Goal: Communication & Community: Participate in discussion

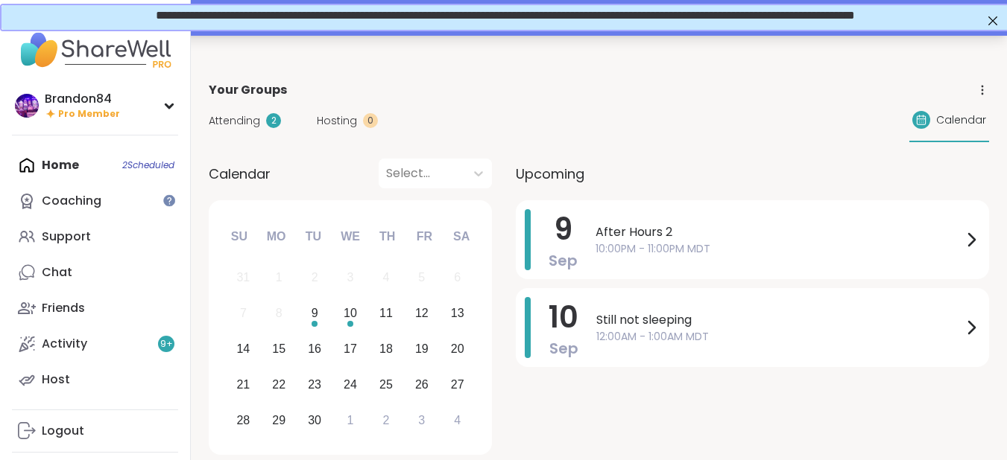
click at [580, 19] on span "**********" at bounding box center [503, 13] width 699 height 11
click at [726, 95] on div "Your Groups" at bounding box center [599, 90] width 780 height 18
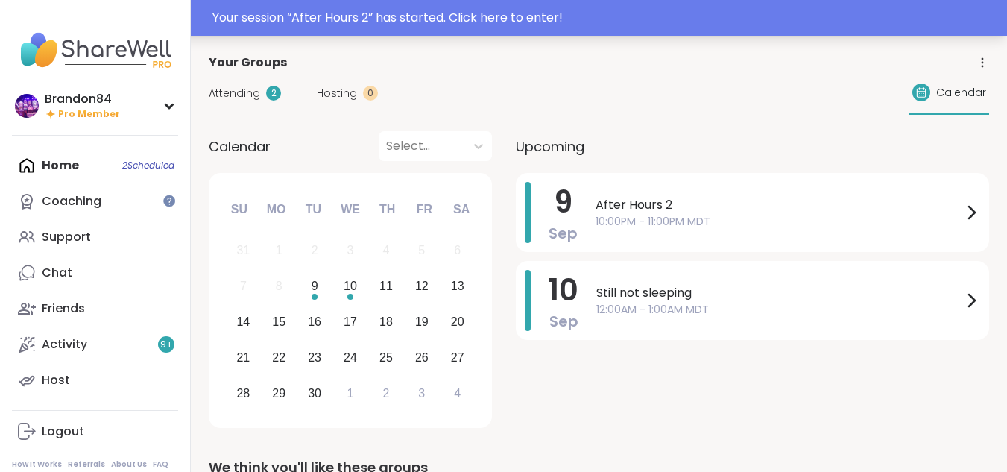
click at [932, 22] on div "Your session “ After Hours 2 ” has started. Click here to enter!" at bounding box center [604, 18] width 785 height 18
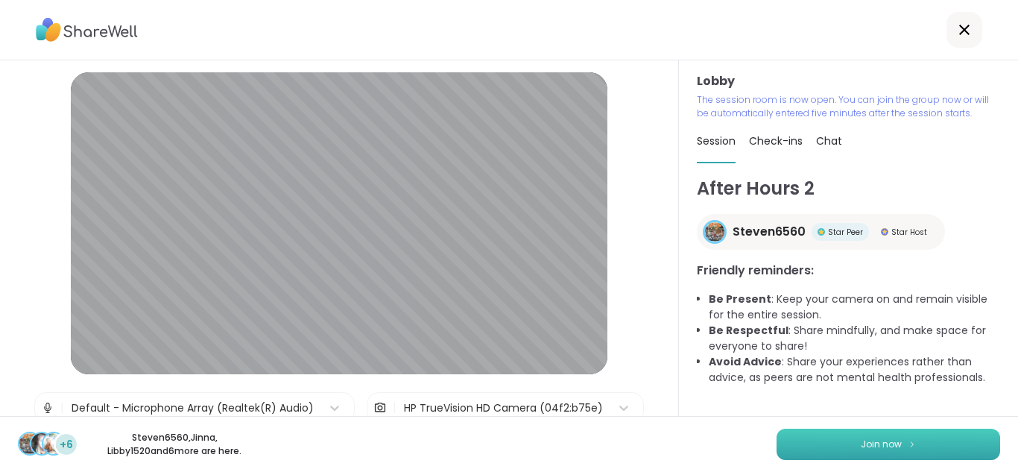
click at [837, 434] on button "Join now" at bounding box center [888, 443] width 224 height 31
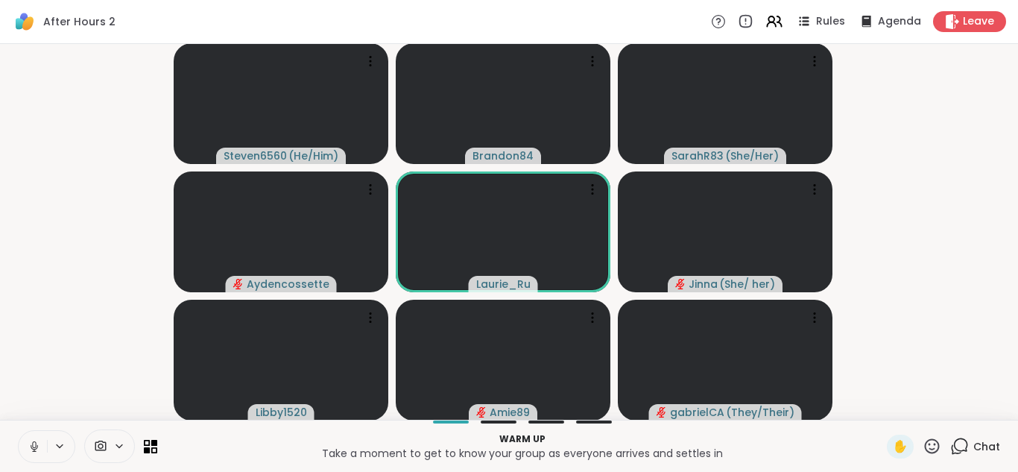
click at [34, 447] on icon at bounding box center [34, 444] width 4 height 7
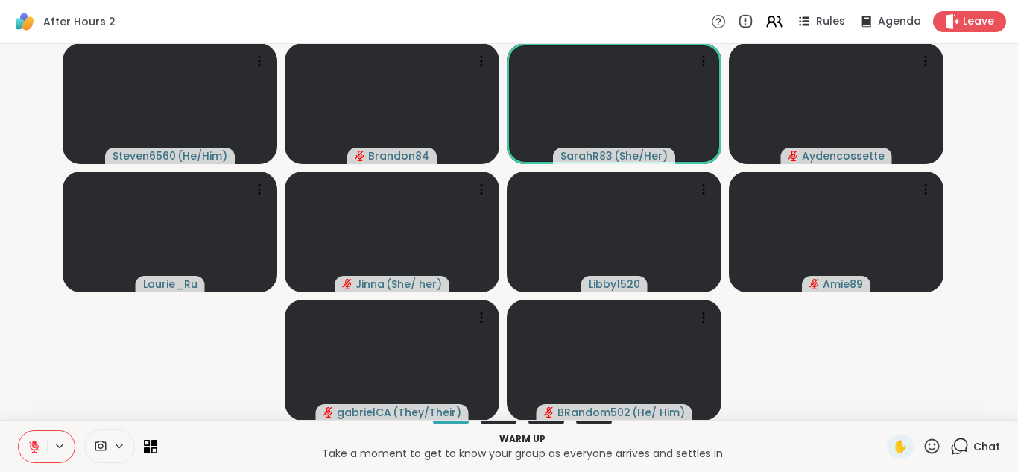
click at [950, 440] on icon at bounding box center [959, 446] width 19 height 19
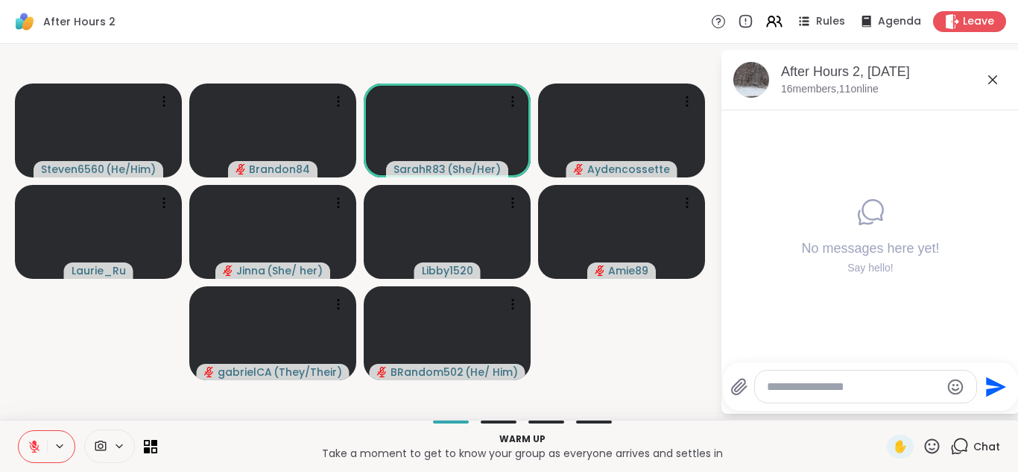
paste textarea "**********"
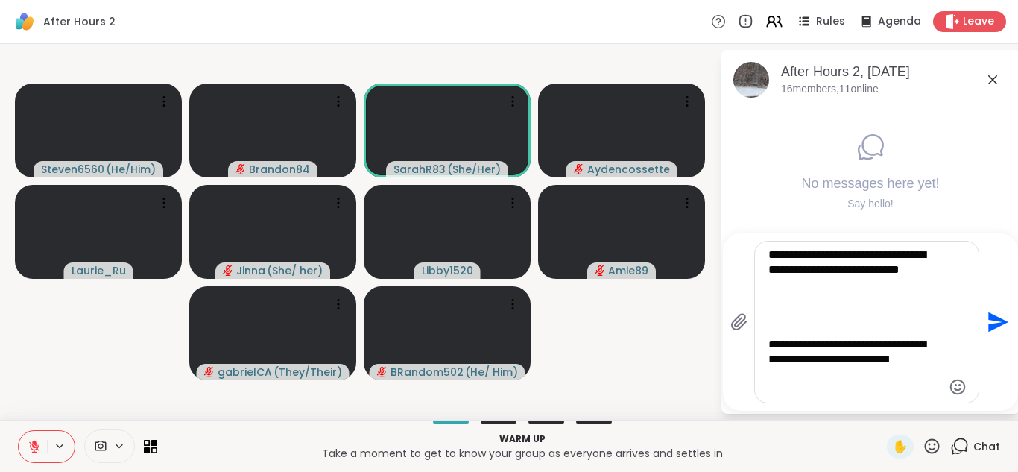
type textarea "**********"
click at [997, 319] on icon "Send" at bounding box center [998, 322] width 20 height 20
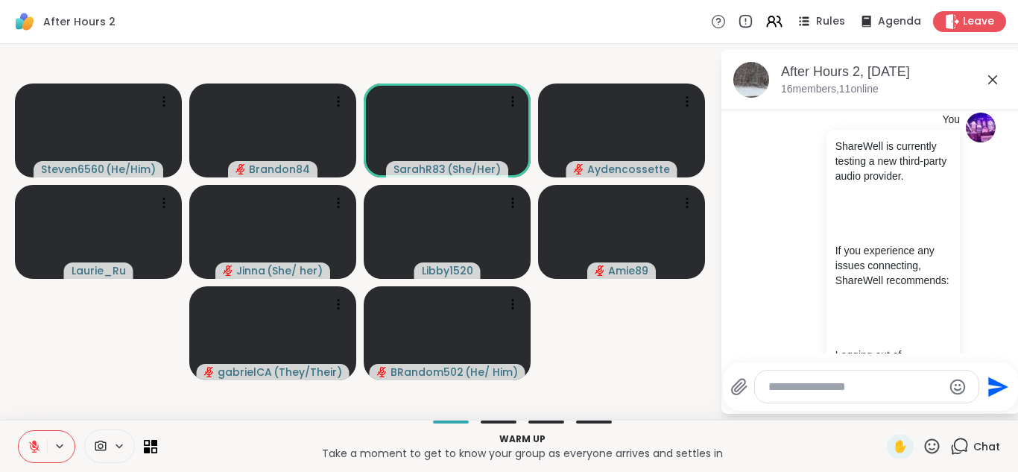
scroll to position [31, 0]
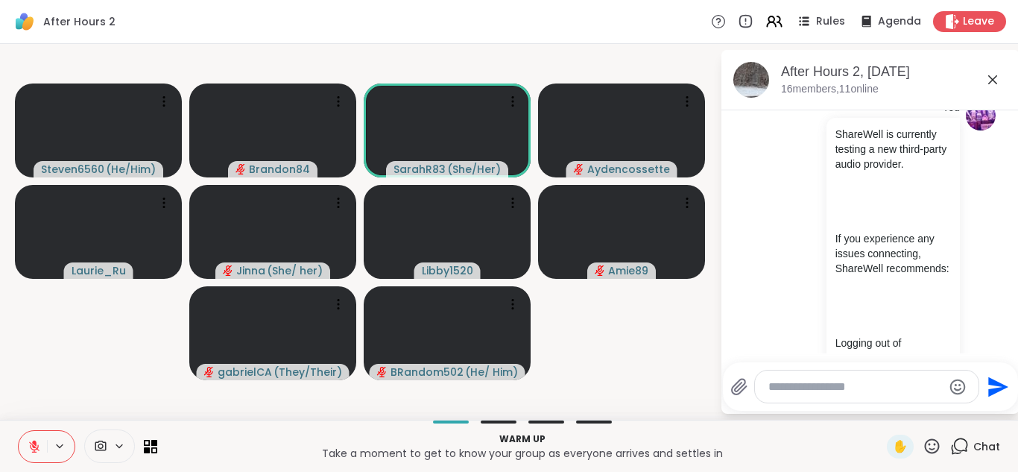
drag, startPoint x: 990, startPoint y: 193, endPoint x: 1001, endPoint y: 190, distance: 11.6
click at [1001, 190] on div "Today You ShareWell is currently testing a new third-party audio provider. If y…" at bounding box center [870, 231] width 298 height 243
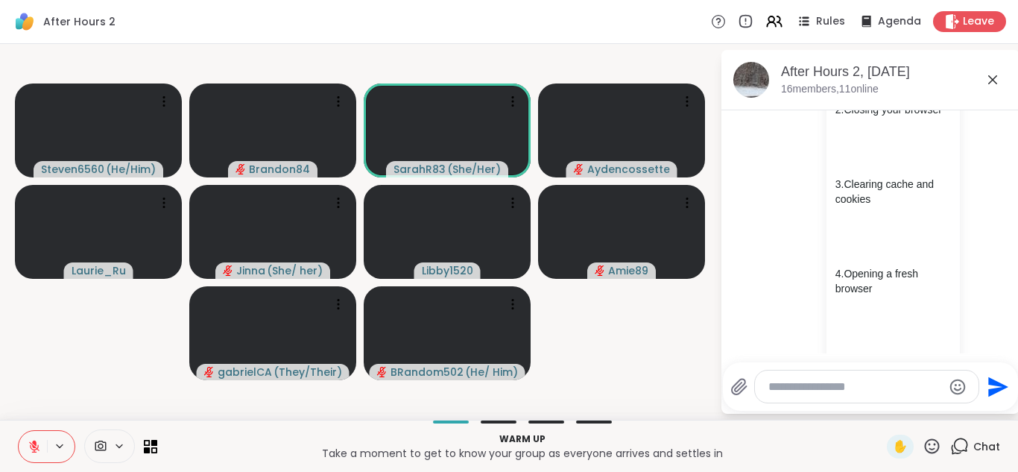
scroll to position [417, 0]
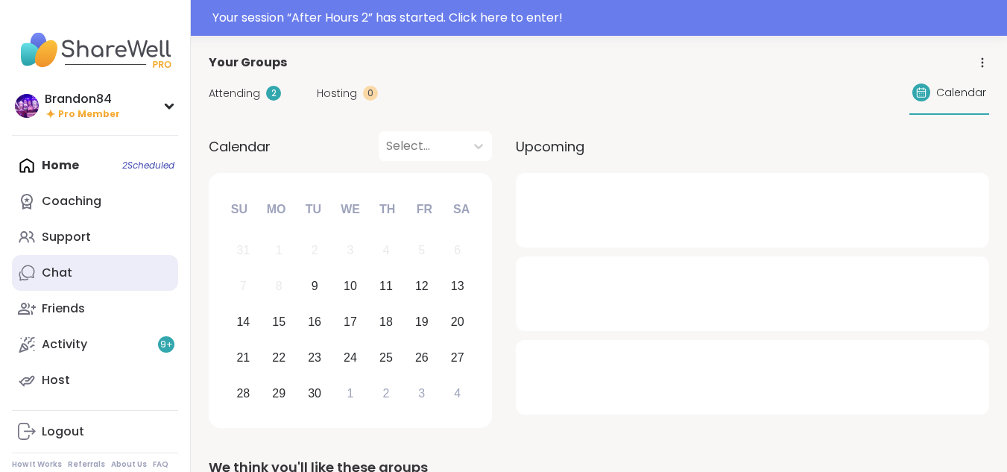
click at [60, 274] on div "Chat" at bounding box center [57, 272] width 31 height 16
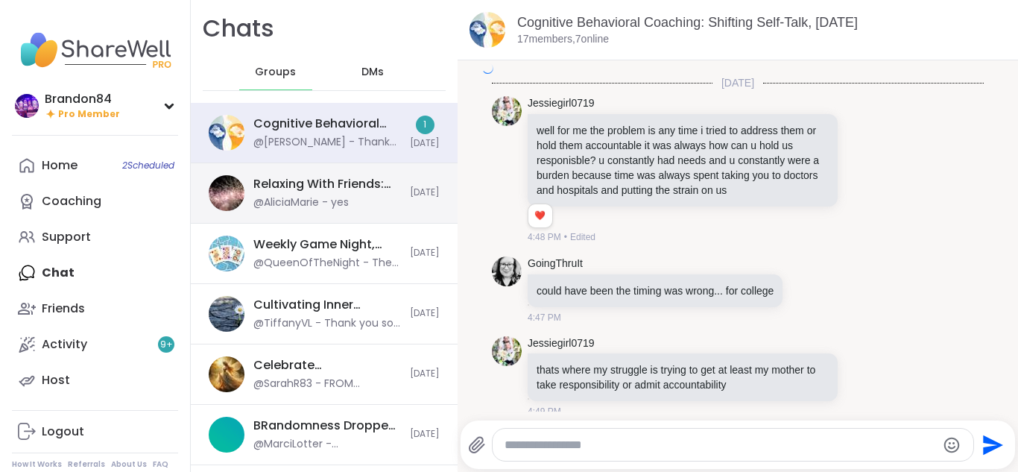
scroll to position [2547, 0]
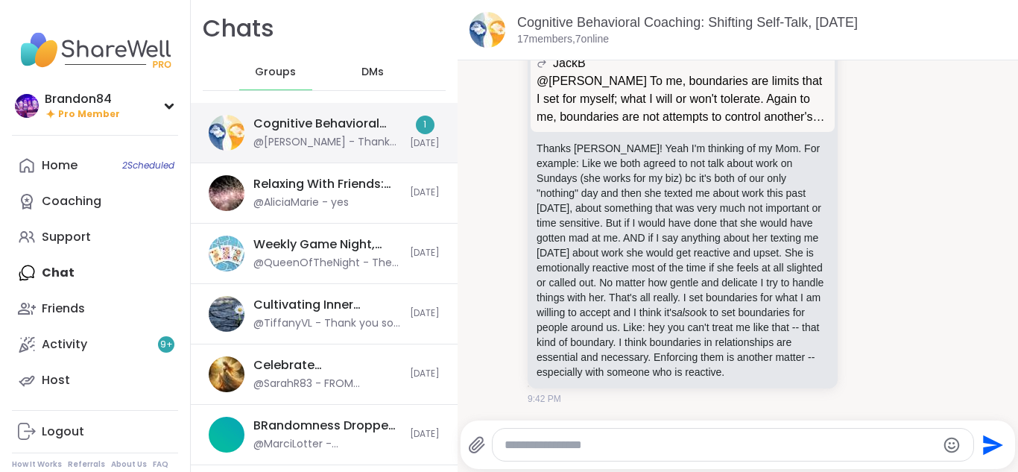
click at [318, 197] on div "@AliciaMarie - yes" at bounding box center [300, 202] width 95 height 15
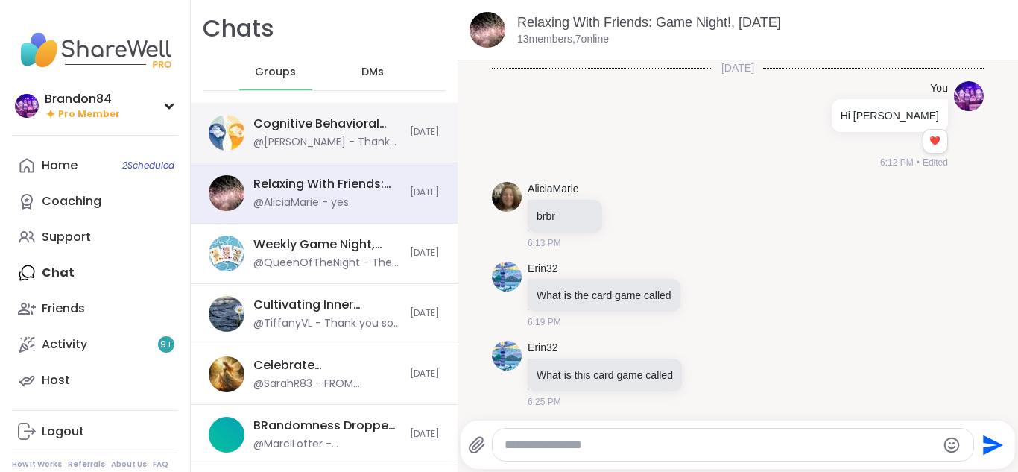
click at [318, 145] on div "@Charlie_Lovewitch - Thanks Jack! Yeah I'm thinking of my Mom. For example: Lik…" at bounding box center [327, 142] width 148 height 15
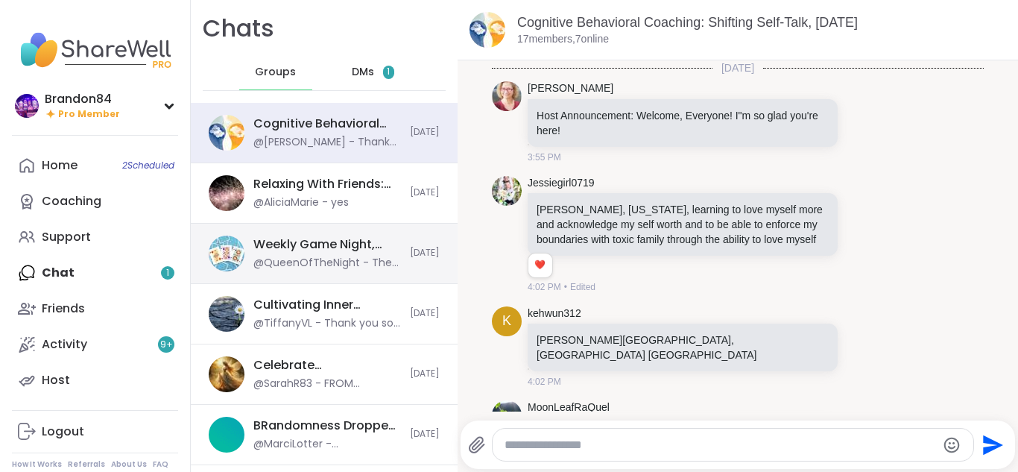
click at [329, 258] on div "@QueenOfTheNight - The janitors were so happy they through us an epic surprise …" at bounding box center [327, 263] width 148 height 15
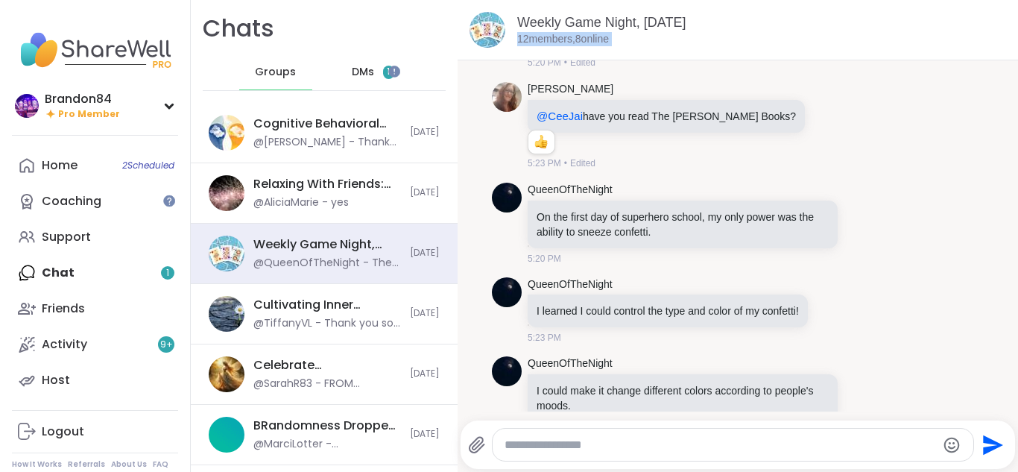
scroll to position [1605, 0]
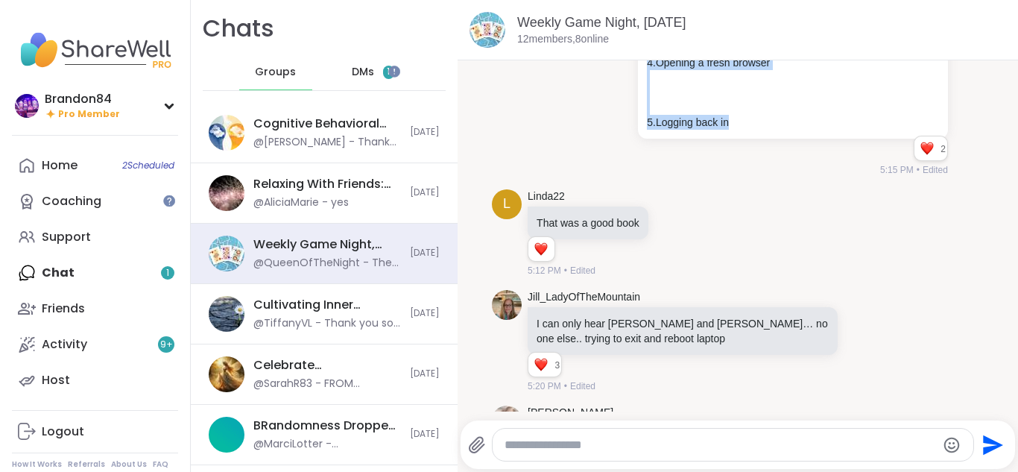
drag, startPoint x: 638, startPoint y: 133, endPoint x: 735, endPoint y: 201, distance: 119.3
copy div "ShareWell is currently testing a new third-party audio provider. If you experie…"
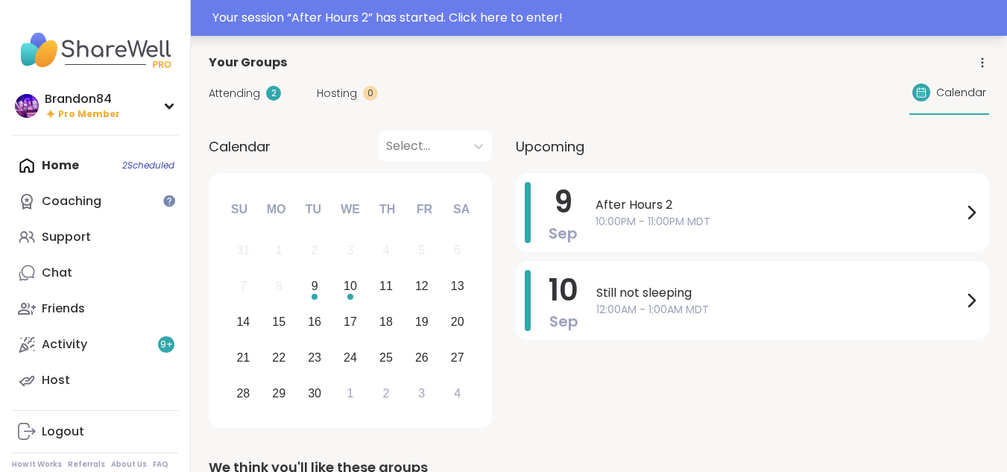
click at [726, 20] on div "Your session “ After Hours 2 ” has started. Click here to enter!" at bounding box center [604, 18] width 785 height 18
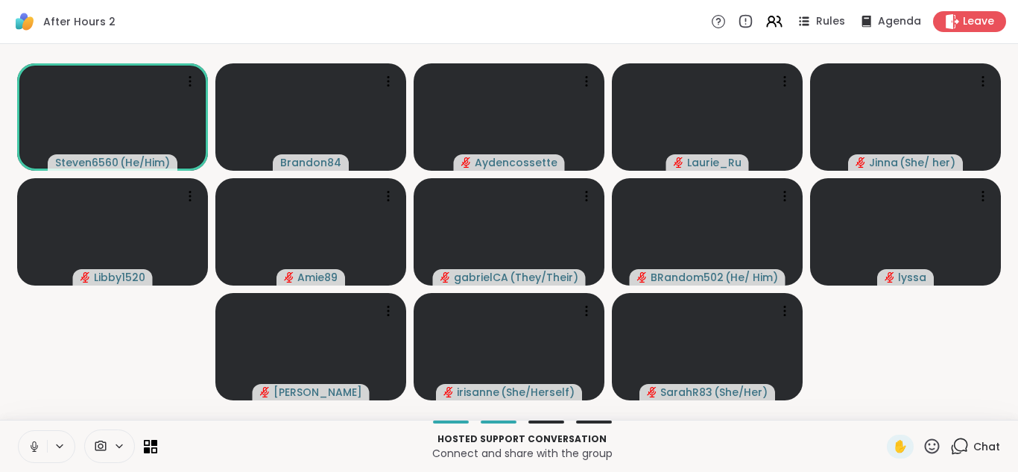
click at [28, 436] on button at bounding box center [33, 446] width 28 height 31
click at [25, 443] on button at bounding box center [33, 446] width 28 height 31
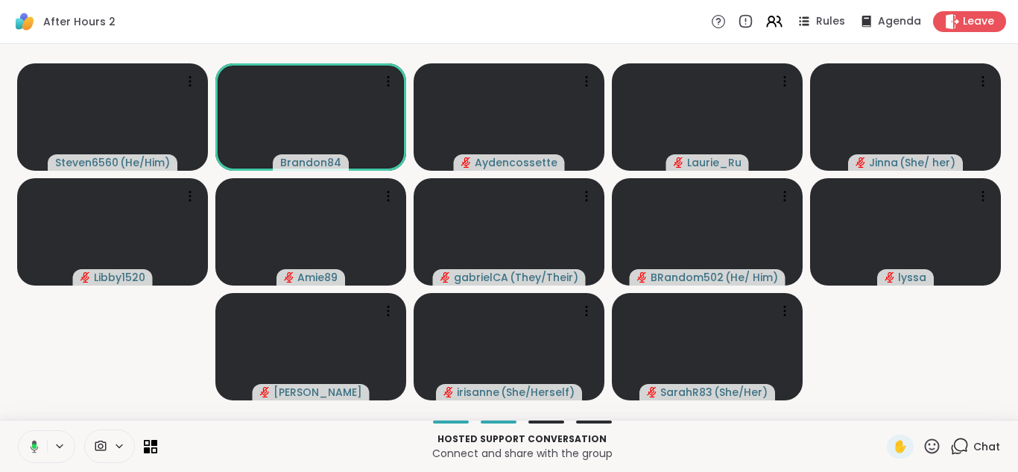
click at [25, 443] on button at bounding box center [31, 446] width 31 height 31
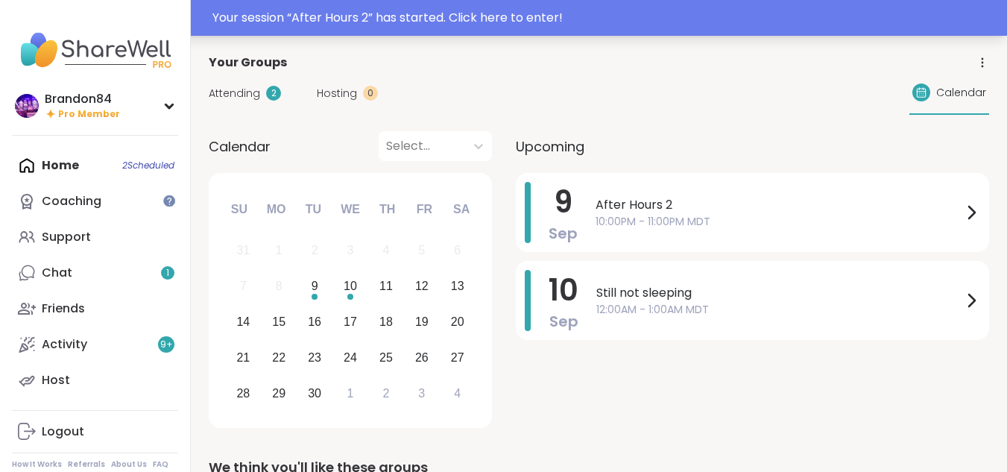
click at [498, 22] on div "Your session “ After Hours 2 ” has started. Click here to enter!" at bounding box center [604, 18] width 785 height 18
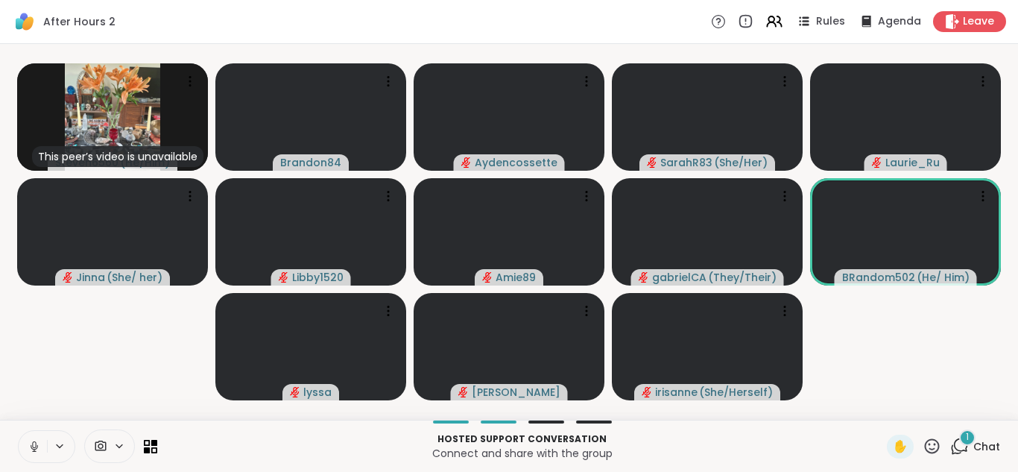
click at [36, 441] on icon at bounding box center [34, 446] width 13 height 13
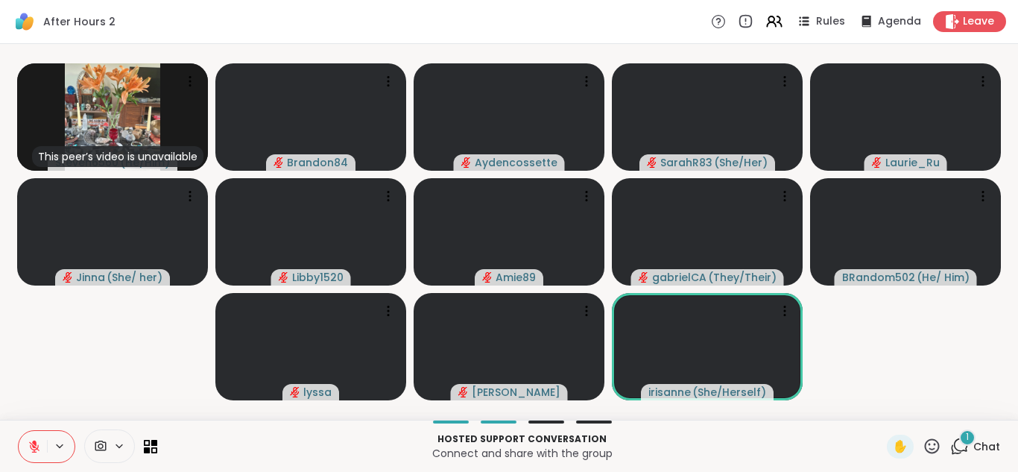
click at [938, 449] on div "✋ 1 Chat" at bounding box center [943, 446] width 113 height 24
click at [959, 444] on div "1" at bounding box center [967, 437] width 16 height 16
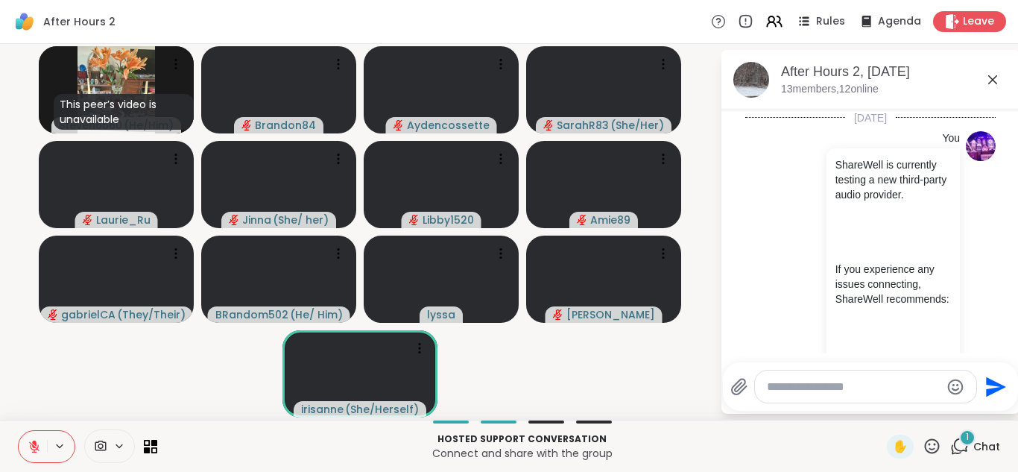
scroll to position [627, 0]
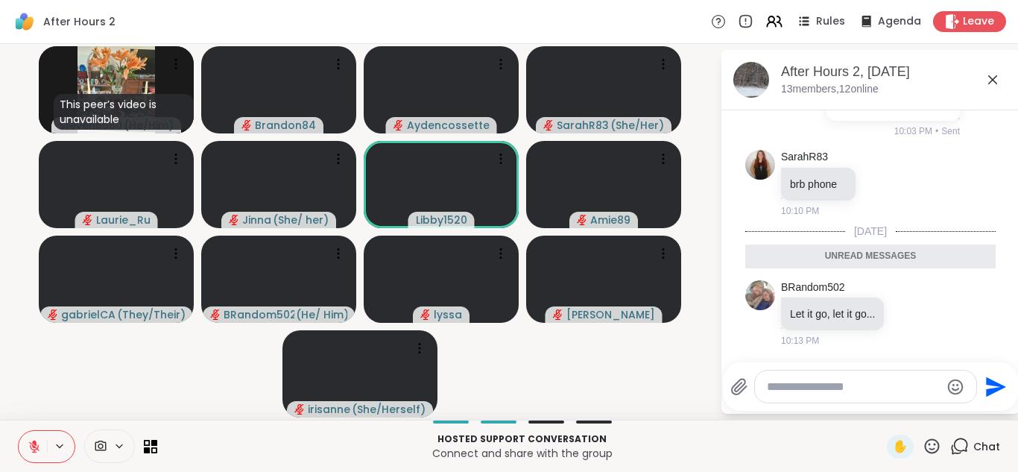
click at [787, 382] on textarea "Type your message" at bounding box center [854, 386] width 174 height 15
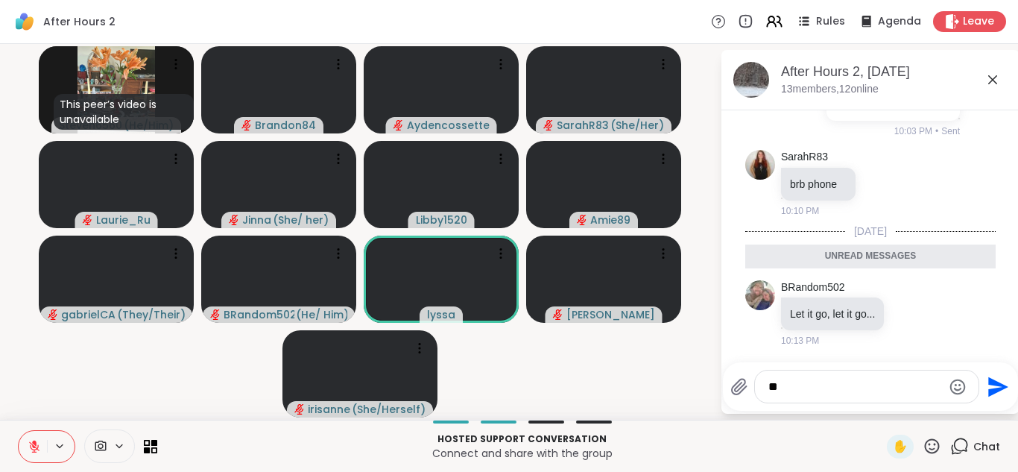
type textarea "*"
type textarea "*********"
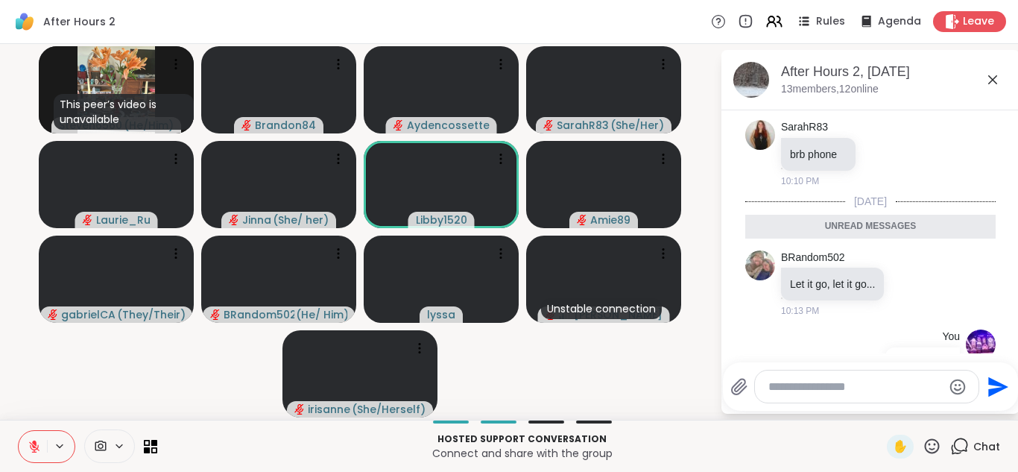
scroll to position [671, 0]
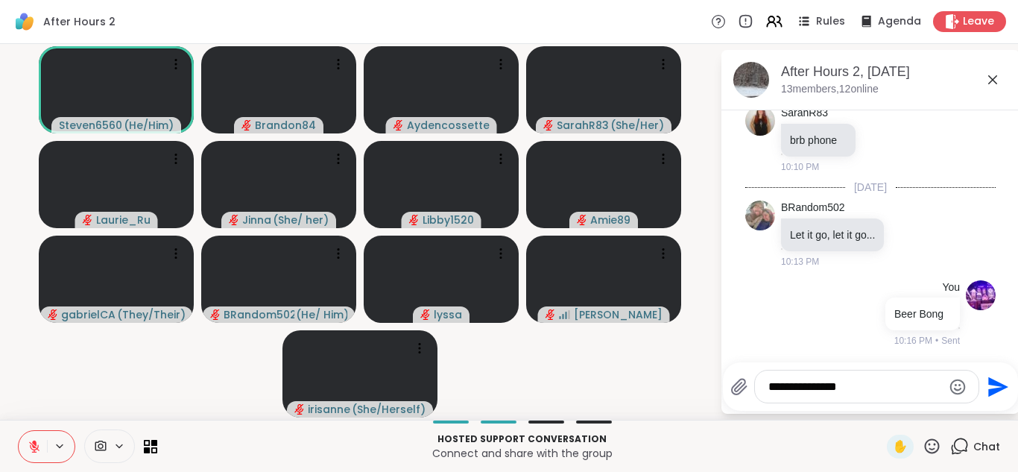
type textarea "**********"
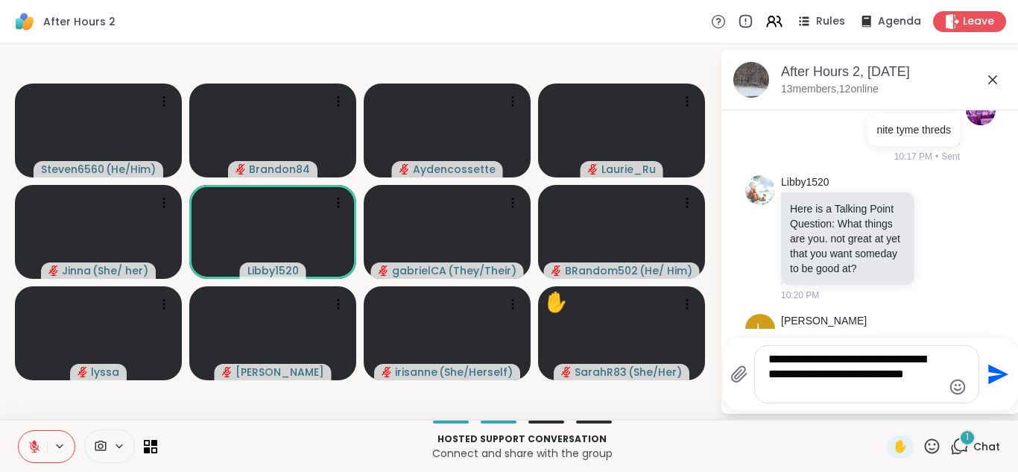
scroll to position [1008, 0]
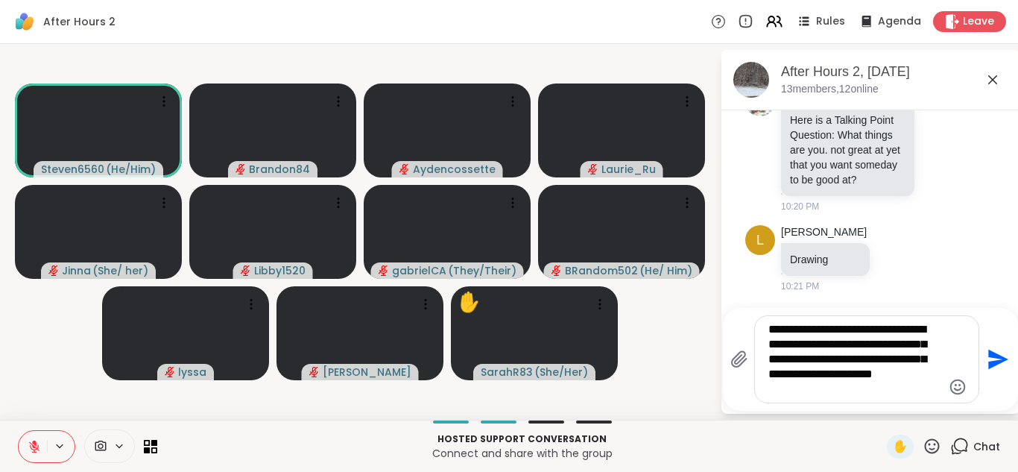
type textarea "**********"
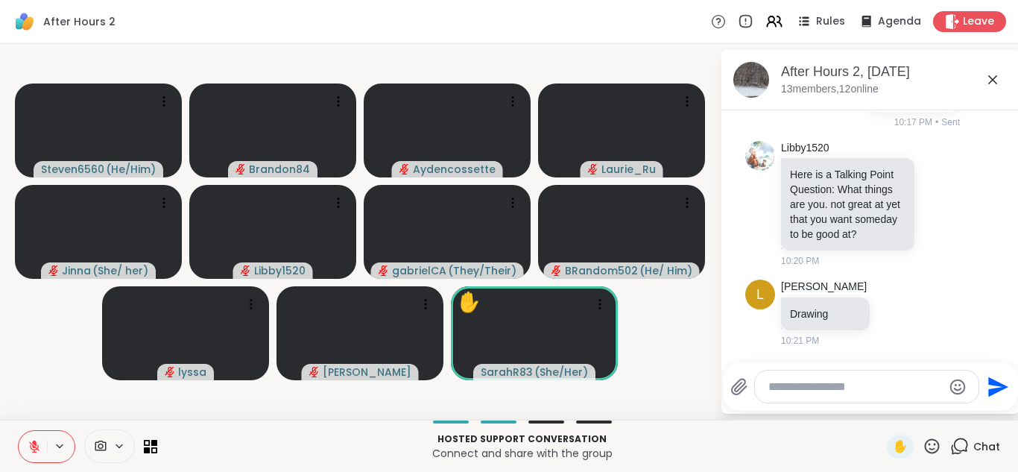
scroll to position [1153, 0]
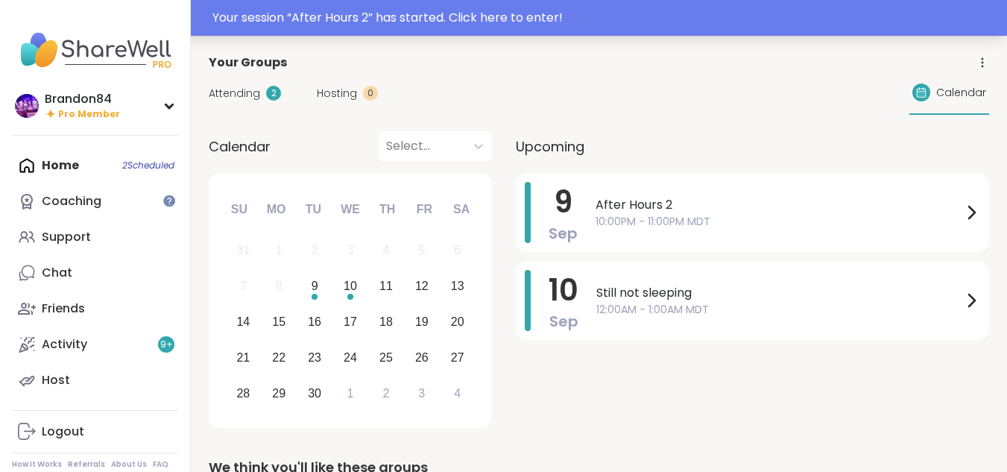
click at [728, 11] on div "Your session “ After Hours 2 ” has started. Click here to enter!" at bounding box center [604, 18] width 785 height 18
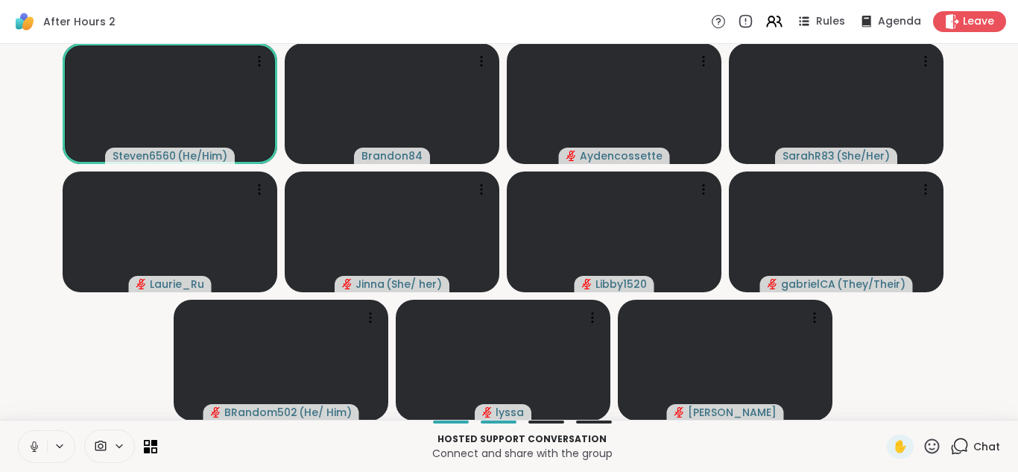
click at [35, 446] on icon at bounding box center [34, 446] width 13 height 13
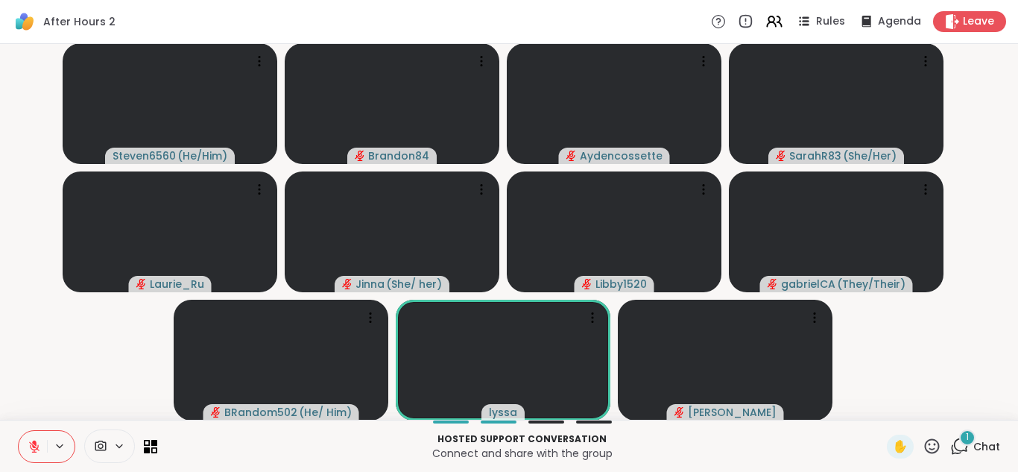
click at [35, 446] on icon at bounding box center [34, 446] width 10 height 10
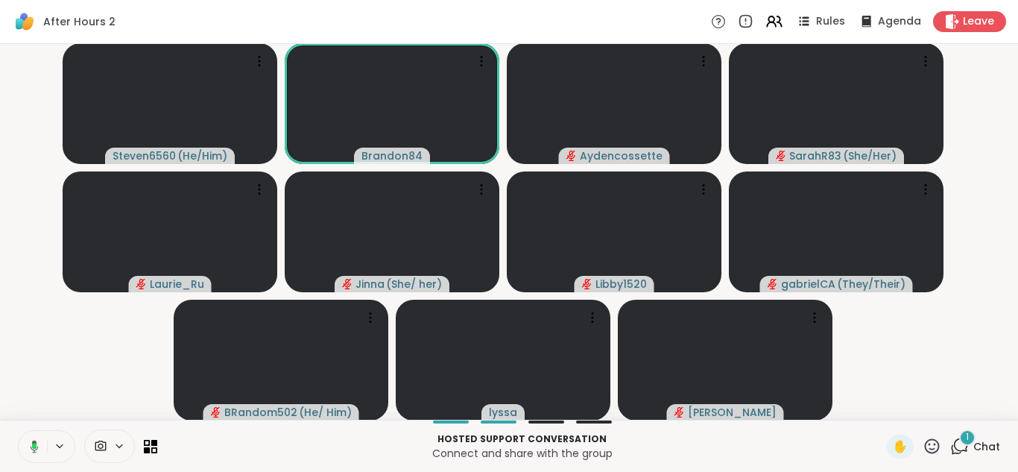
click at [35, 446] on icon at bounding box center [34, 446] width 4 height 6
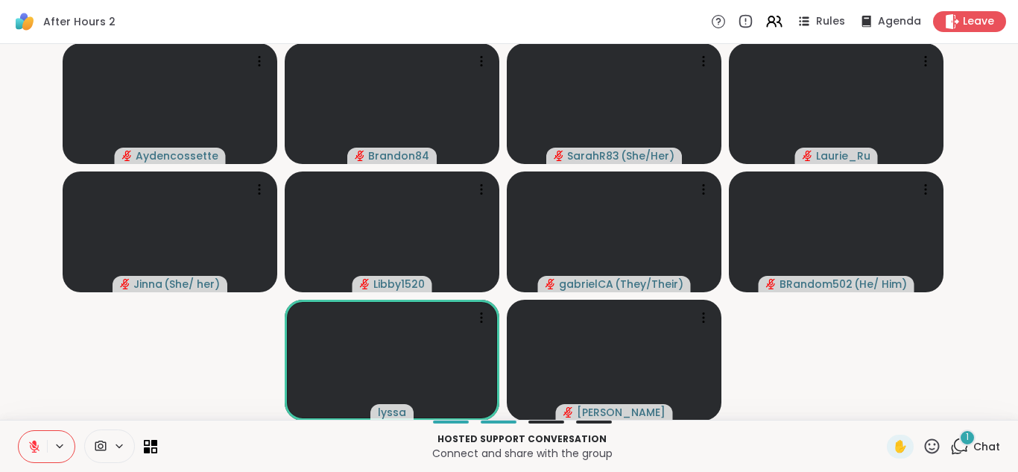
click at [35, 446] on icon at bounding box center [34, 446] width 10 height 10
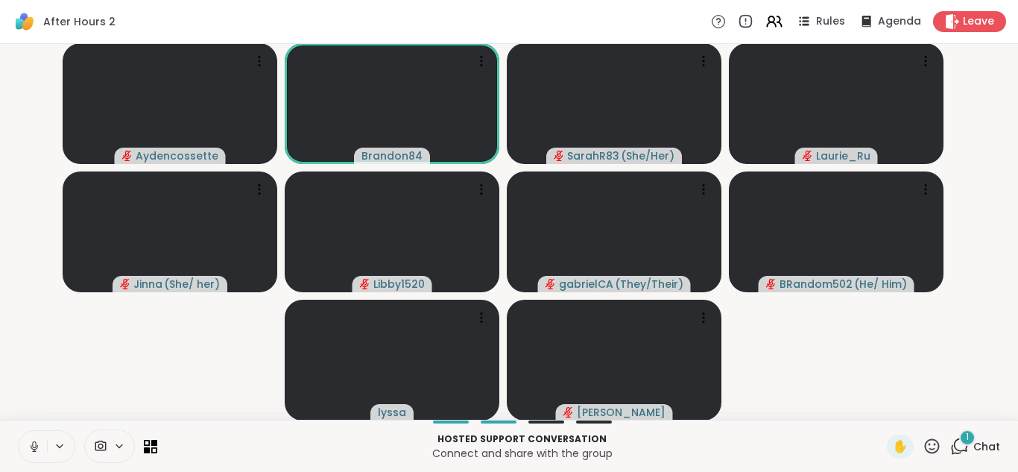
click at [35, 446] on icon at bounding box center [34, 446] width 13 height 13
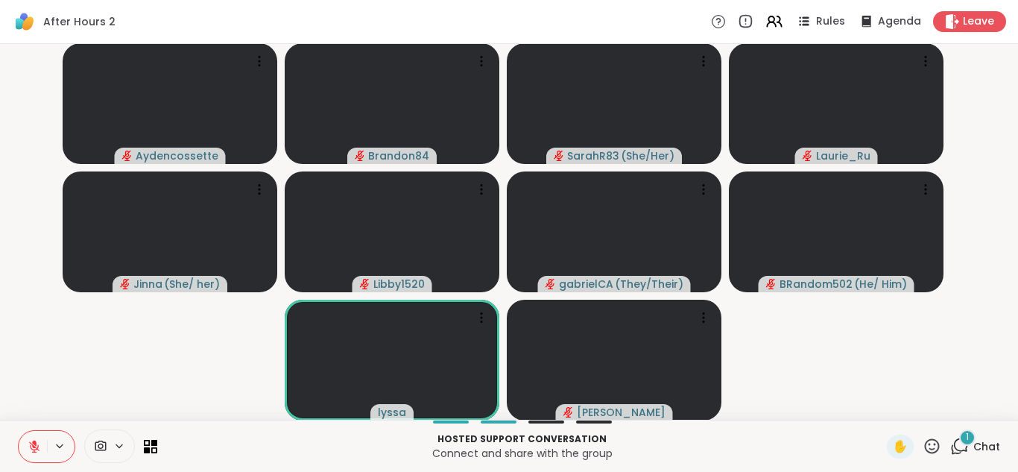
click at [35, 446] on icon at bounding box center [34, 446] width 10 height 10
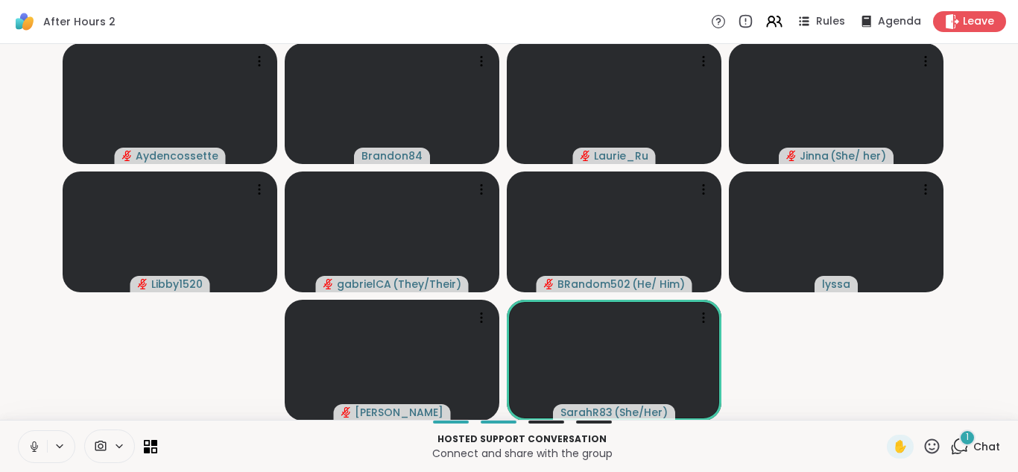
click at [27, 445] on button at bounding box center [33, 446] width 28 height 31
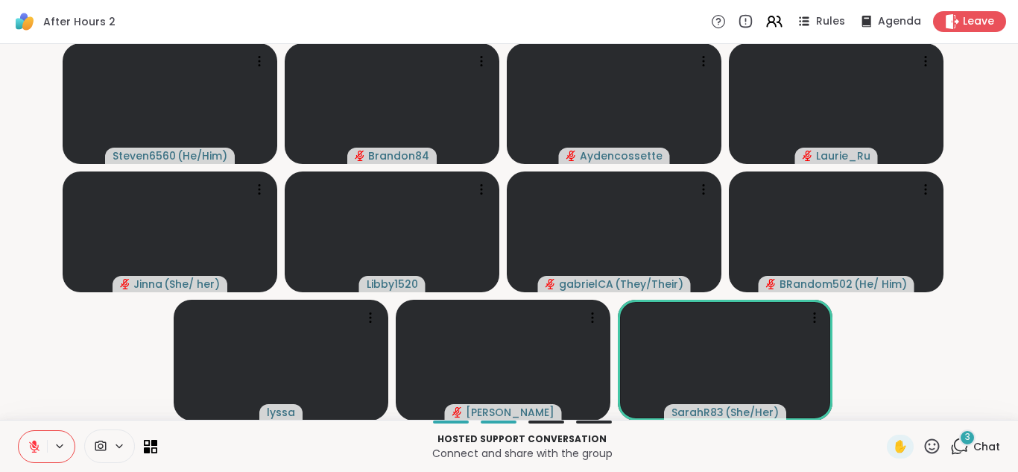
click at [955, 452] on icon at bounding box center [959, 446] width 19 height 19
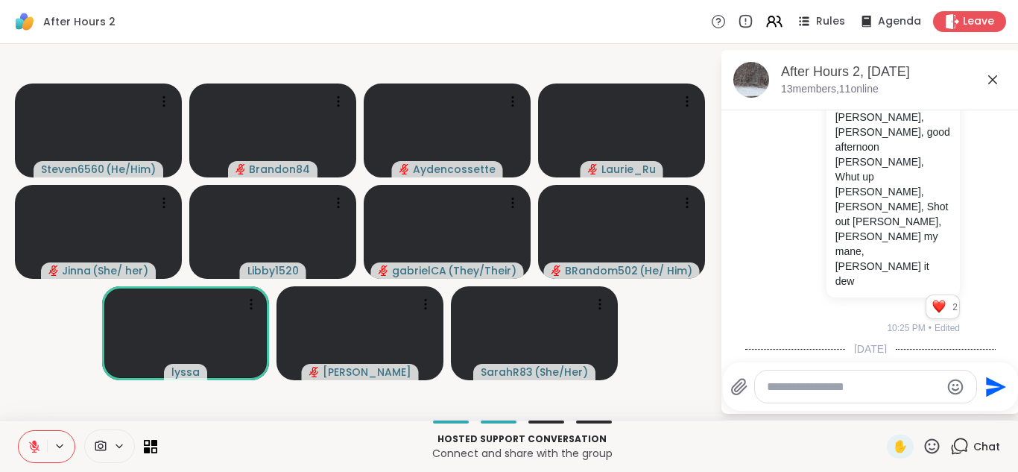
scroll to position [1197, 0]
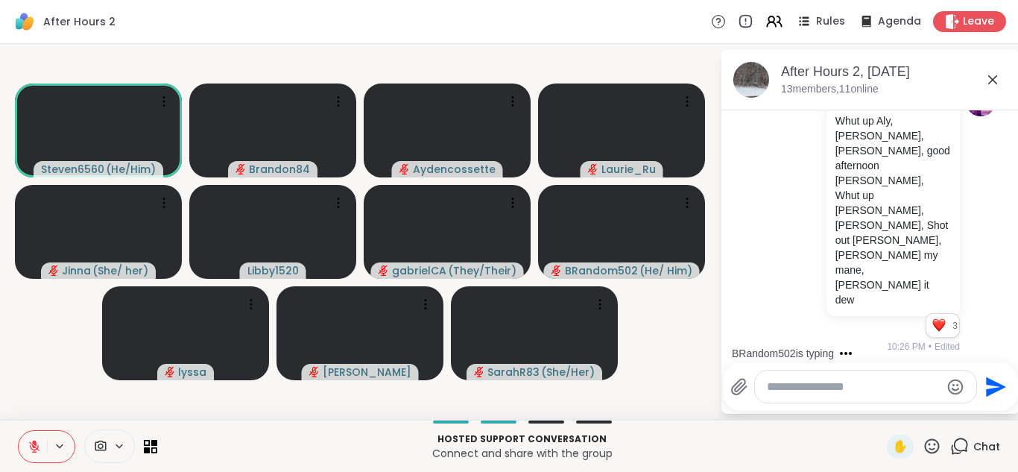
click at [776, 388] on textarea "Type your message" at bounding box center [854, 386] width 174 height 15
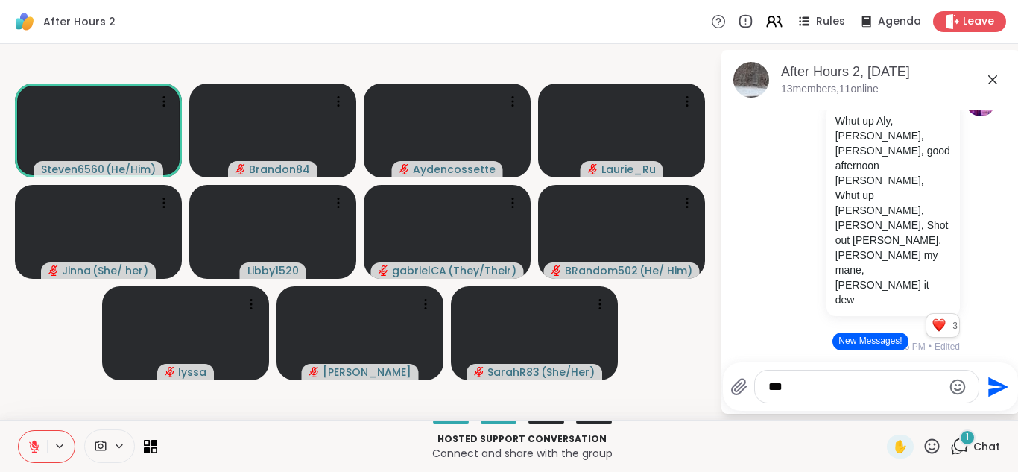
type textarea "****"
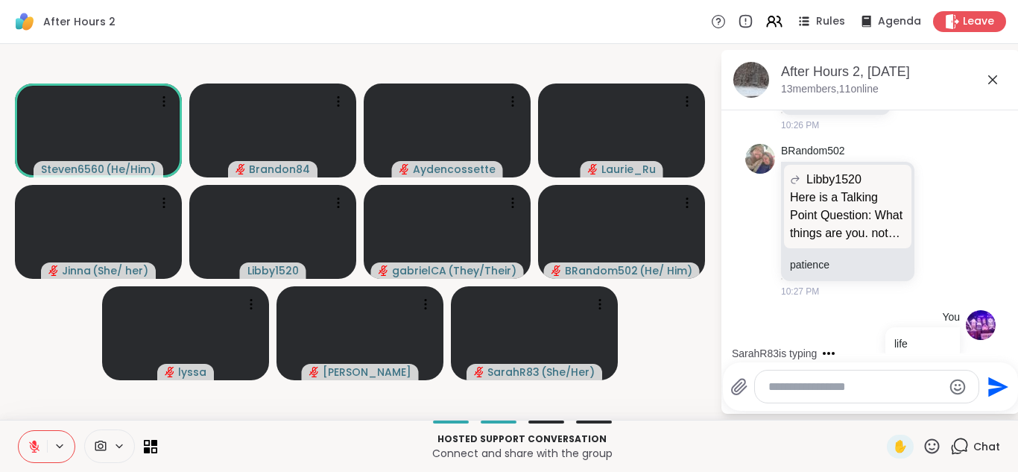
scroll to position [1853, 0]
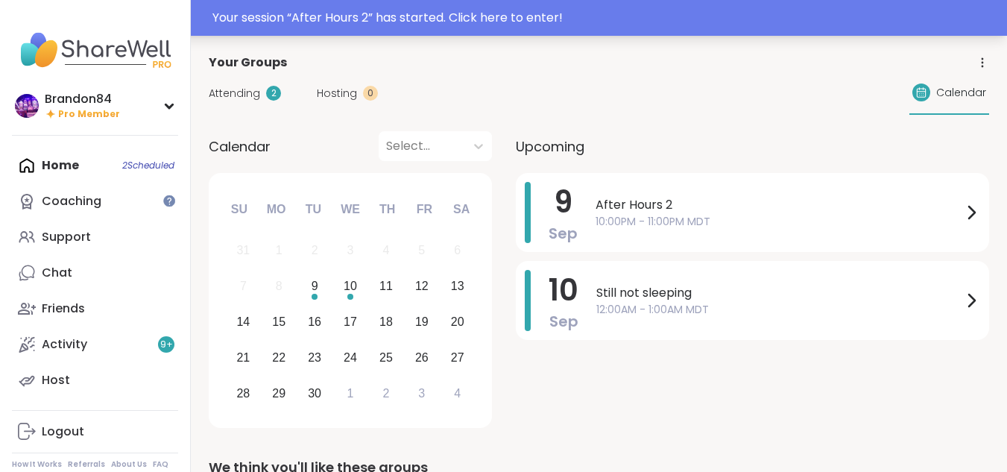
click at [861, 15] on div "Your session “ After Hours 2 ” has started. Click here to enter!" at bounding box center [604, 18] width 785 height 18
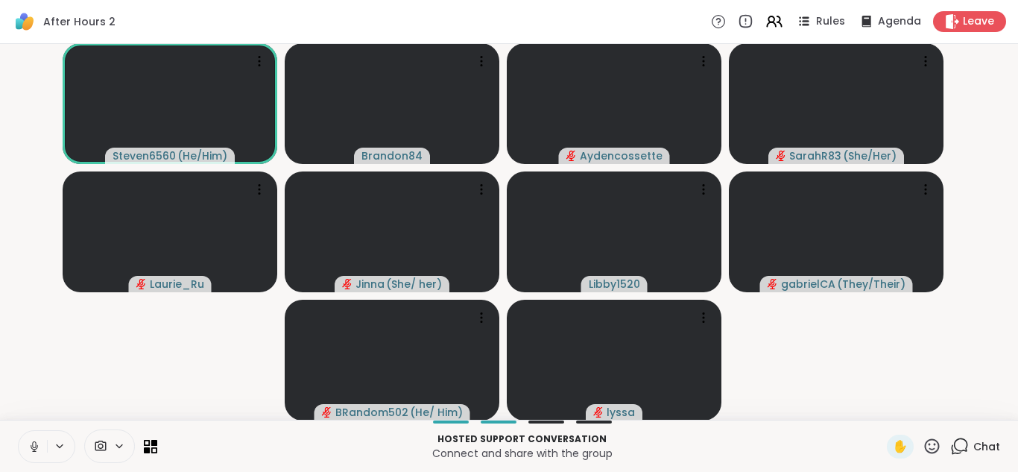
click at [34, 446] on icon at bounding box center [34, 446] width 13 height 13
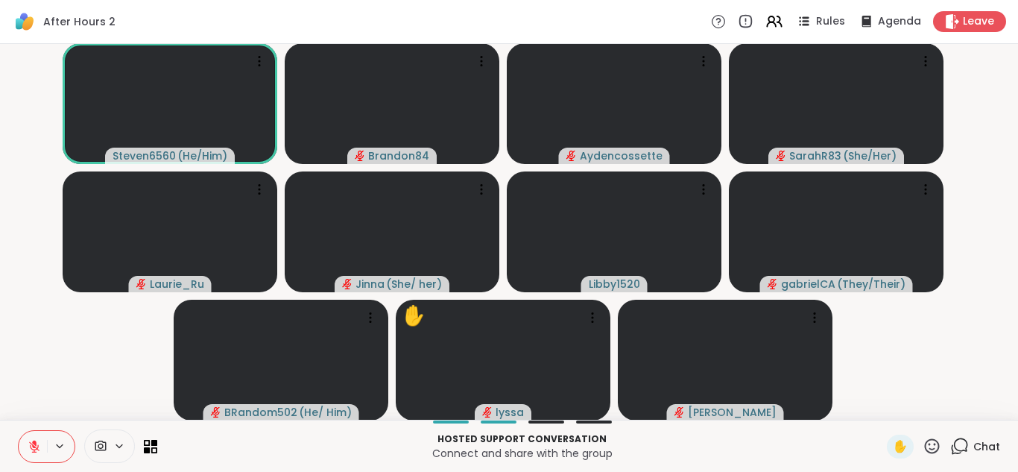
click at [950, 447] on icon at bounding box center [959, 446] width 19 height 19
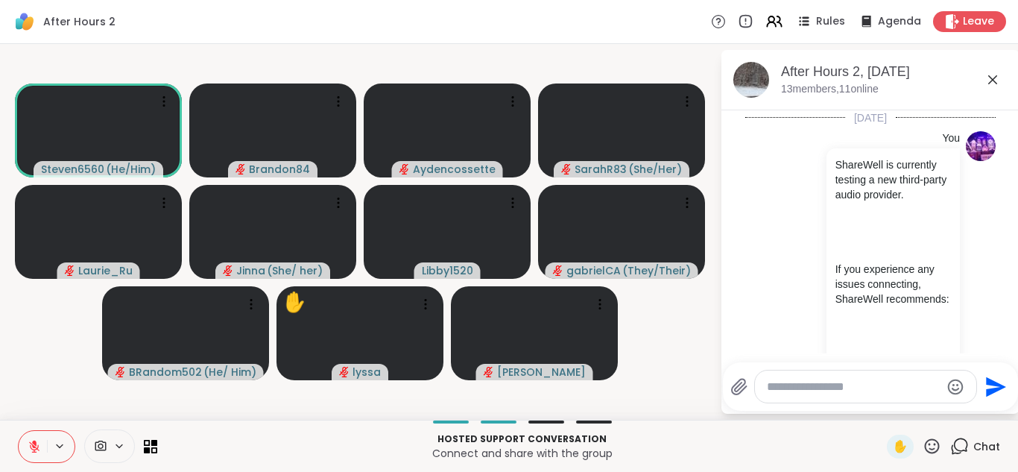
scroll to position [1838, 0]
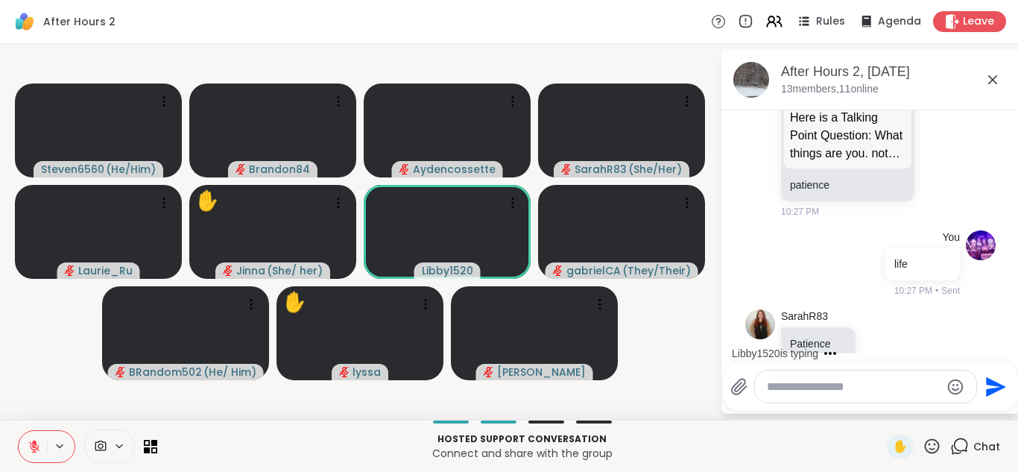
click at [959, 385] on icon "Emoji picker" at bounding box center [955, 387] width 18 height 18
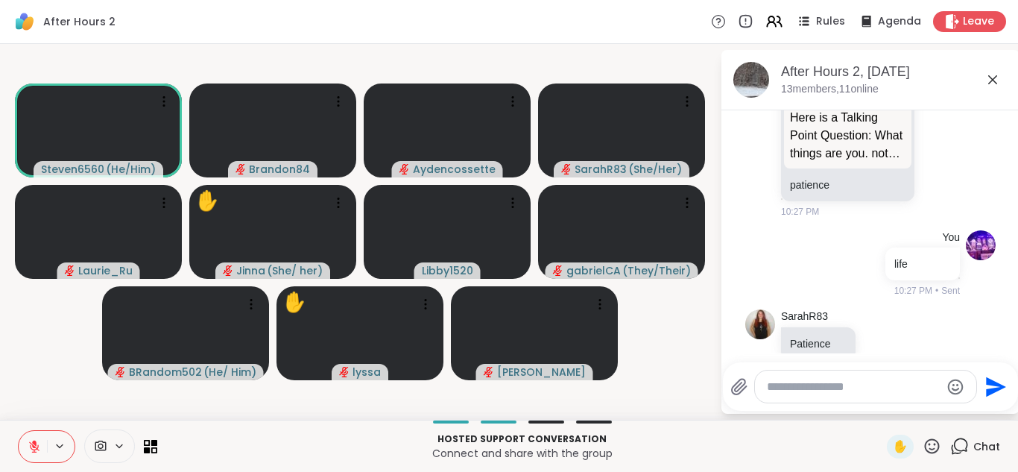
click at [659, 378] on video-player-container "Steven6560 ( He/Him ) Brandon84 Aydencossette SarahR83 ( She/Her ) Laurie_Ru ✋ …" at bounding box center [360, 232] width 702 height 364
click at [925, 447] on icon at bounding box center [931, 446] width 19 height 19
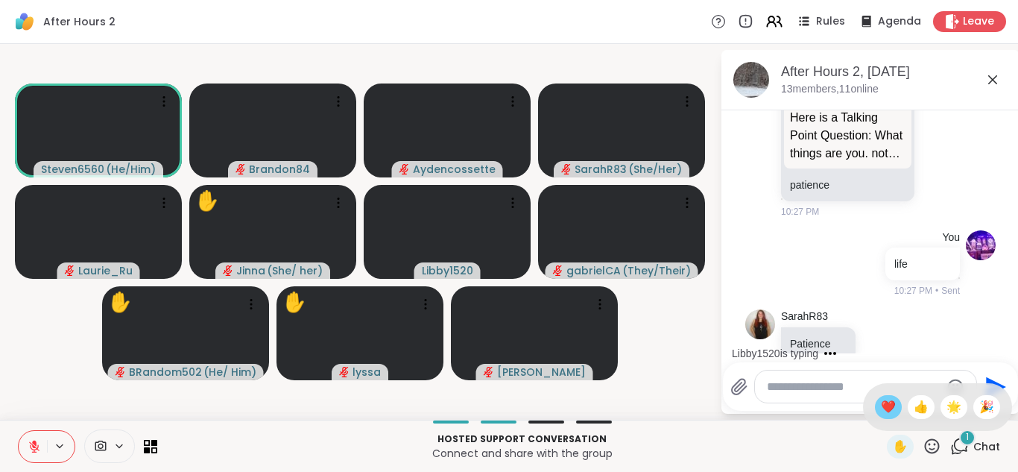
scroll to position [1933, 0]
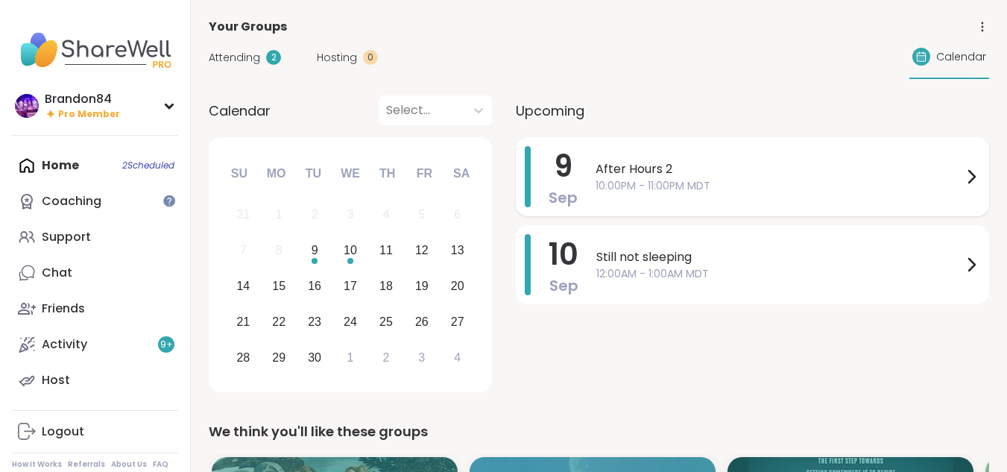
click at [633, 178] on span "10:00PM - 11:00PM MDT" at bounding box center [778, 186] width 367 height 16
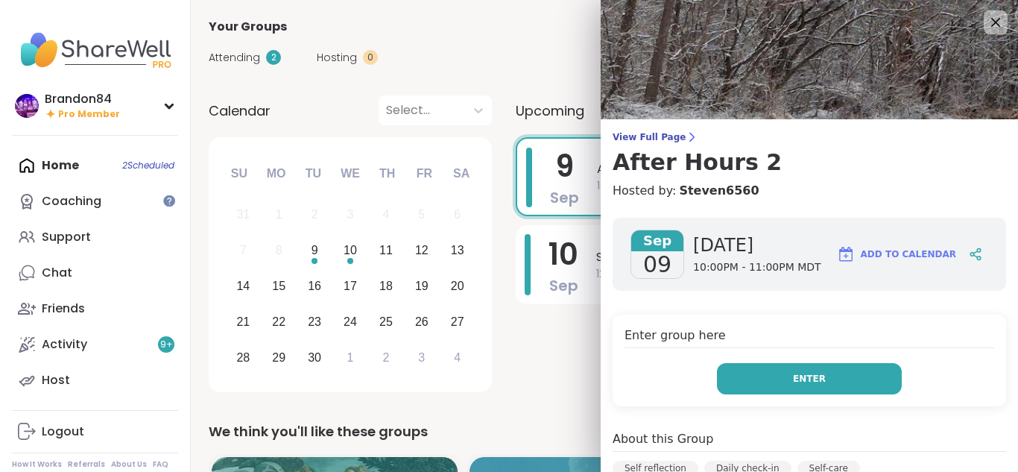
click at [762, 373] on button "Enter" at bounding box center [809, 378] width 185 height 31
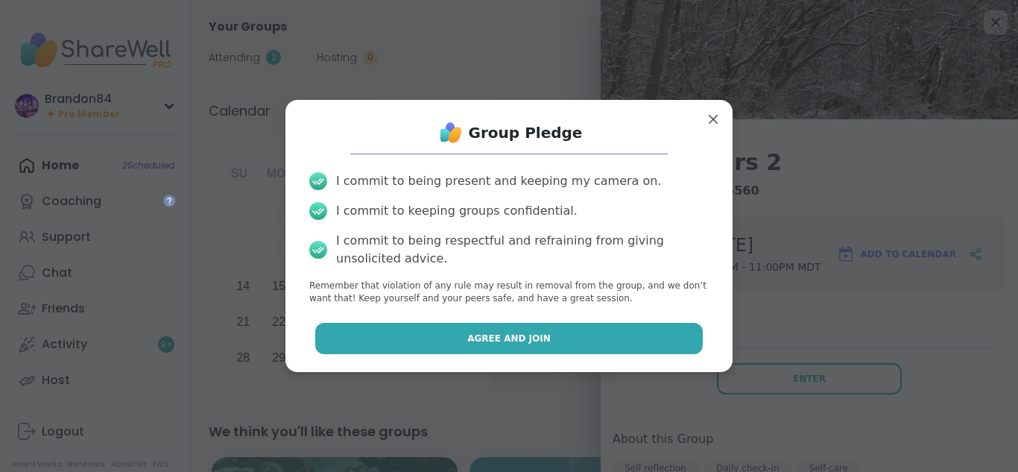
click at [547, 337] on button "Agree and Join" at bounding box center [509, 338] width 388 height 31
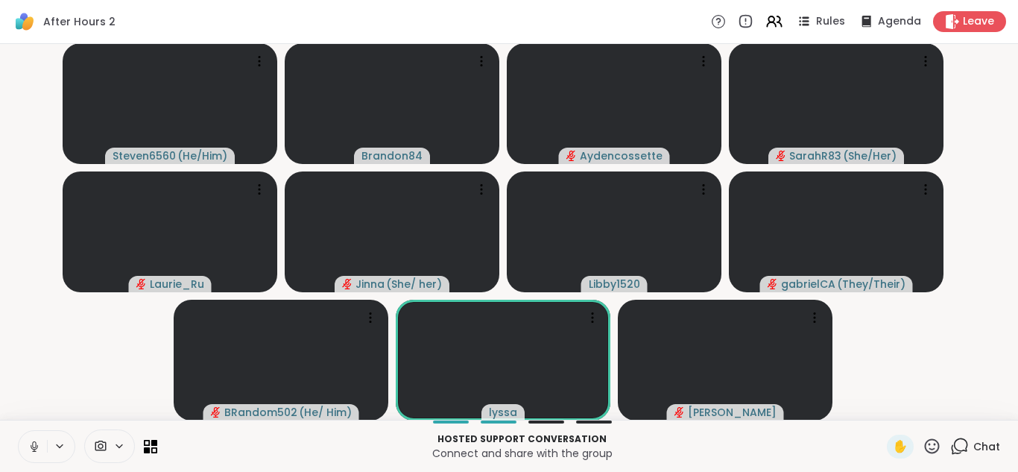
click at [32, 450] on icon at bounding box center [34, 446] width 13 height 13
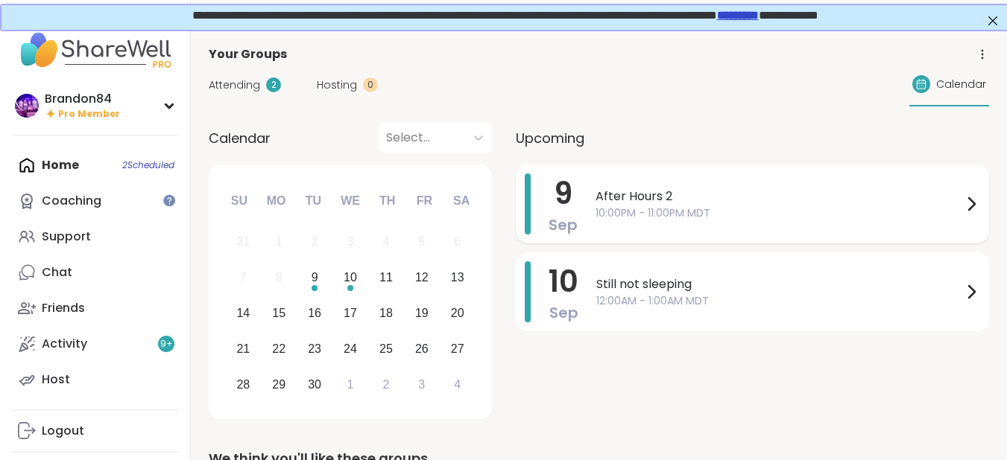
click at [682, 226] on div "After Hours 2 10:00PM - 11:00PM MDT" at bounding box center [787, 204] width 384 height 61
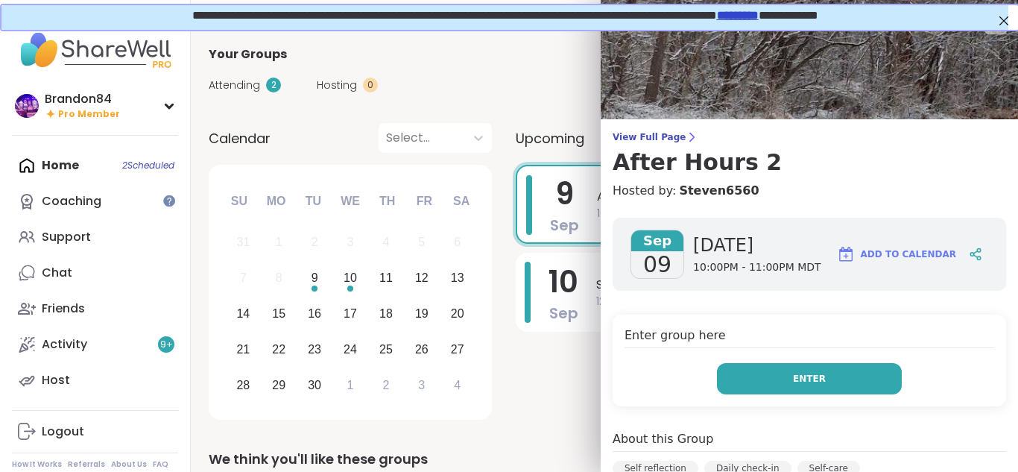
click at [802, 367] on button "Enter" at bounding box center [809, 378] width 185 height 31
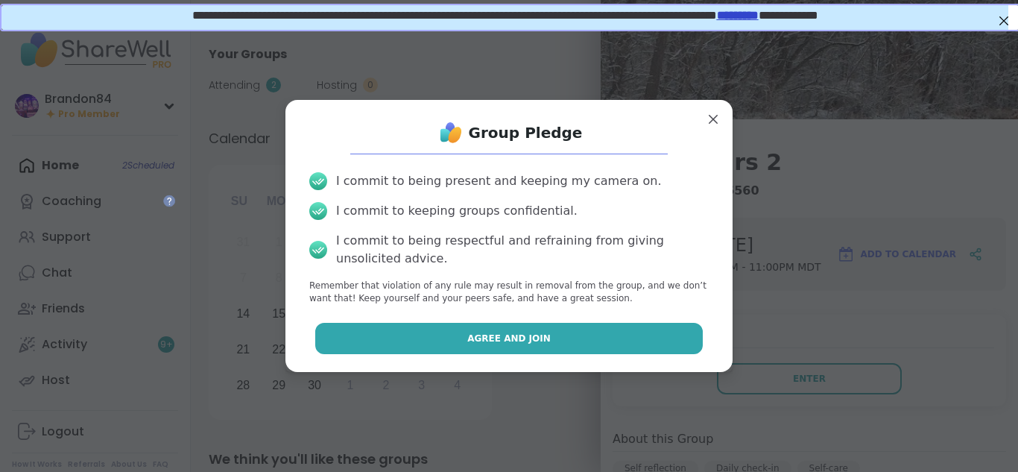
click at [557, 336] on button "Agree and Join" at bounding box center [509, 338] width 388 height 31
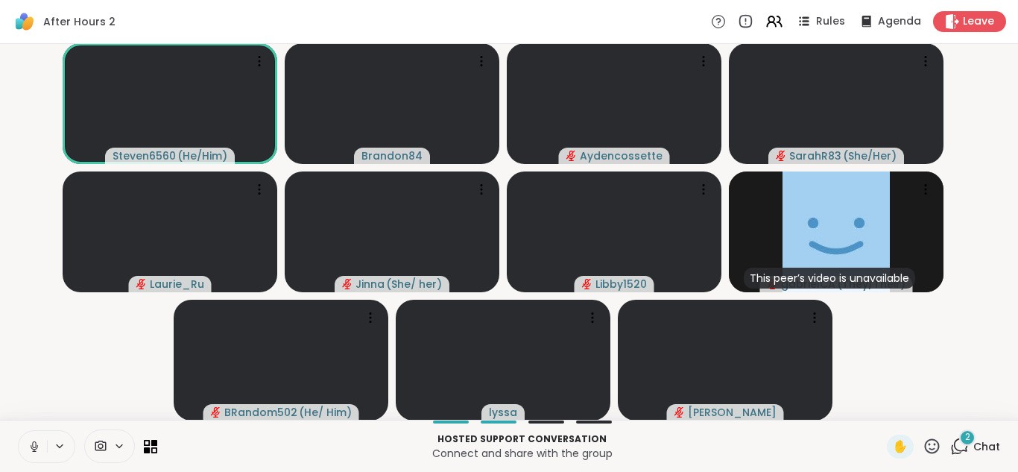
click at [37, 446] on icon at bounding box center [34, 446] width 13 height 13
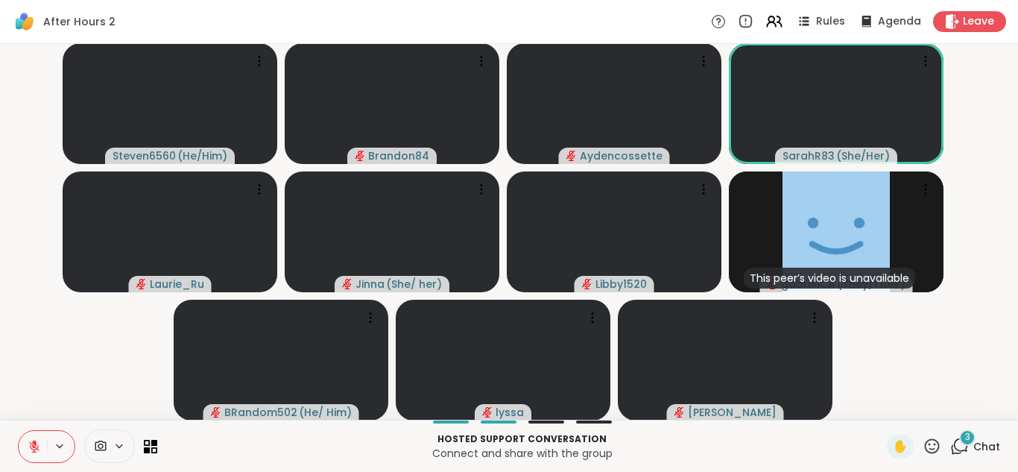
click at [950, 441] on icon at bounding box center [959, 446] width 19 height 19
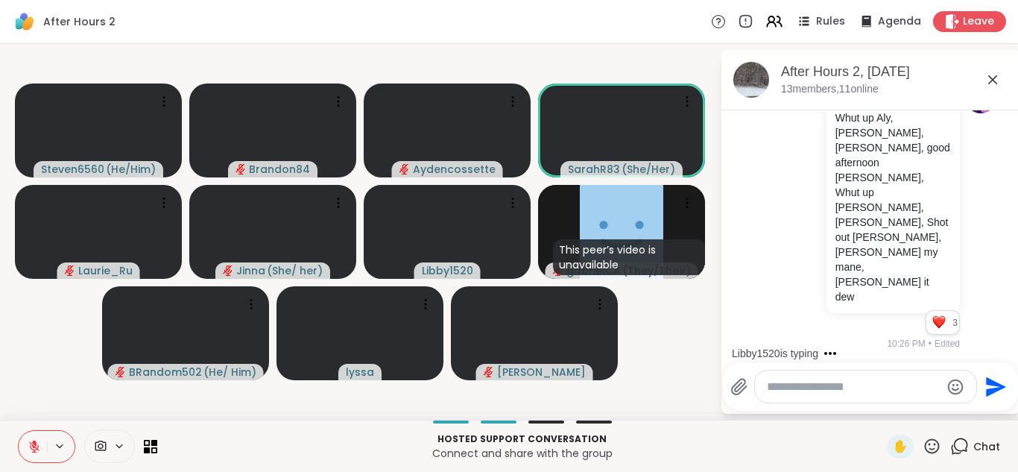
scroll to position [1220, 0]
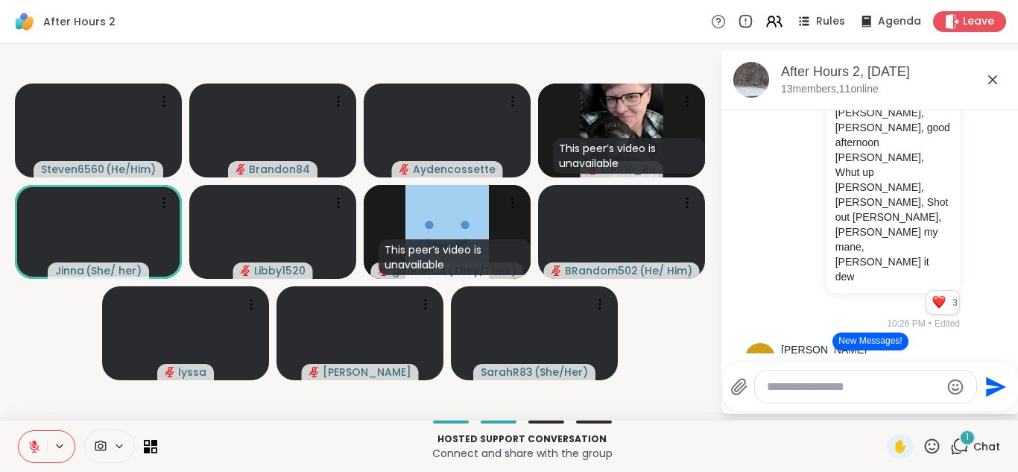
click at [861, 370] on div "You" at bounding box center [847, 379] width 115 height 18
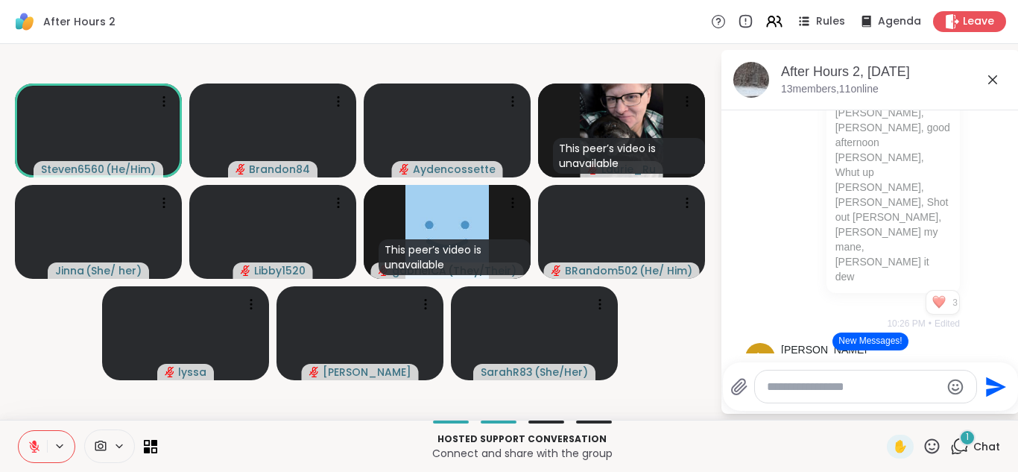
scroll to position [1185, 0]
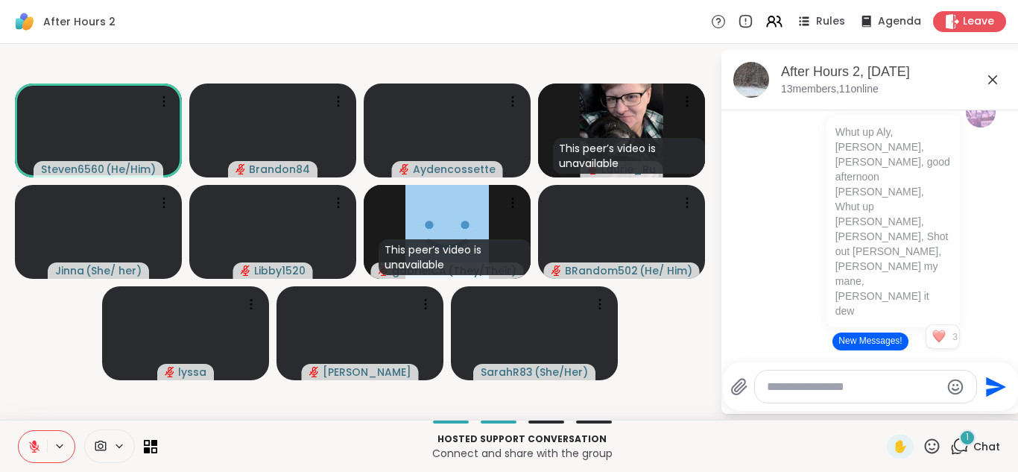
click at [868, 337] on button "New Messages!" at bounding box center [869, 341] width 75 height 18
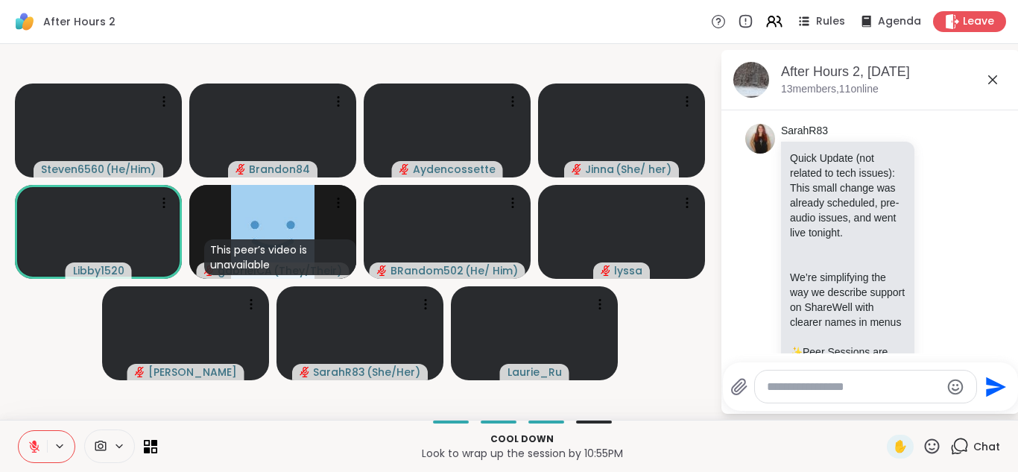
scroll to position [2879, 0]
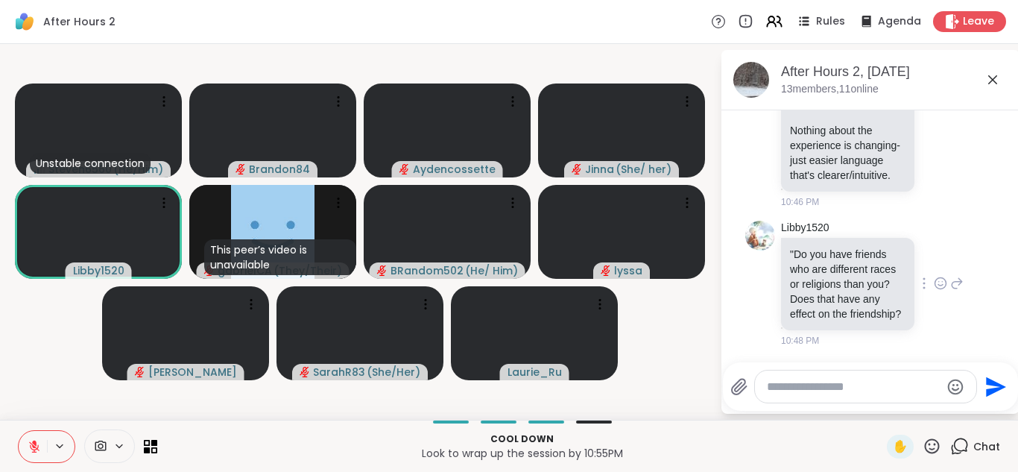
click at [950, 276] on icon at bounding box center [956, 283] width 13 height 18
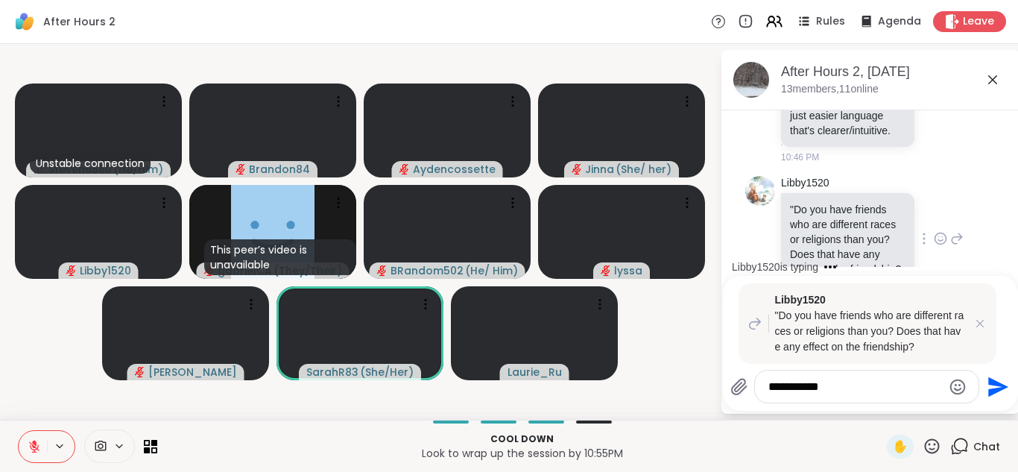
type textarea "**********"
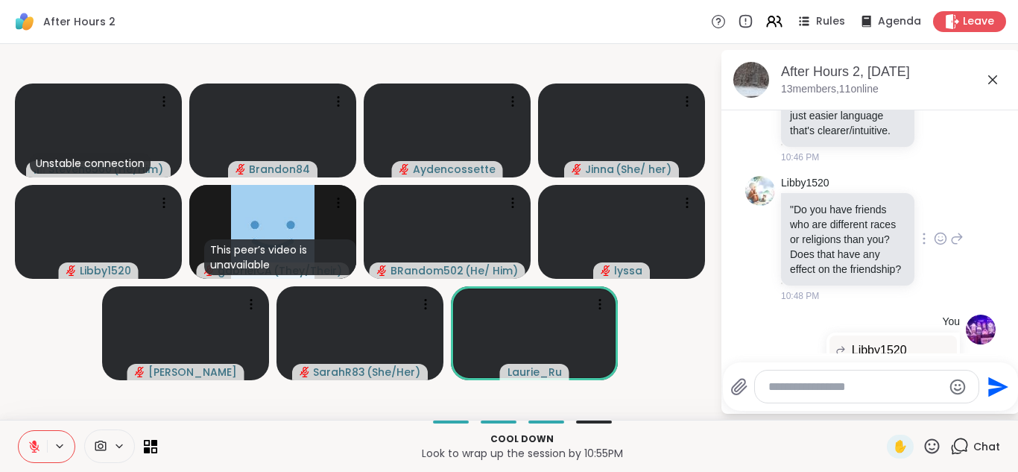
scroll to position [3155, 0]
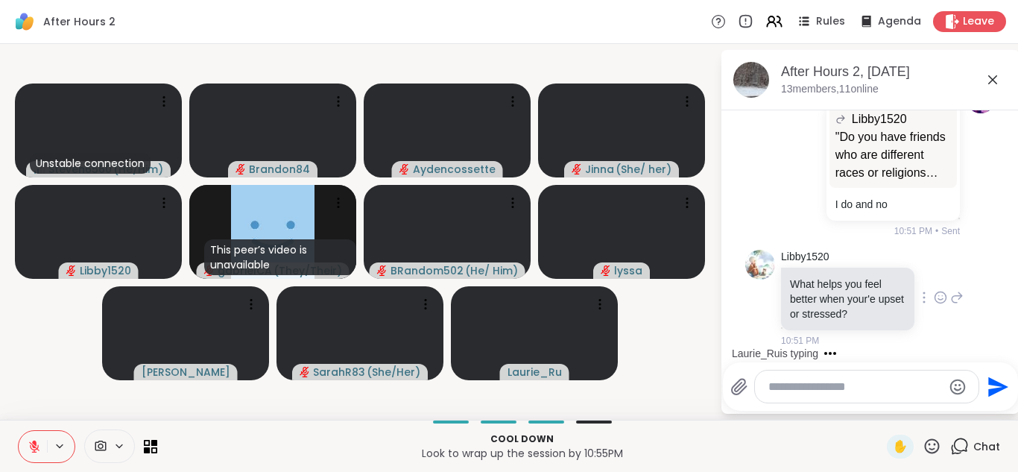
click at [950, 292] on icon at bounding box center [956, 297] width 13 height 18
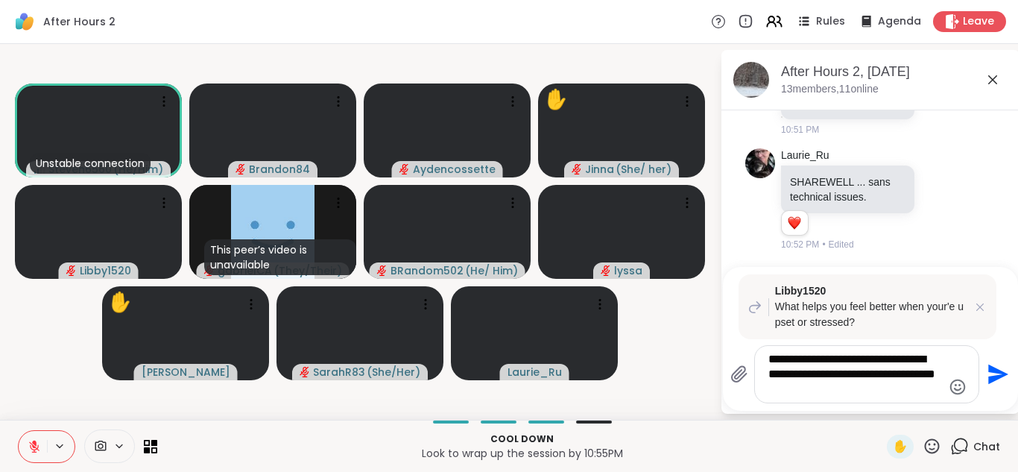
scroll to position [3365, 0]
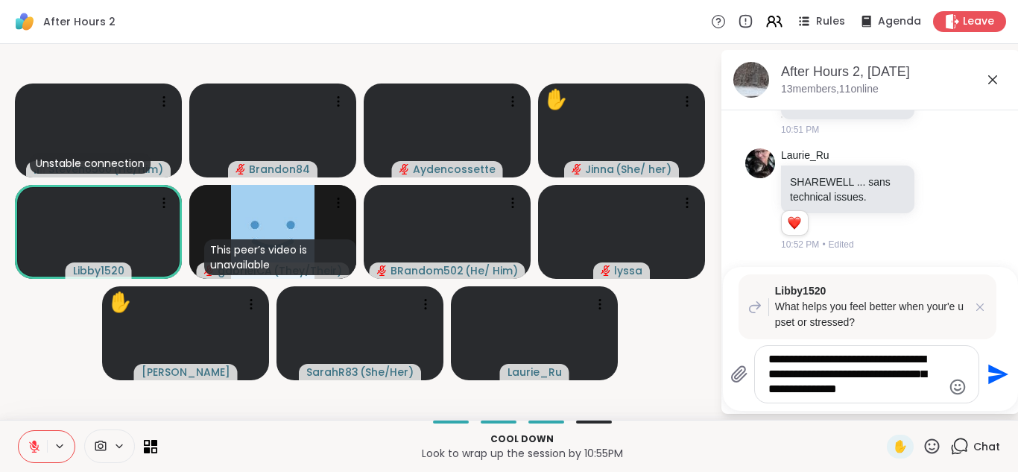
type textarea "**********"
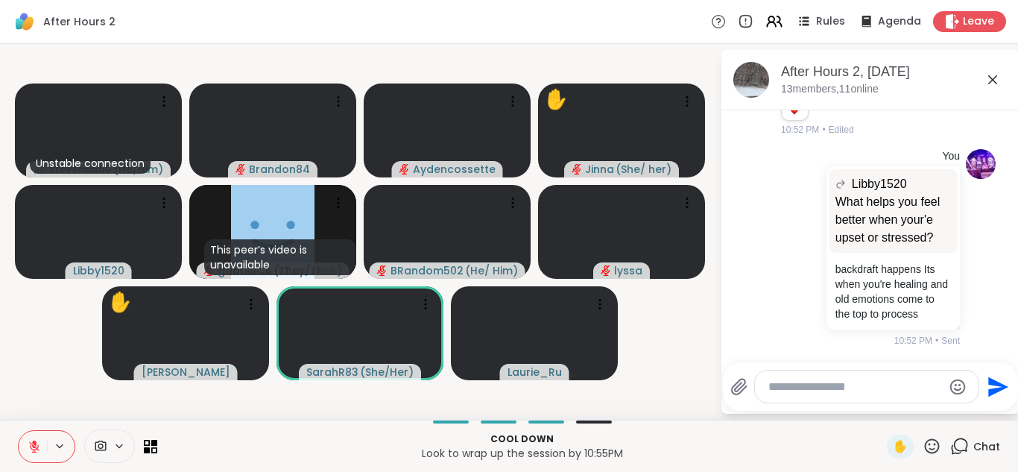
scroll to position [3517, 0]
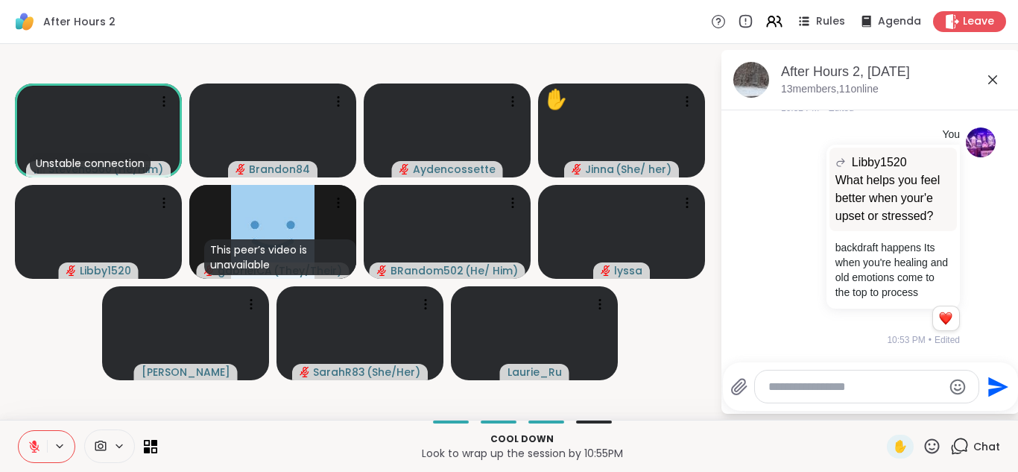
click at [782, 386] on textarea "Type your message" at bounding box center [855, 386] width 174 height 15
type textarea "**********"
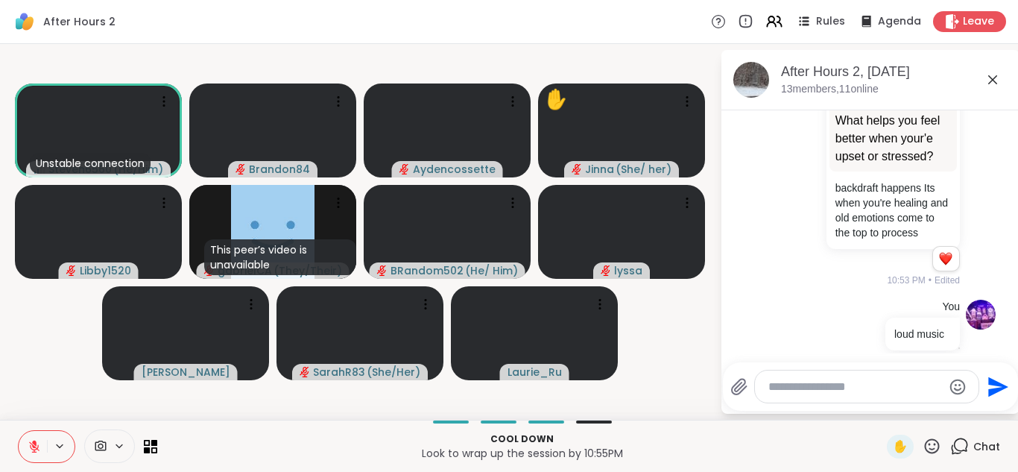
scroll to position [3596, 0]
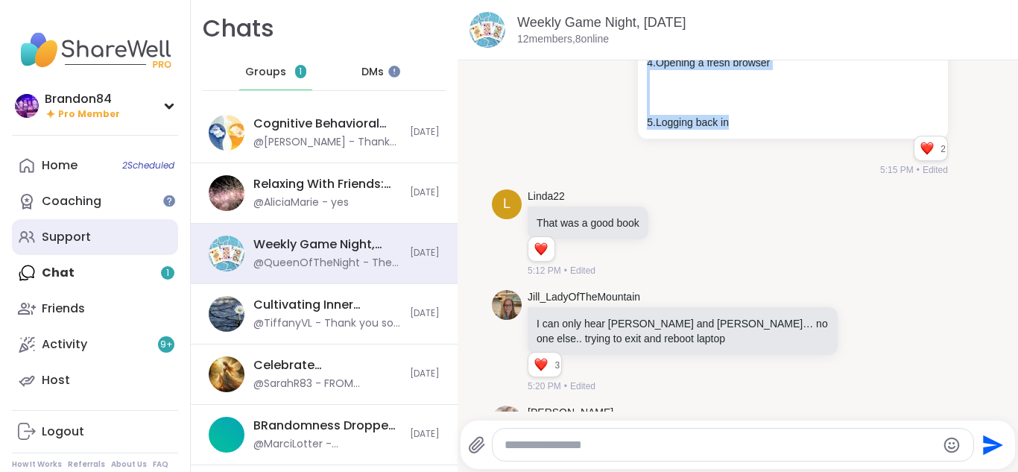
click at [77, 241] on div "Support" at bounding box center [66, 237] width 49 height 16
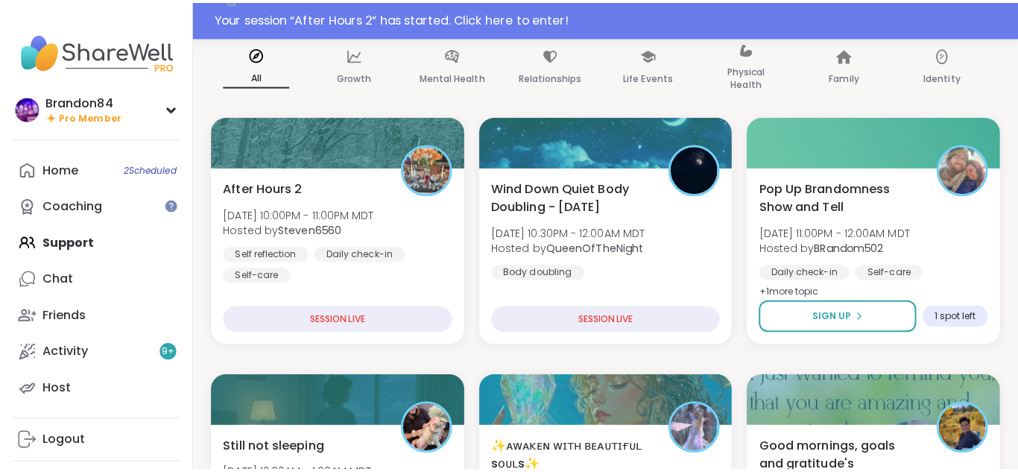
scroll to position [172, 0]
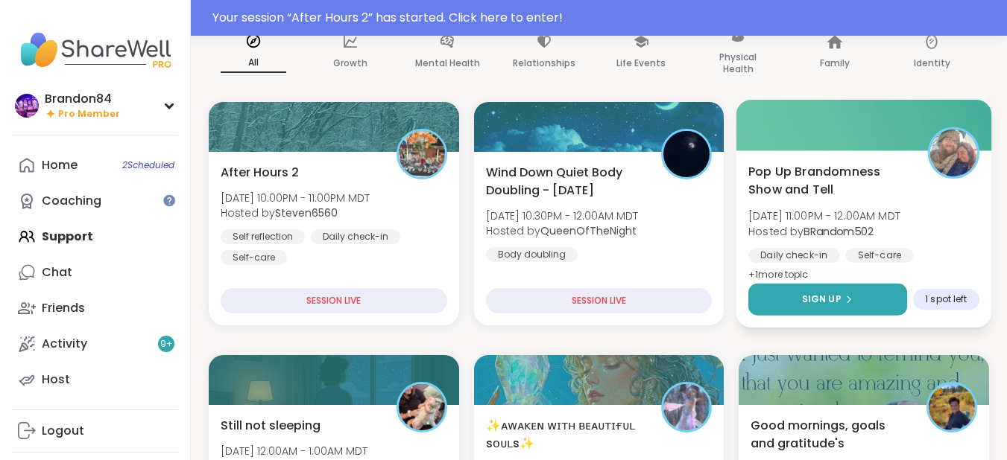
click at [819, 298] on span "Sign Up" at bounding box center [821, 299] width 39 height 13
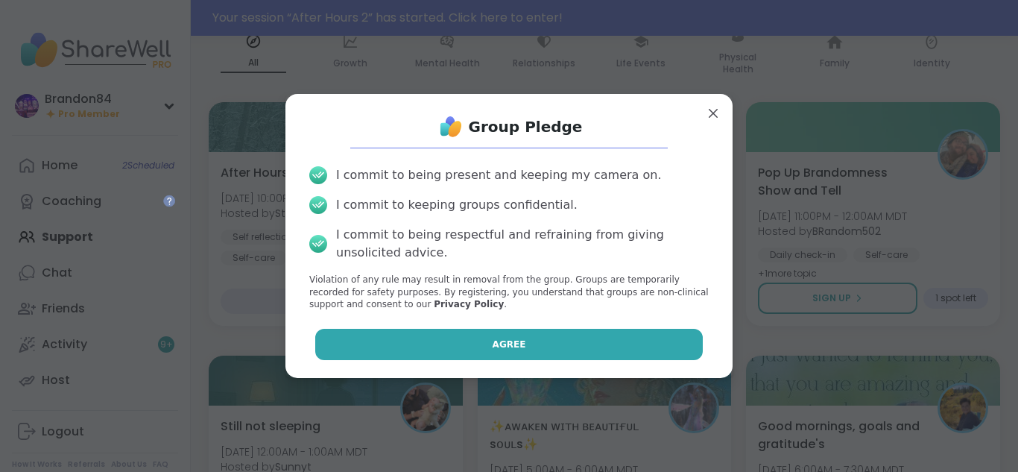
click at [492, 343] on span "Agree" at bounding box center [509, 344] width 34 height 13
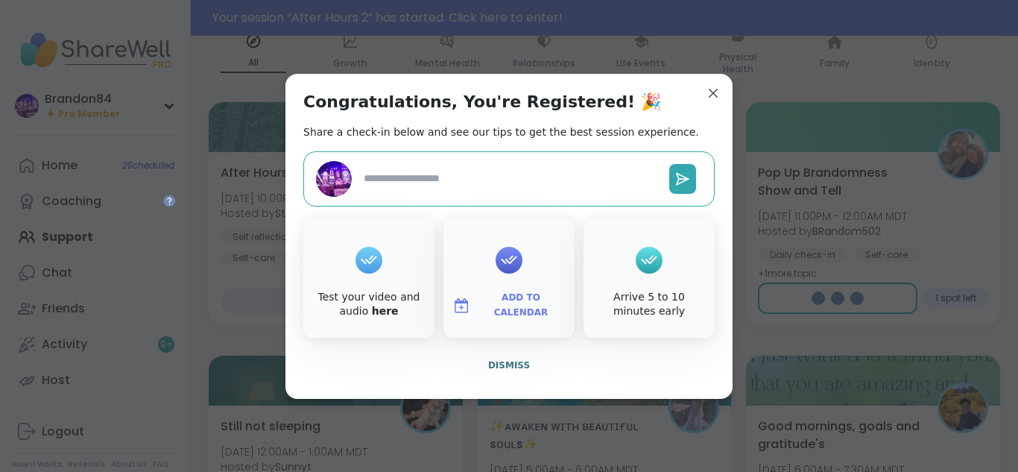
type textarea "*"
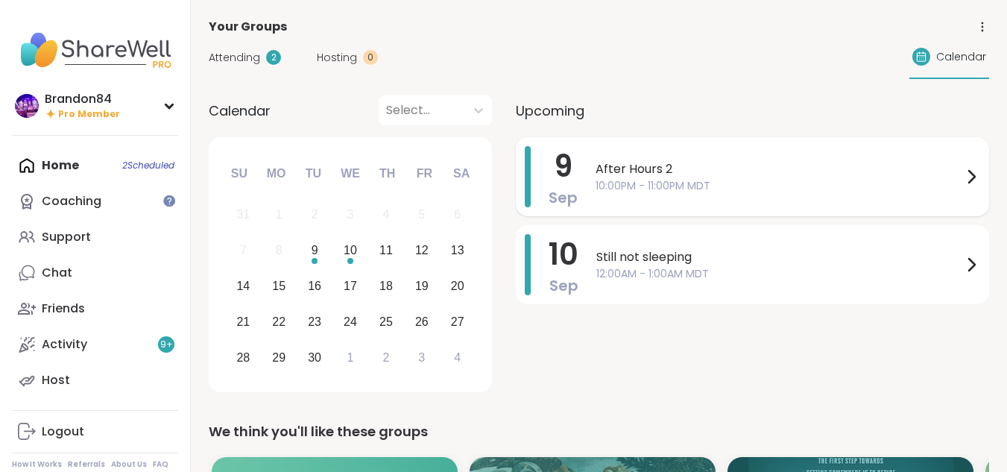
click at [627, 174] on span "After Hours 2" at bounding box center [778, 169] width 367 height 18
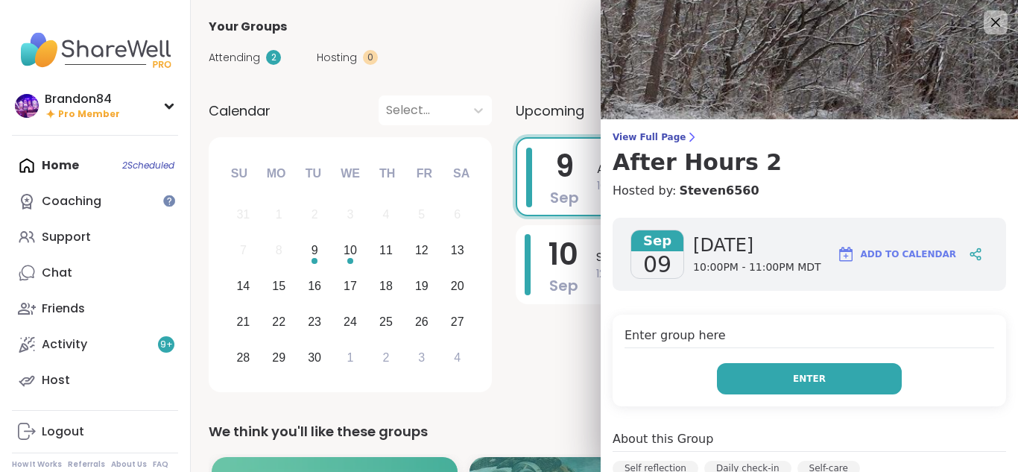
click at [722, 378] on button "Enter" at bounding box center [809, 378] width 185 height 31
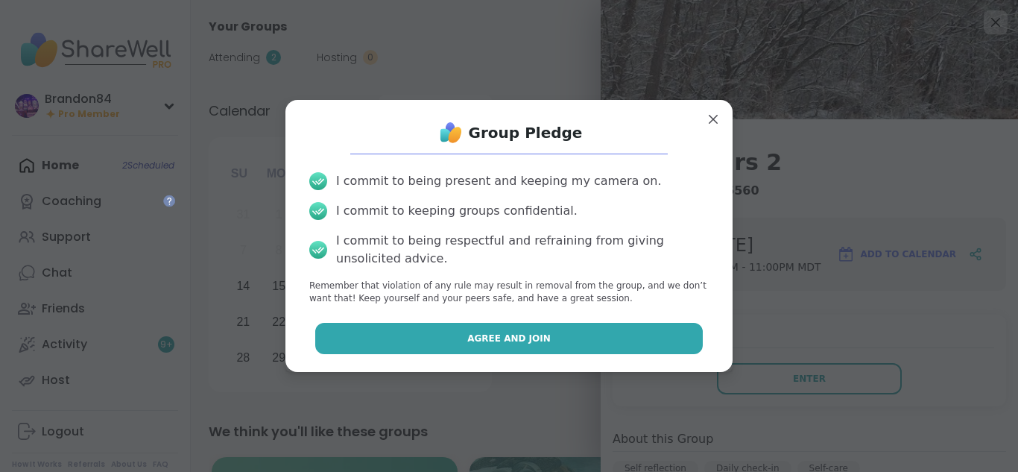
click at [501, 343] on span "Agree and Join" at bounding box center [508, 338] width 83 height 13
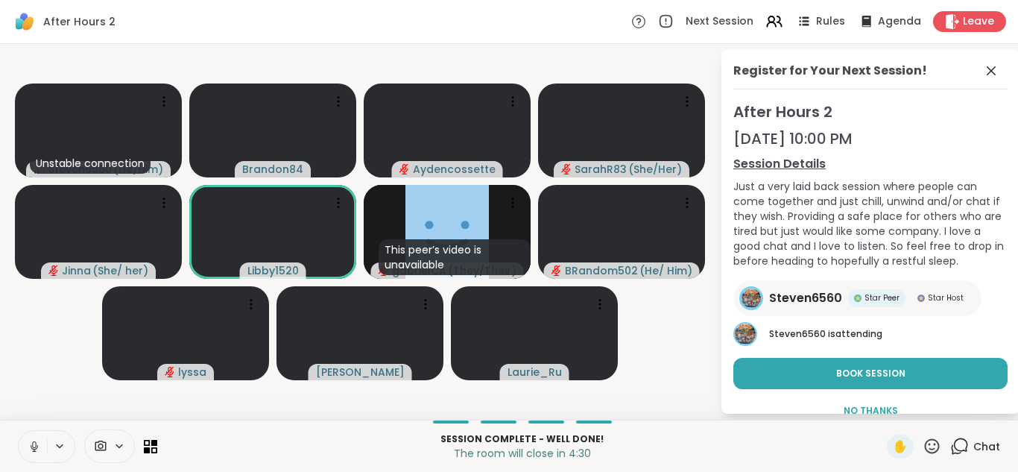
click at [33, 445] on icon at bounding box center [34, 444] width 4 height 7
click at [982, 70] on icon at bounding box center [991, 71] width 18 height 18
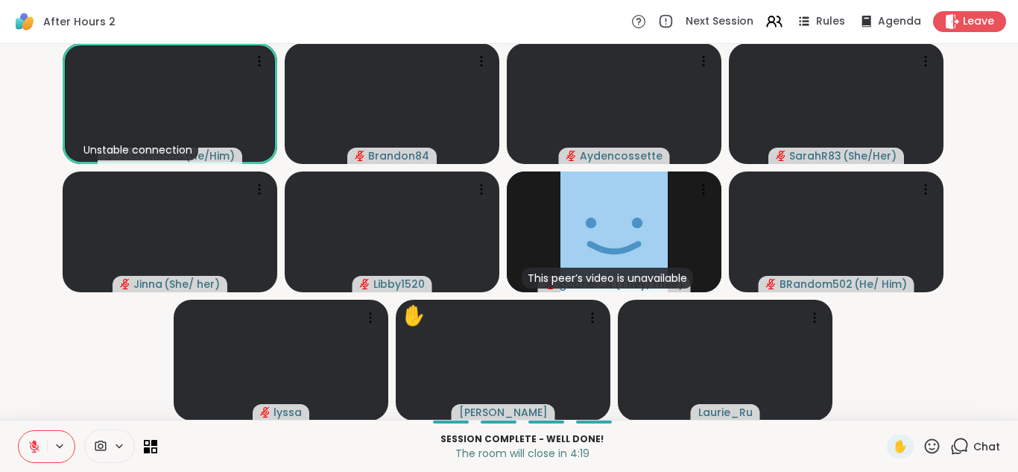
click at [950, 445] on icon at bounding box center [959, 446] width 19 height 19
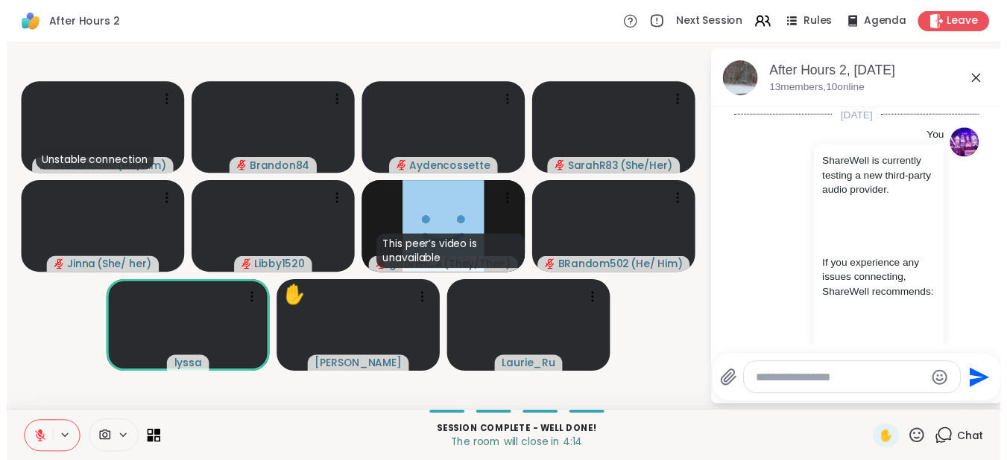
scroll to position [3582, 0]
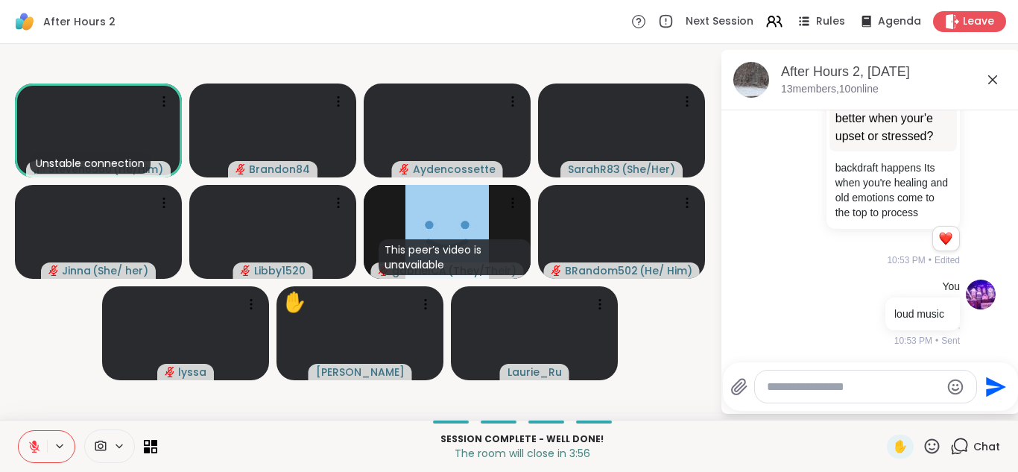
click at [25, 448] on button at bounding box center [33, 446] width 28 height 31
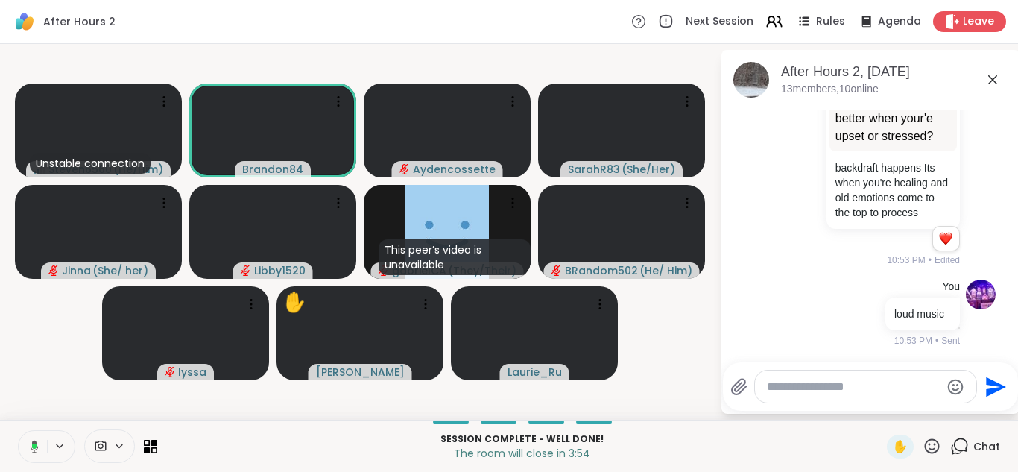
click at [25, 448] on button at bounding box center [31, 446] width 31 height 31
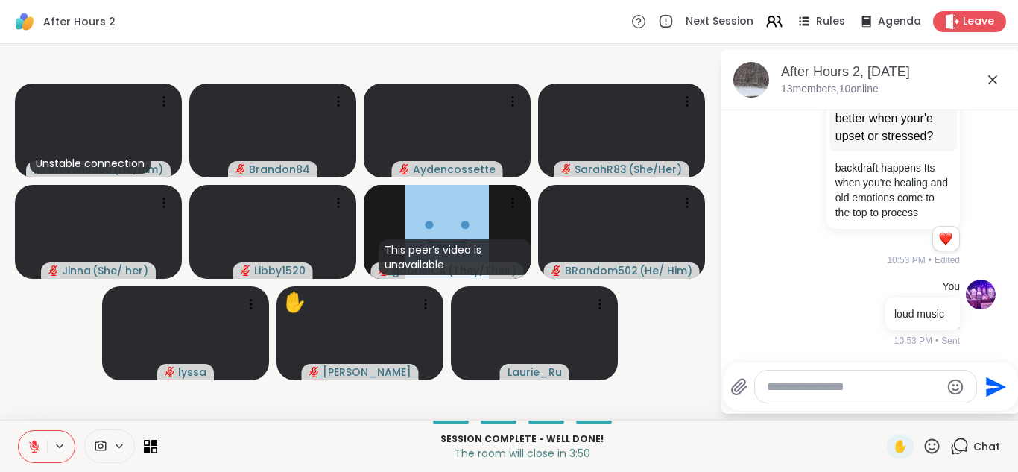
click at [25, 448] on button at bounding box center [33, 446] width 28 height 31
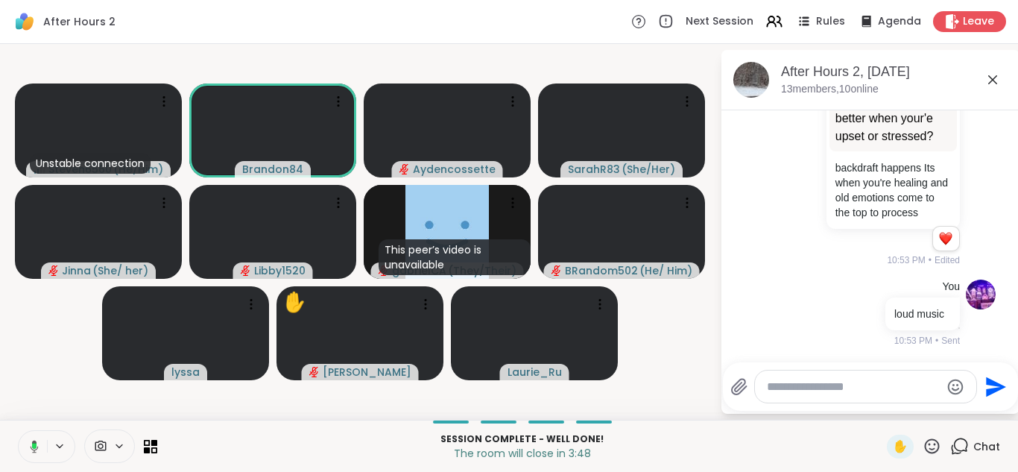
click at [36, 440] on icon at bounding box center [31, 446] width 13 height 13
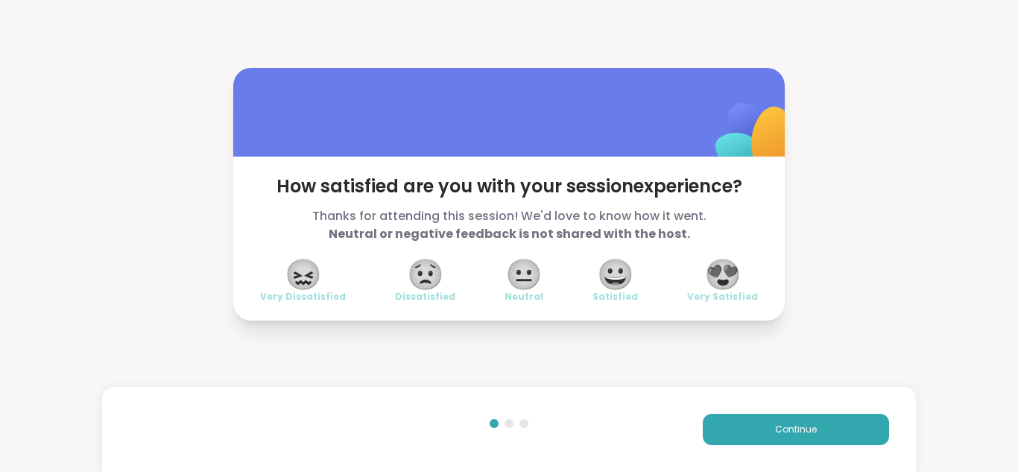
click at [721, 268] on span "😍" at bounding box center [722, 274] width 37 height 27
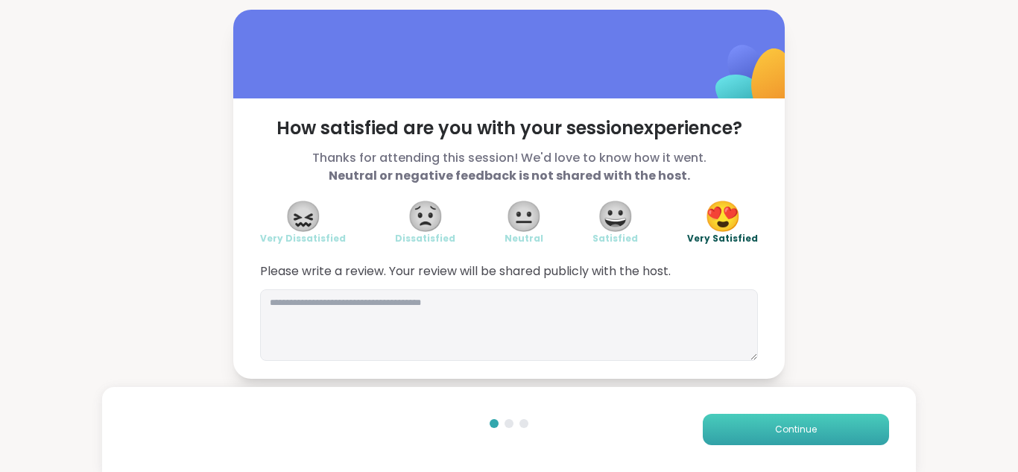
click at [825, 414] on button "Continue" at bounding box center [796, 429] width 186 height 31
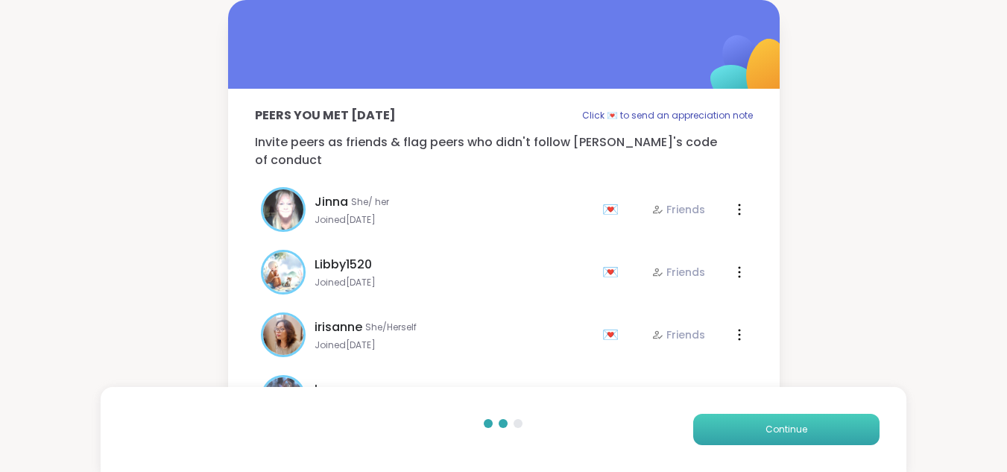
click at [829, 422] on button "Continue" at bounding box center [786, 429] width 186 height 31
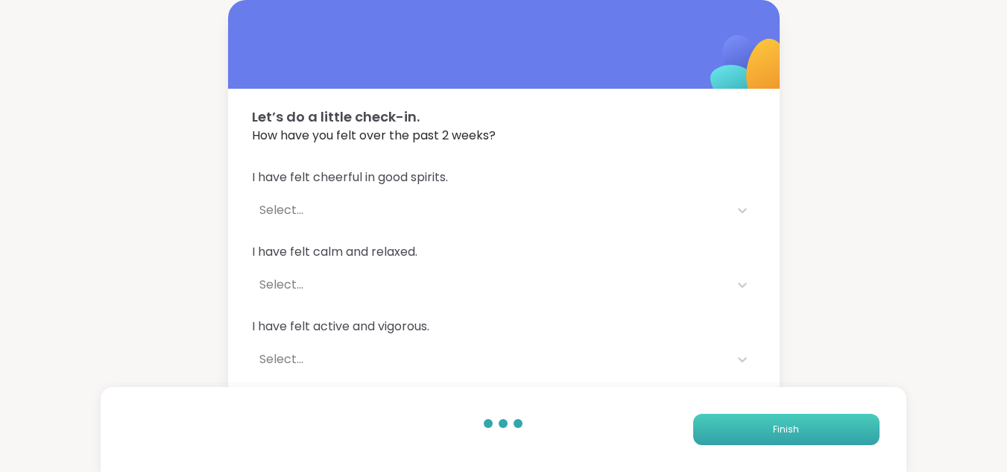
click at [829, 422] on button "Finish" at bounding box center [786, 429] width 186 height 31
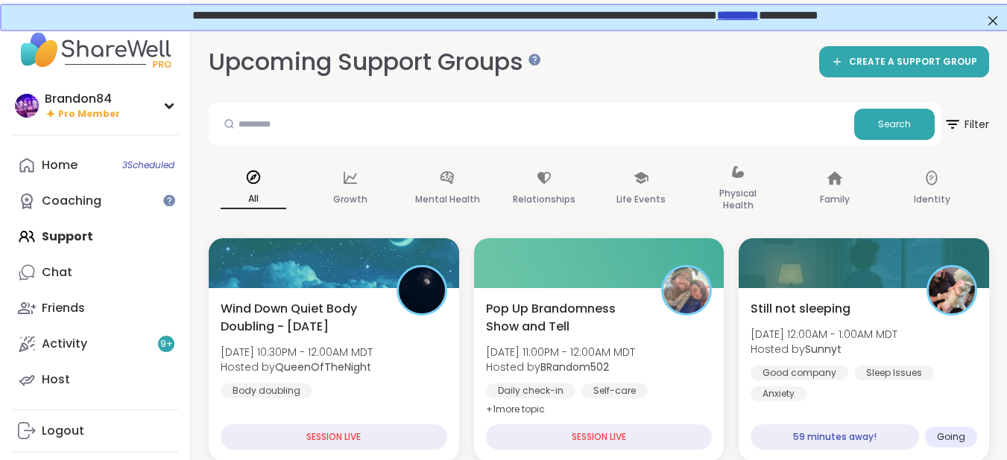
click at [757, 14] on link "*********" at bounding box center [736, 13] width 42 height 11
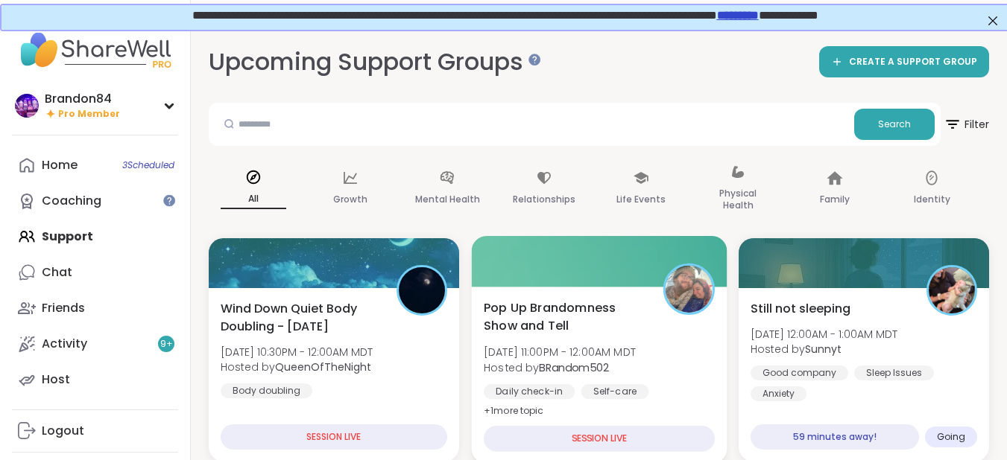
click at [605, 355] on span "Tue, Sep 09 | 11:00PM - 12:00AM MDT" at bounding box center [560, 352] width 152 height 15
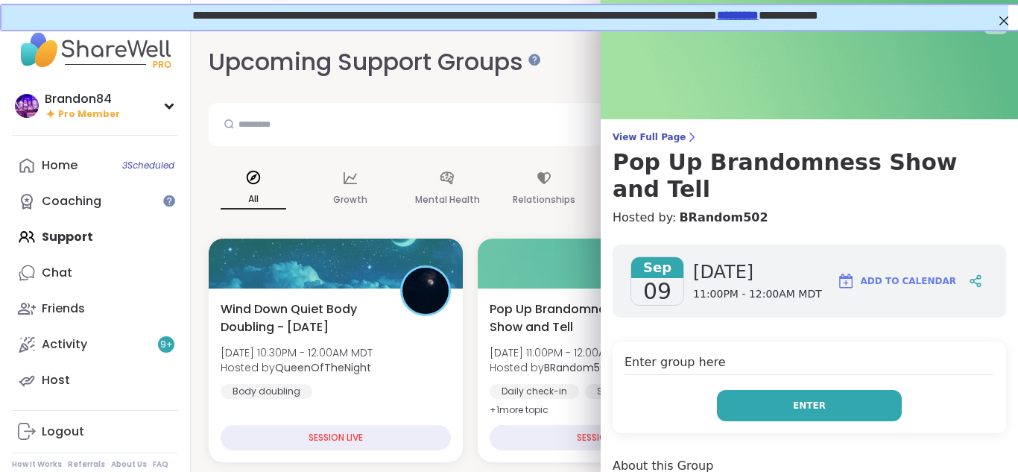
click at [793, 399] on span "Enter" at bounding box center [809, 405] width 33 height 13
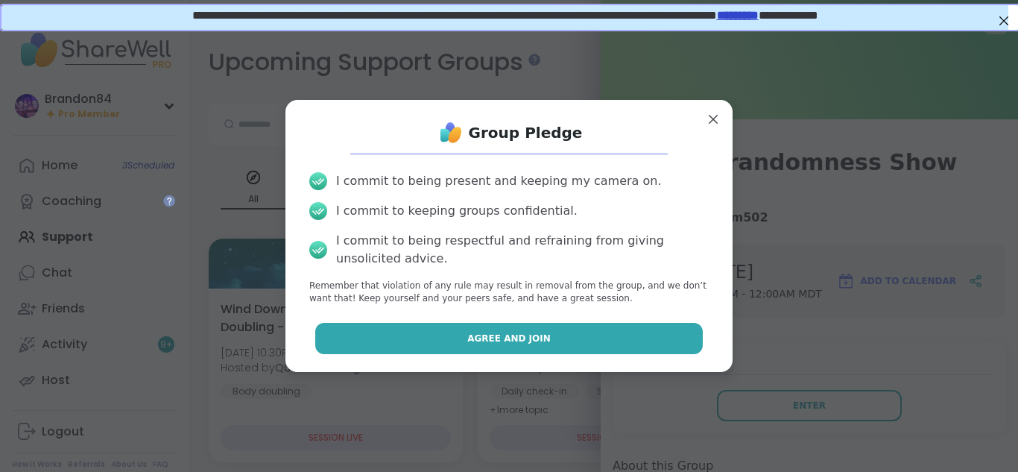
click at [656, 330] on button "Agree and Join" at bounding box center [509, 338] width 388 height 31
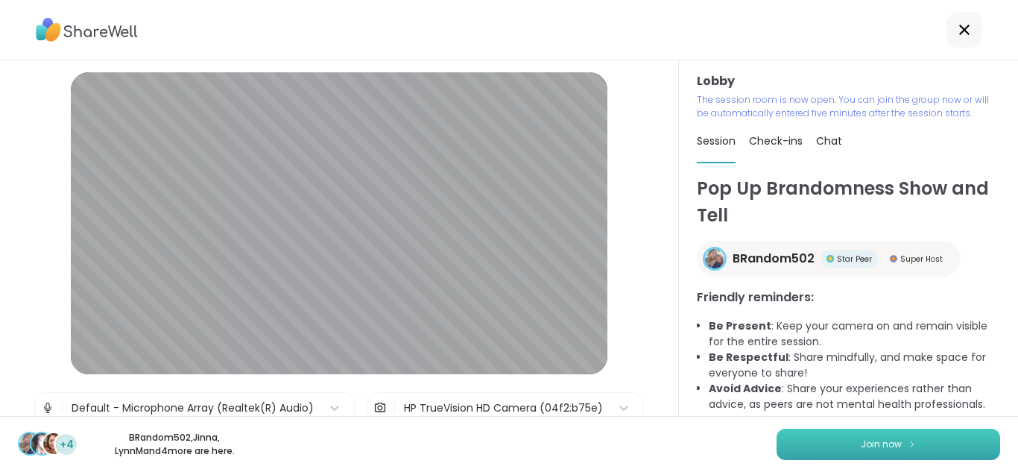
click at [834, 453] on button "Join now" at bounding box center [888, 443] width 224 height 31
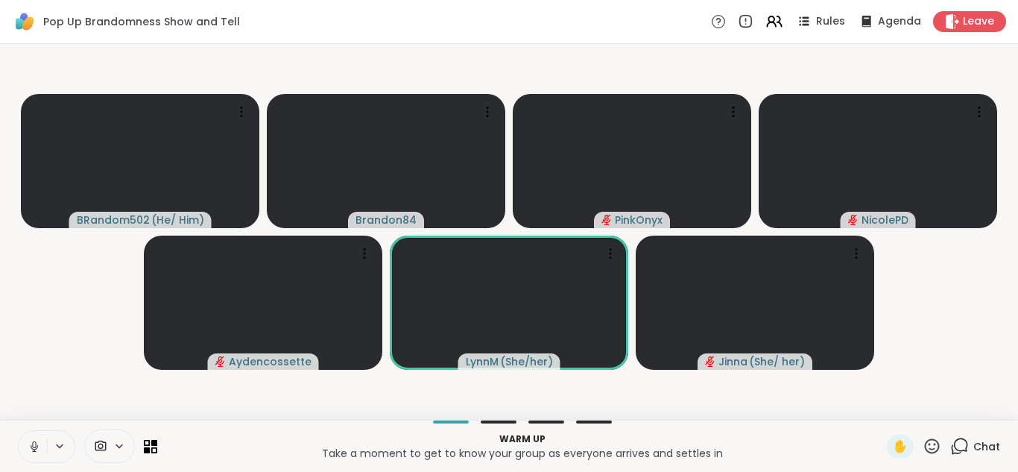
click at [39, 449] on icon at bounding box center [34, 446] width 13 height 13
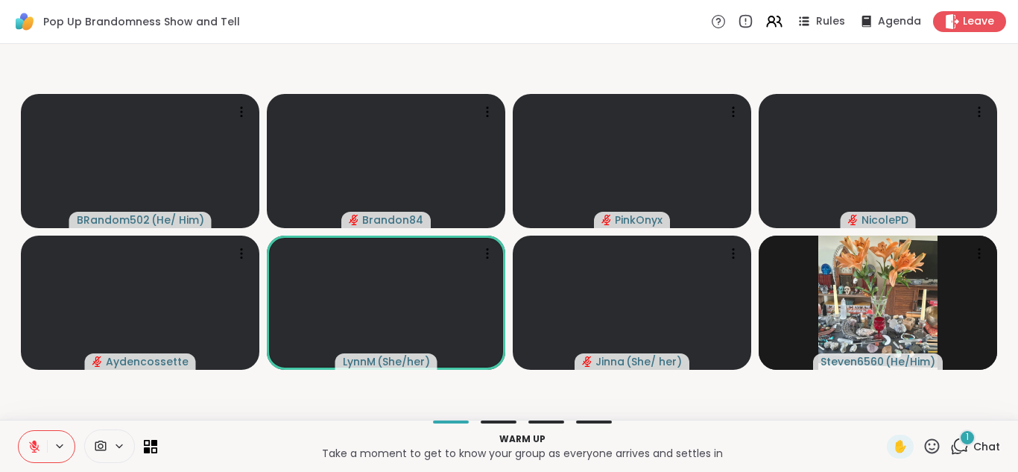
click at [39, 449] on icon at bounding box center [34, 446] width 13 height 13
click at [19, 431] on button at bounding box center [33, 446] width 28 height 31
click at [39, 449] on icon at bounding box center [34, 446] width 13 height 13
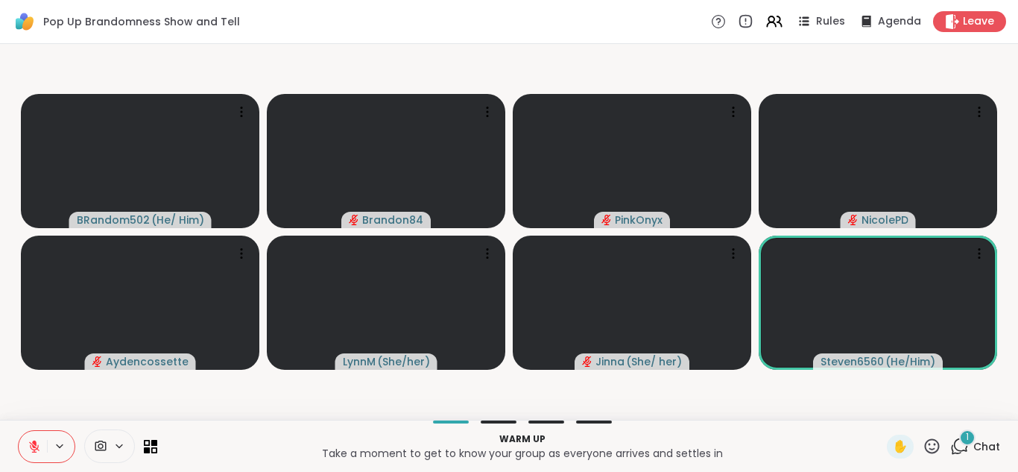
click at [39, 449] on icon at bounding box center [34, 446] width 13 height 13
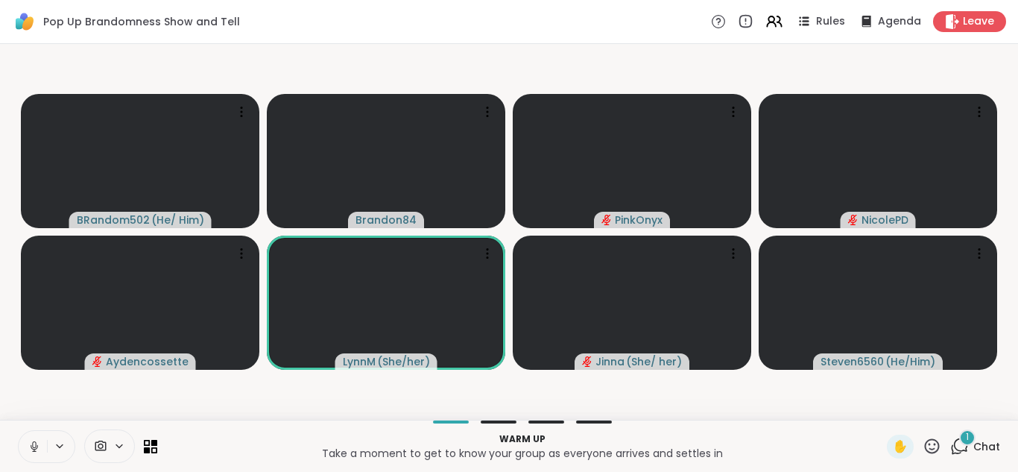
click at [39, 449] on icon at bounding box center [34, 446] width 13 height 13
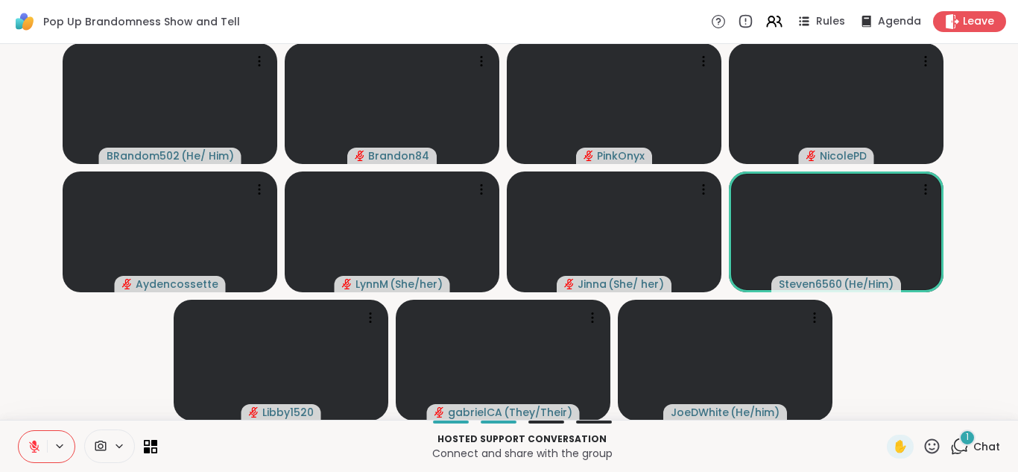
click at [959, 442] on div "1" at bounding box center [967, 437] width 16 height 16
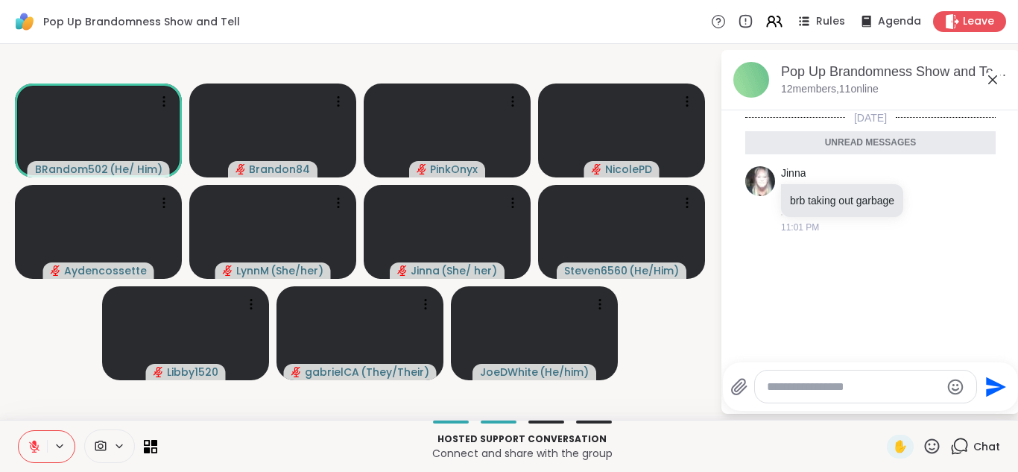
click at [813, 385] on textarea "Type your message" at bounding box center [854, 386] width 174 height 15
type textarea "**********"
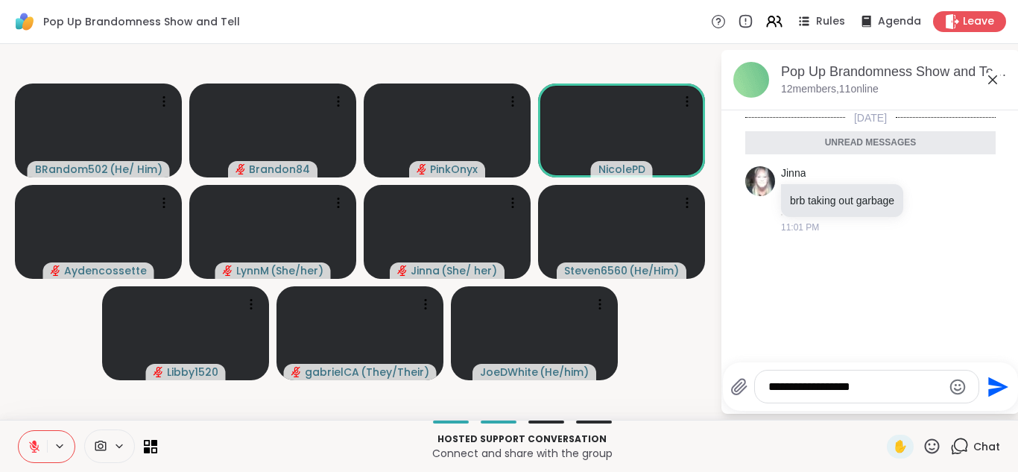
click at [991, 390] on icon "Send" at bounding box center [998, 386] width 20 height 20
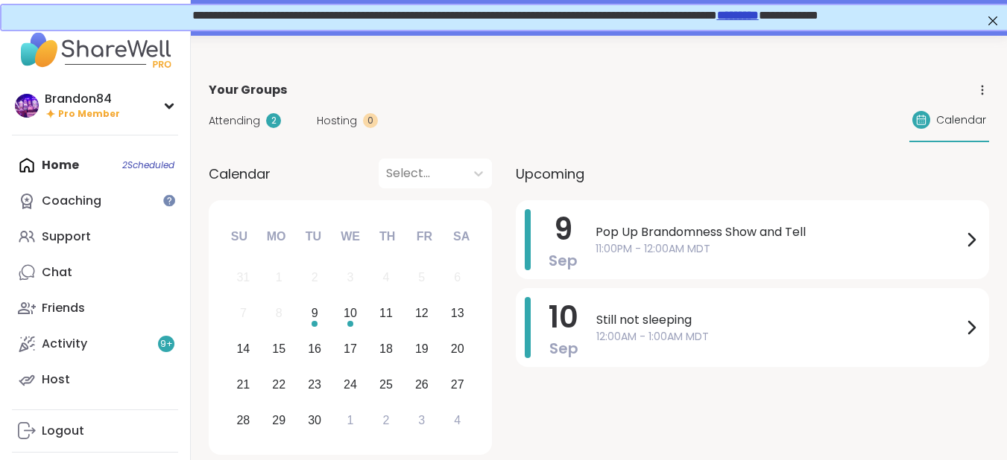
click at [592, 19] on span "**********" at bounding box center [504, 13] width 626 height 11
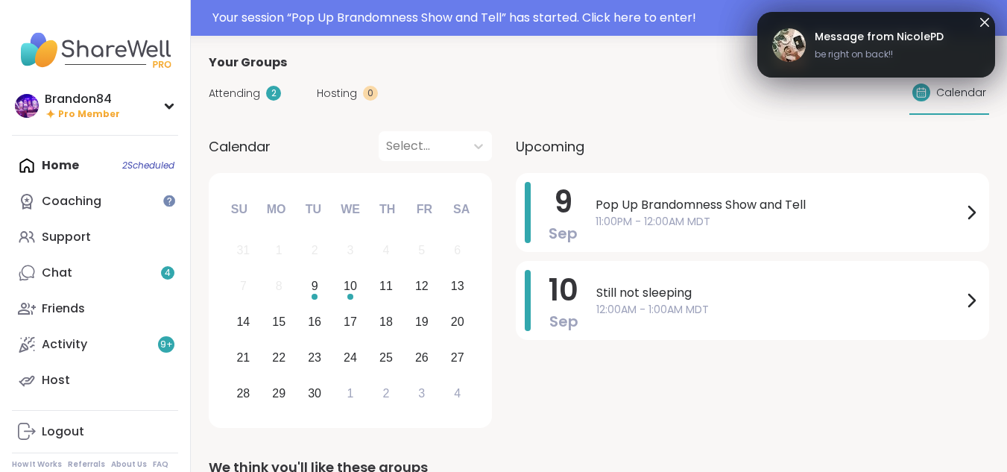
click at [982, 16] on icon at bounding box center [984, 22] width 18 height 18
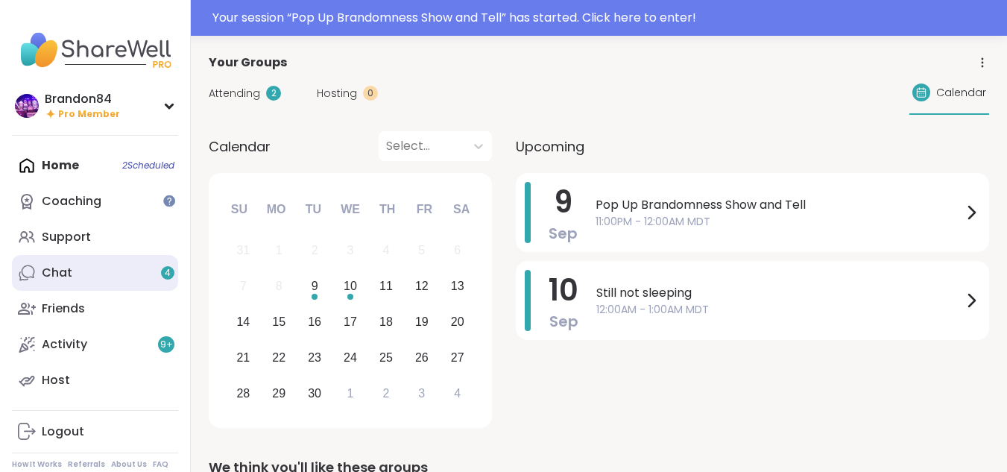
click at [41, 267] on link "Chat 4" at bounding box center [95, 273] width 166 height 36
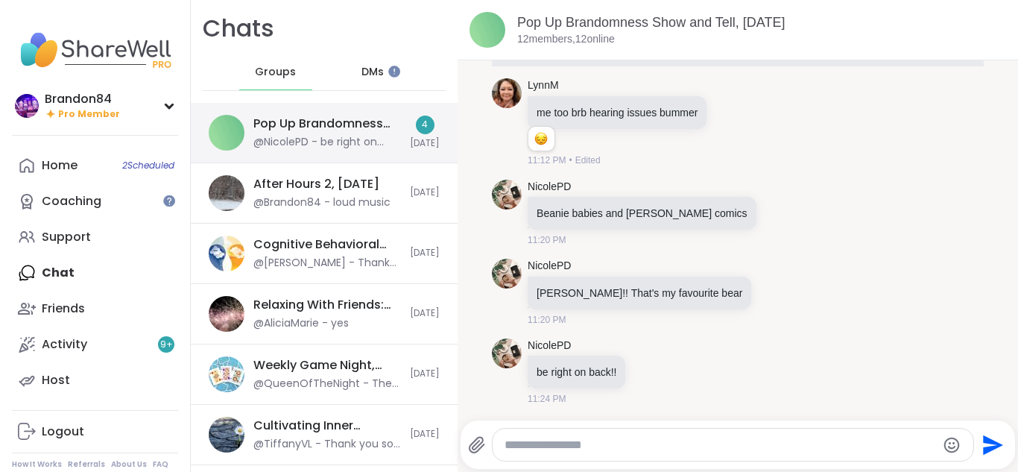
click at [297, 130] on div "Pop Up Brandomness Show and Tell, [DATE]" at bounding box center [327, 123] width 148 height 16
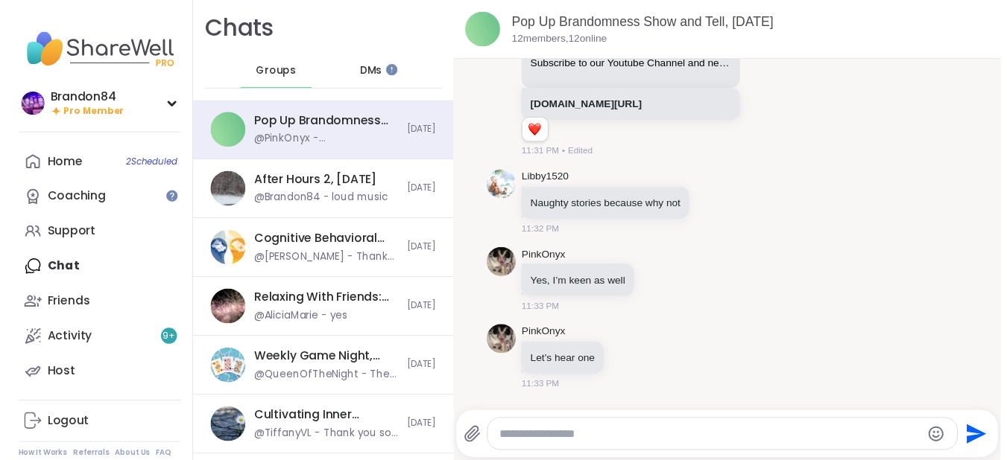
scroll to position [1170, 0]
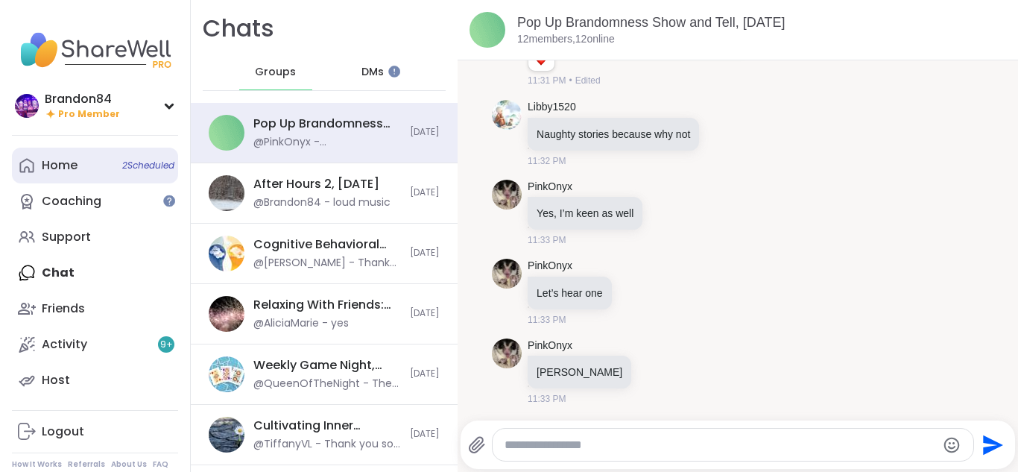
click at [106, 165] on link "Home 2 Scheduled" at bounding box center [95, 166] width 166 height 36
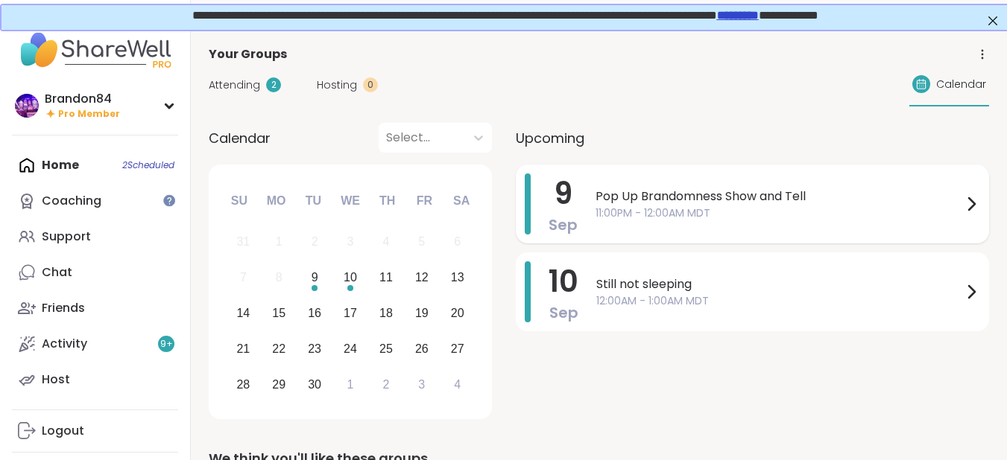
click at [648, 209] on span "11:00PM - 12:00AM MDT" at bounding box center [778, 214] width 367 height 16
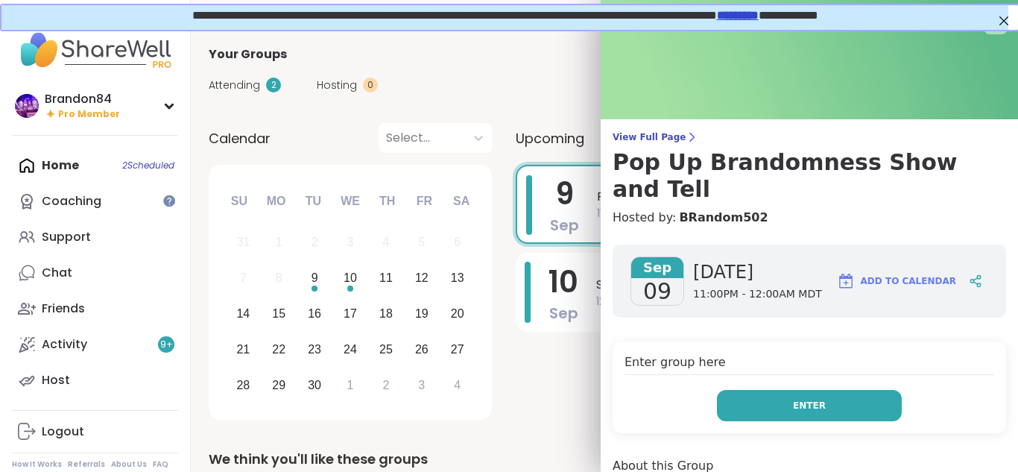
click at [807, 390] on button "Enter" at bounding box center [809, 405] width 185 height 31
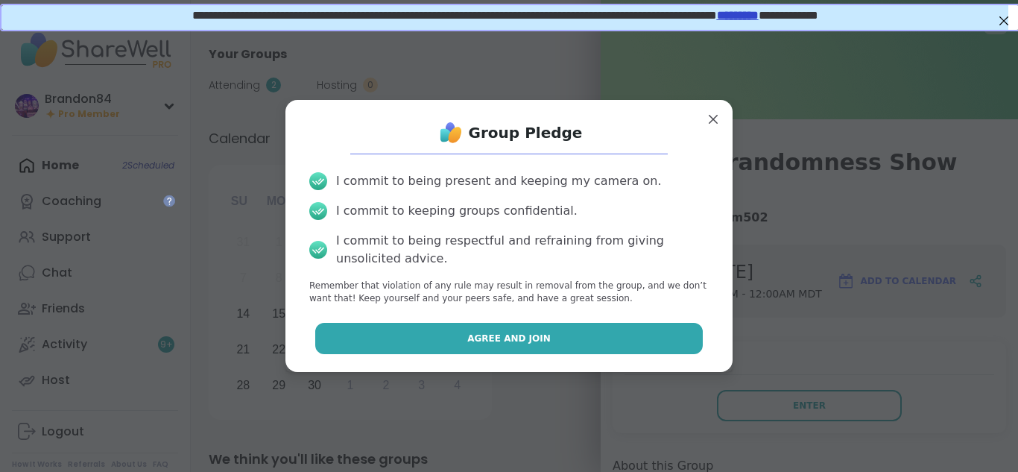
click at [502, 343] on span "Agree and Join" at bounding box center [508, 338] width 83 height 13
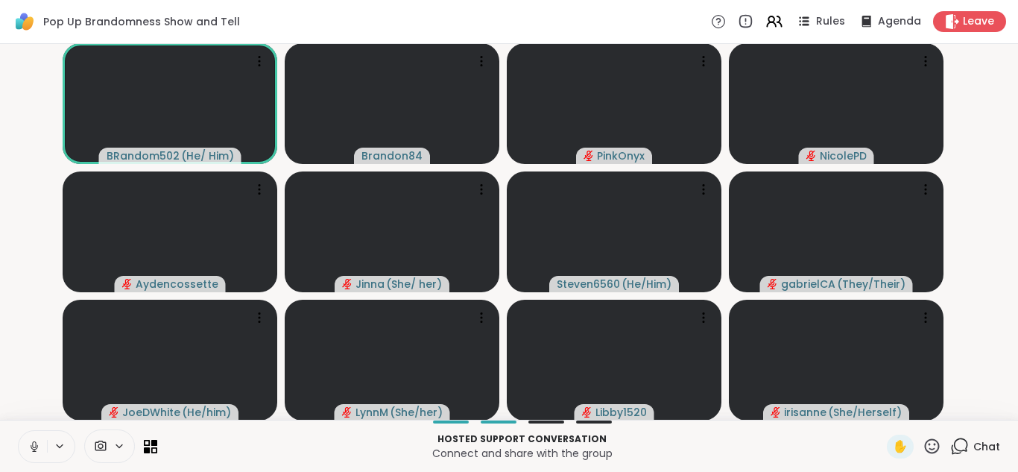
click at [40, 444] on icon at bounding box center [34, 446] width 13 height 13
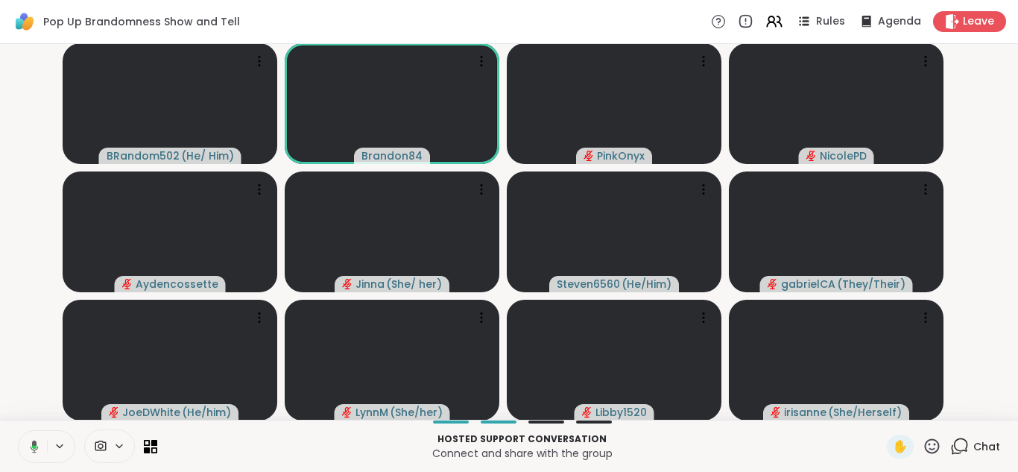
click at [40, 444] on button at bounding box center [31, 446] width 31 height 31
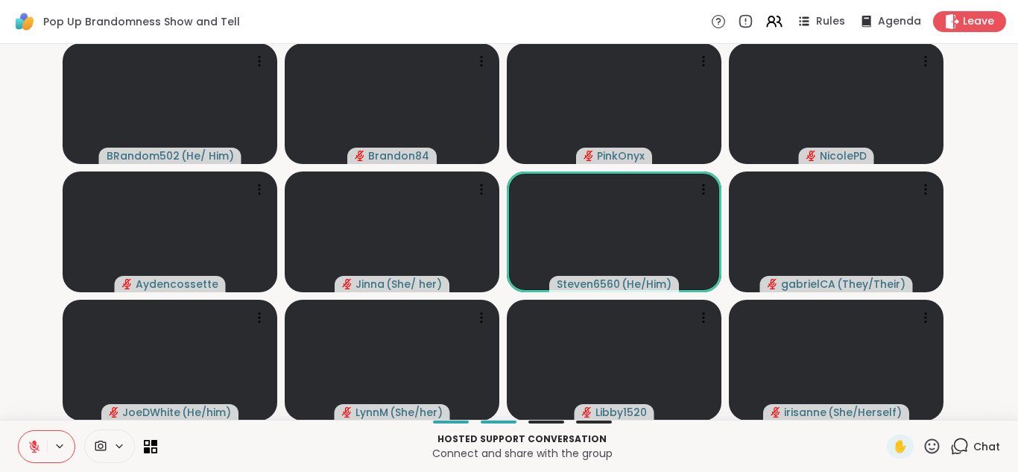
click at [19, 431] on button at bounding box center [33, 446] width 28 height 31
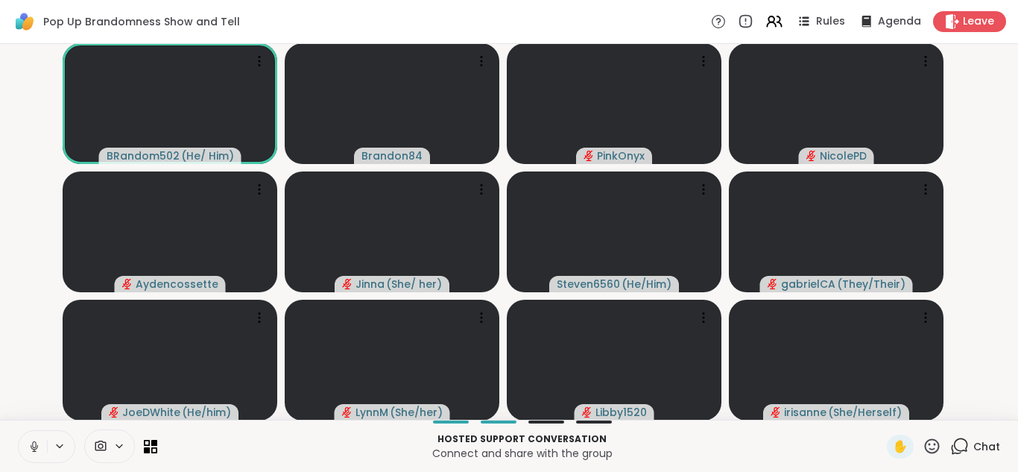
click at [19, 431] on button at bounding box center [33, 446] width 28 height 31
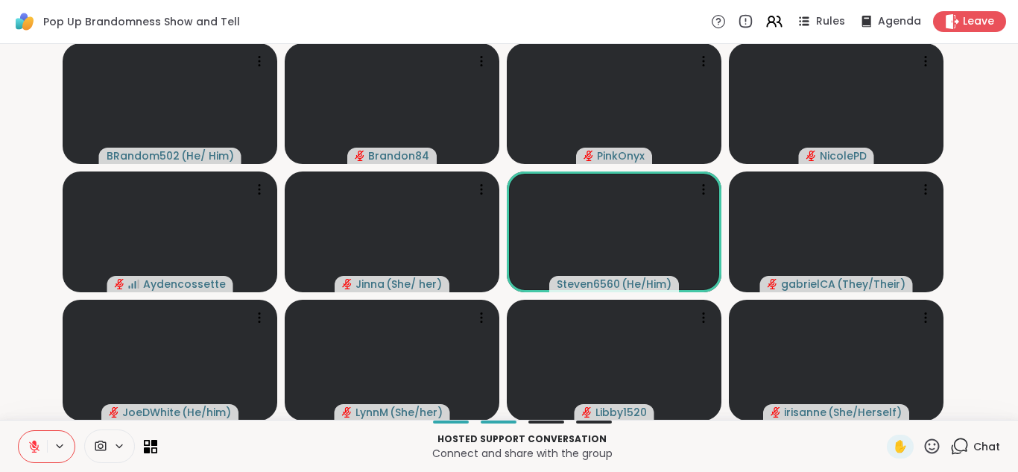
click at [950, 448] on icon at bounding box center [959, 446] width 19 height 19
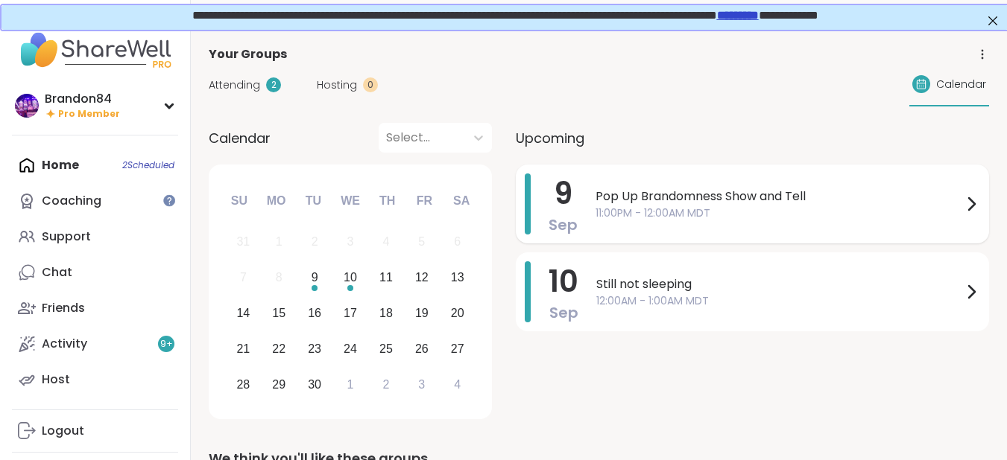
click at [633, 209] on span "11:00PM - 12:00AM MDT" at bounding box center [778, 214] width 367 height 16
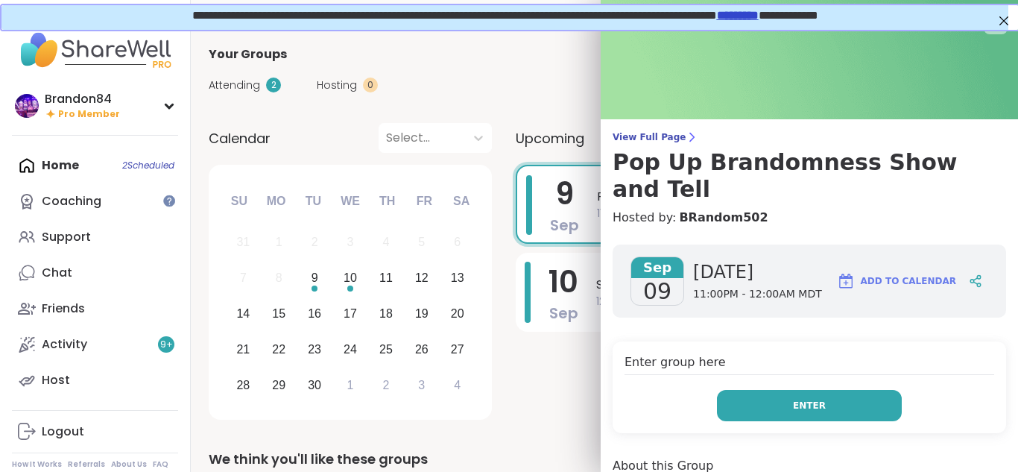
click at [764, 390] on button "Enter" at bounding box center [809, 405] width 185 height 31
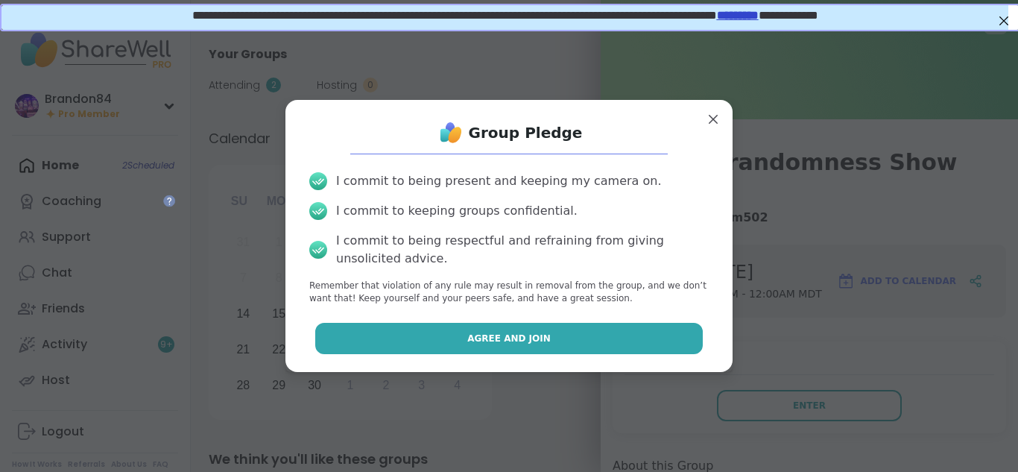
click at [550, 332] on button "Agree and Join" at bounding box center [509, 338] width 388 height 31
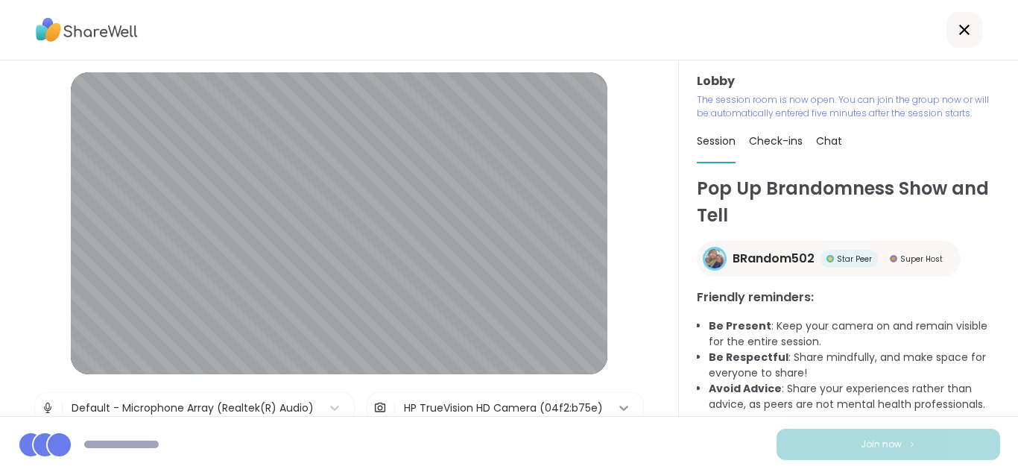
click at [610, 395] on div at bounding box center [623, 407] width 27 height 27
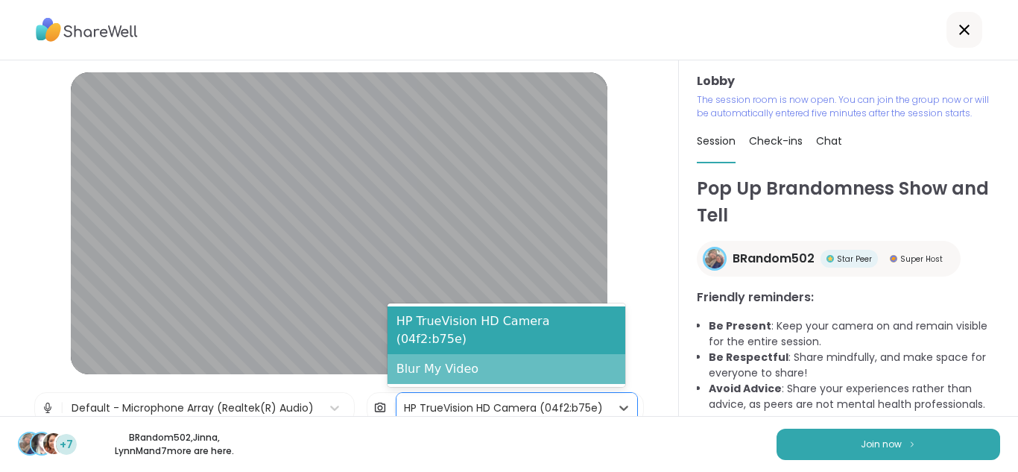
click at [540, 373] on div "Blur My Video" at bounding box center [506, 369] width 238 height 30
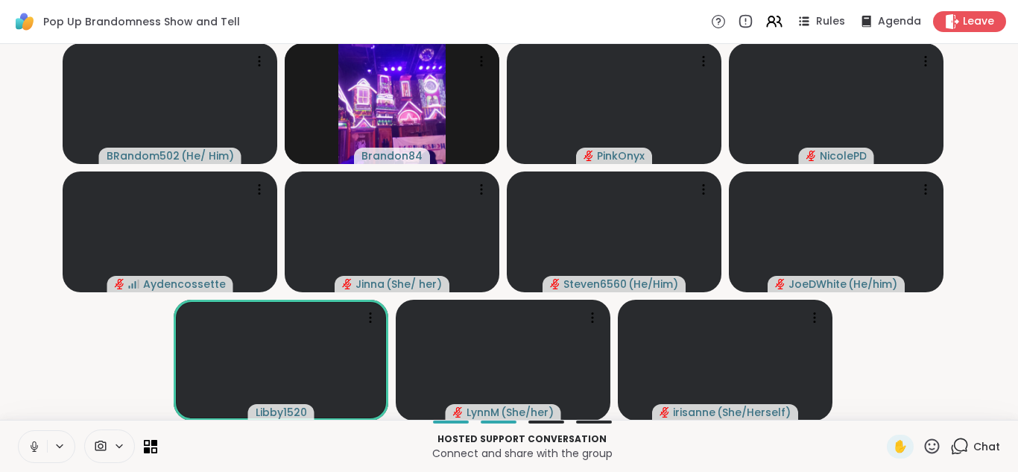
click at [107, 446] on icon at bounding box center [100, 446] width 13 height 14
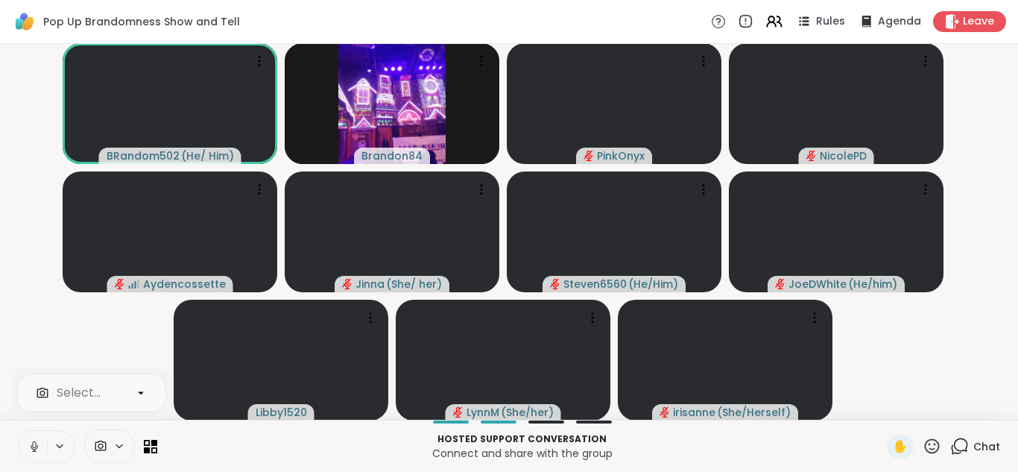
click at [118, 450] on icon at bounding box center [119, 446] width 12 height 13
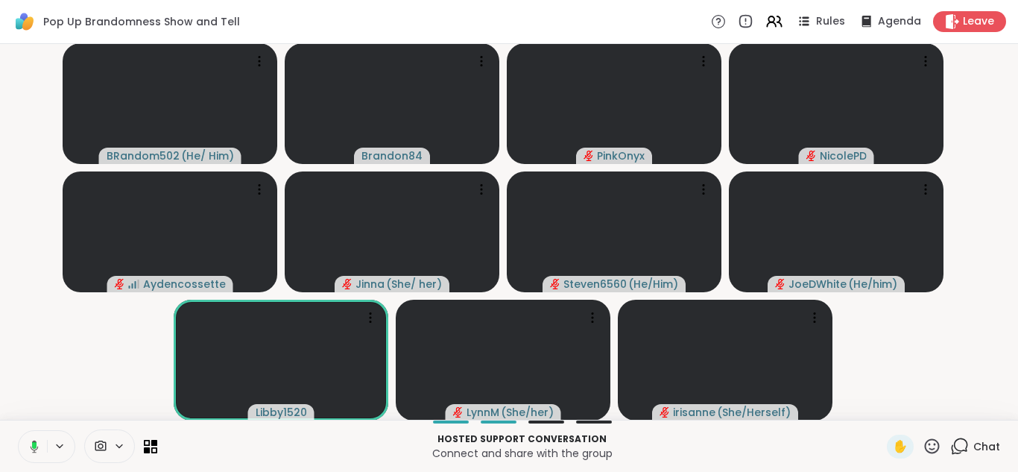
click at [119, 440] on icon at bounding box center [119, 446] width 12 height 13
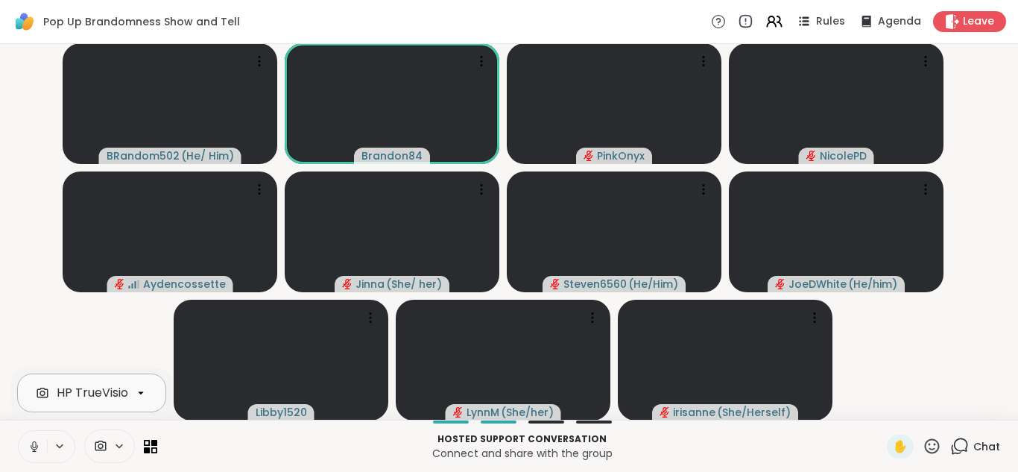
click at [92, 391] on div "HP TrueVision HD Camera" at bounding box center [132, 393] width 151 height 18
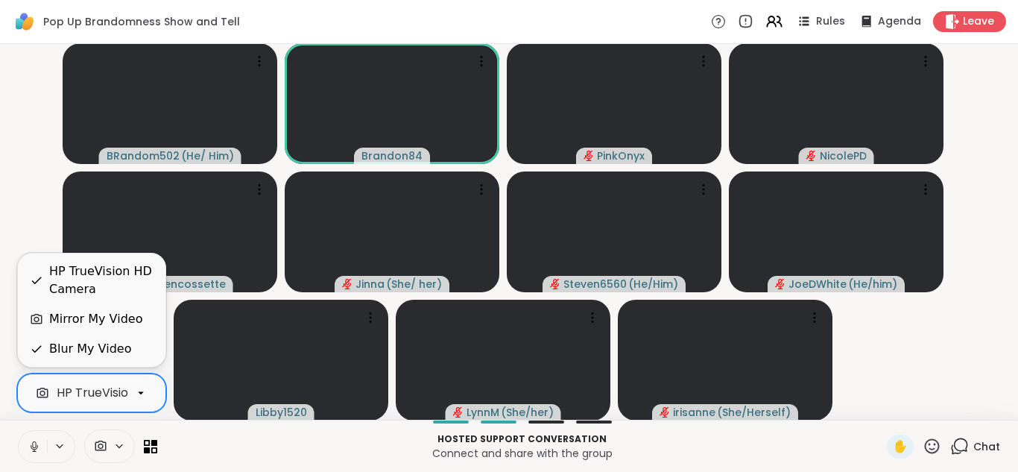
scroll to position [0, 57]
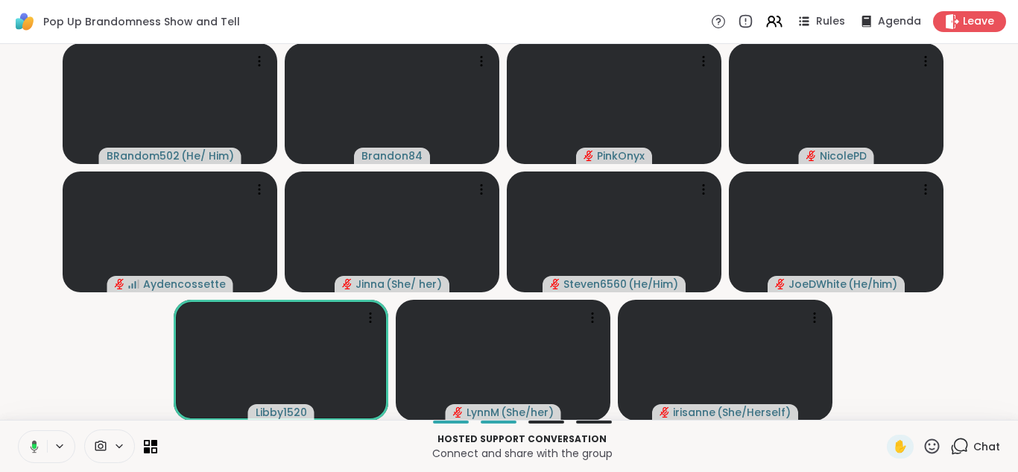
click at [4, 180] on div "BRandom502 ( He/ Him ) Brandon84 PinkOnyx NicolePD Aydencossette Jinna ( She/ h…" at bounding box center [509, 232] width 1018 height 376
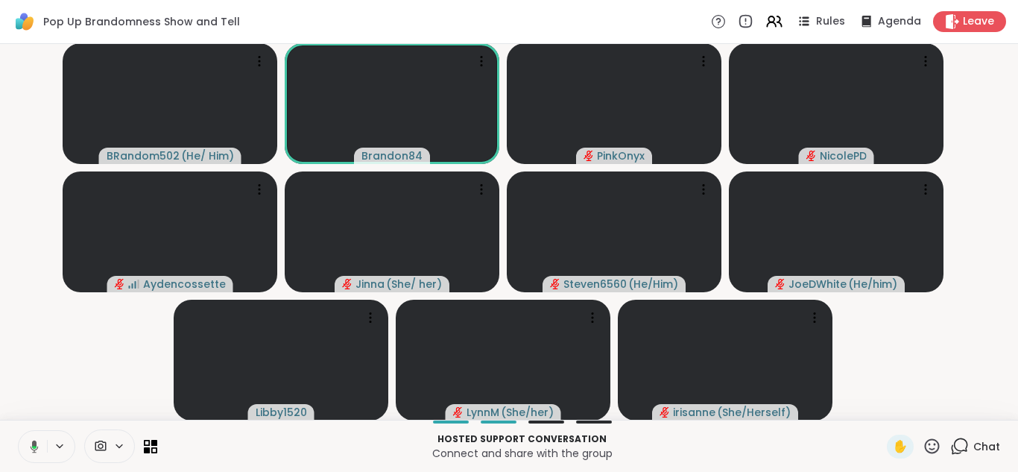
click at [28, 454] on button at bounding box center [31, 446] width 31 height 31
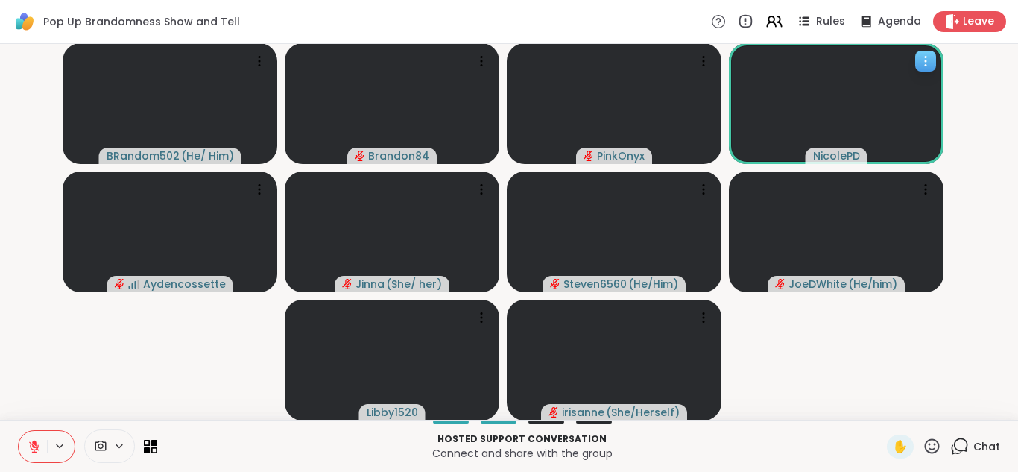
click at [925, 57] on icon at bounding box center [925, 57] width 1 height 1
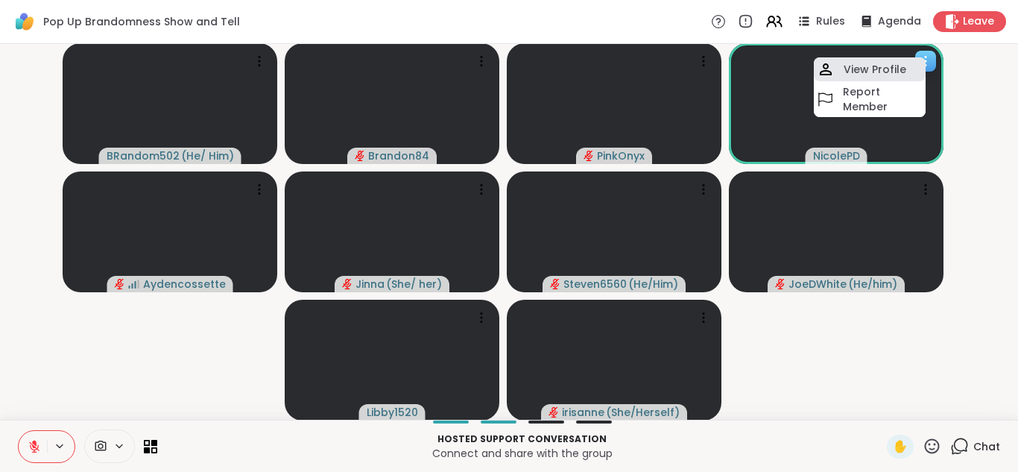
click at [871, 75] on h4 "View Profile" at bounding box center [874, 69] width 63 height 15
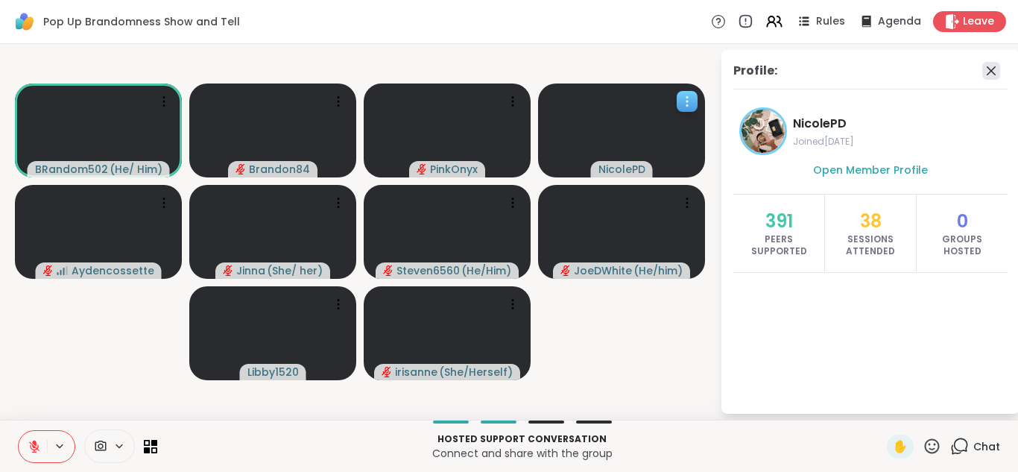
click at [993, 69] on icon at bounding box center [991, 71] width 18 height 18
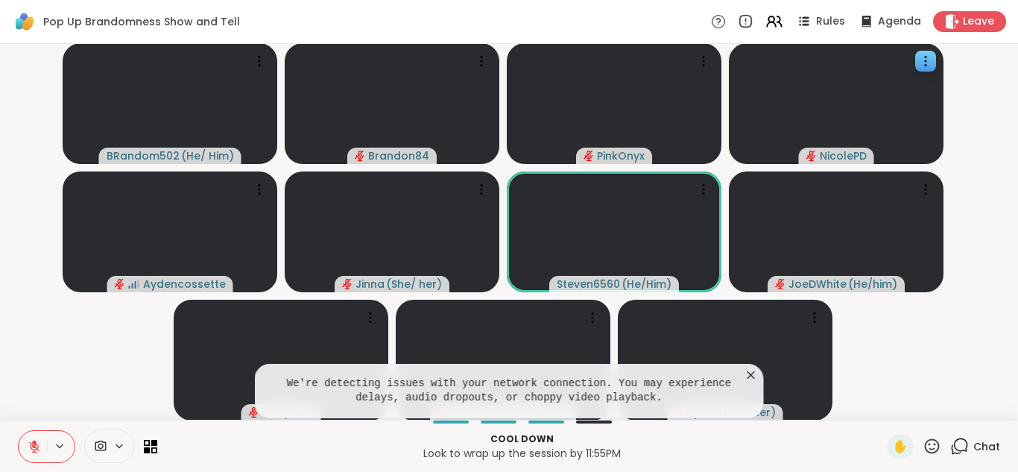
click at [28, 449] on icon at bounding box center [34, 446] width 13 height 13
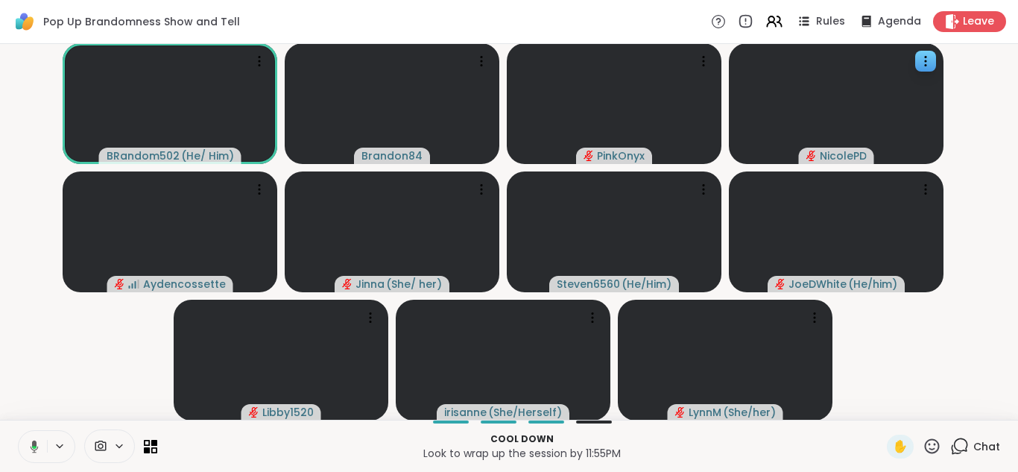
click at [16, 431] on button at bounding box center [31, 446] width 31 height 31
click at [19, 431] on button at bounding box center [33, 446] width 28 height 31
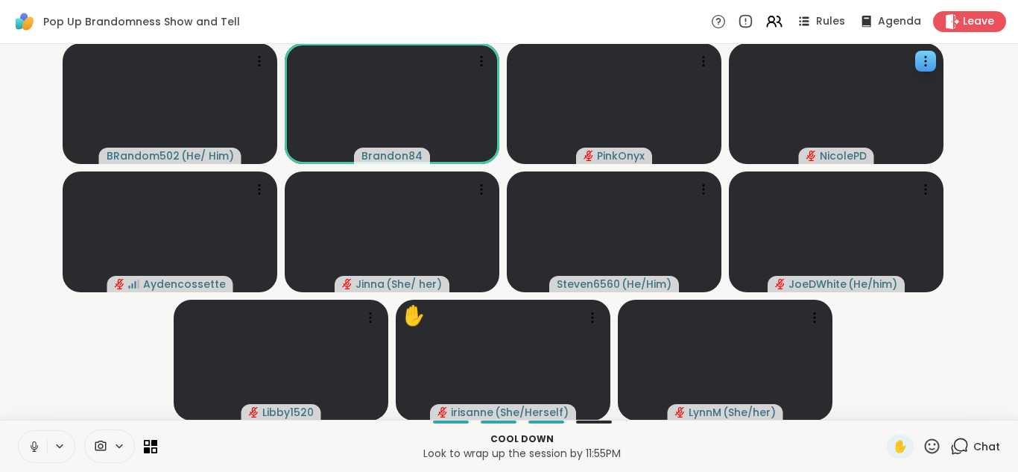
click at [19, 431] on button at bounding box center [33, 446] width 28 height 31
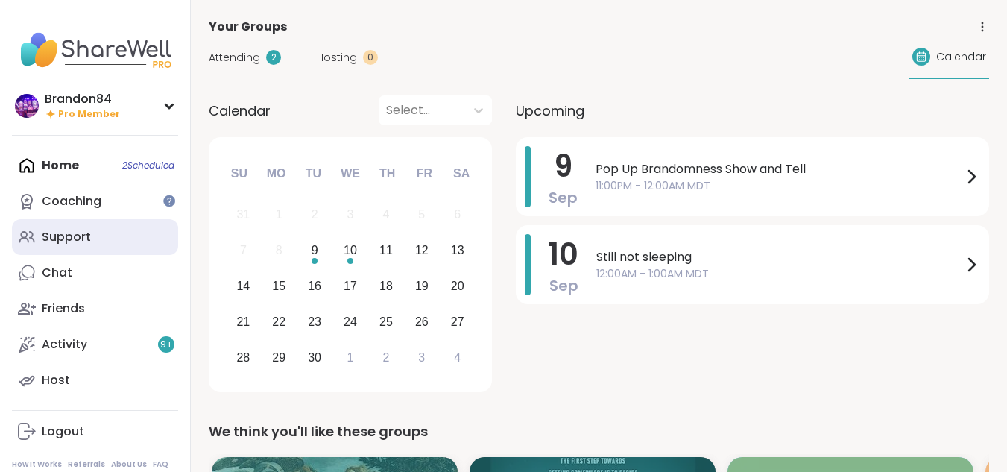
click at [73, 236] on div "Support" at bounding box center [66, 237] width 49 height 16
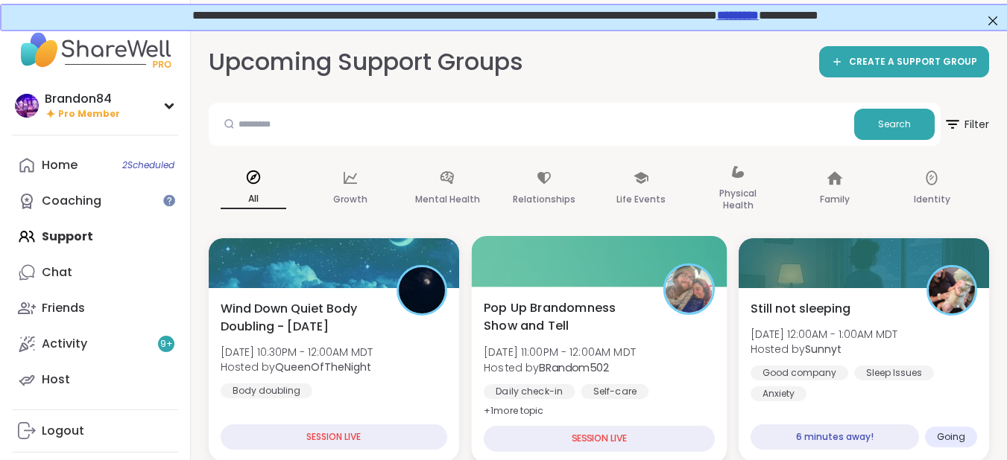
click at [611, 296] on div "Pop Up Brandomness Show and Tell [DATE] 11:00PM - 12:00AM MDT Hosted by BRandom…" at bounding box center [598, 375] width 255 height 177
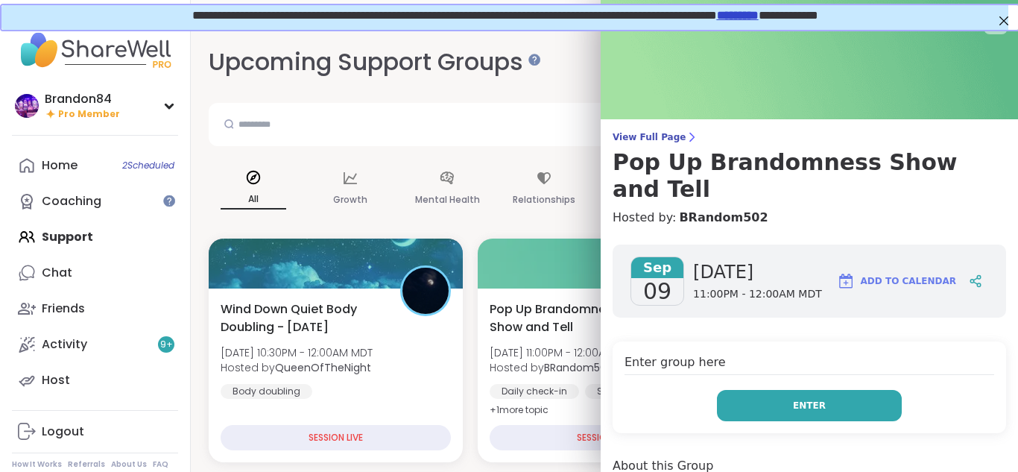
click at [717, 390] on button "Enter" at bounding box center [809, 405] width 185 height 31
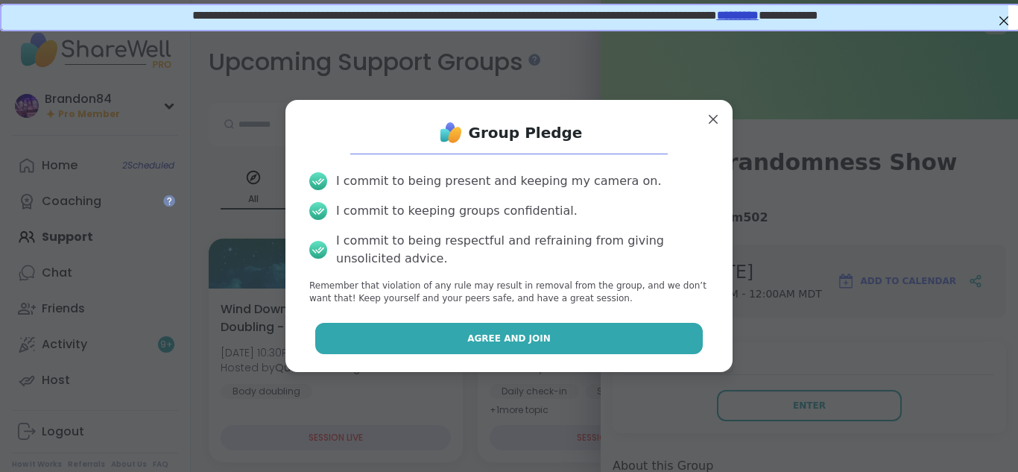
click at [578, 330] on button "Agree and Join" at bounding box center [509, 338] width 388 height 31
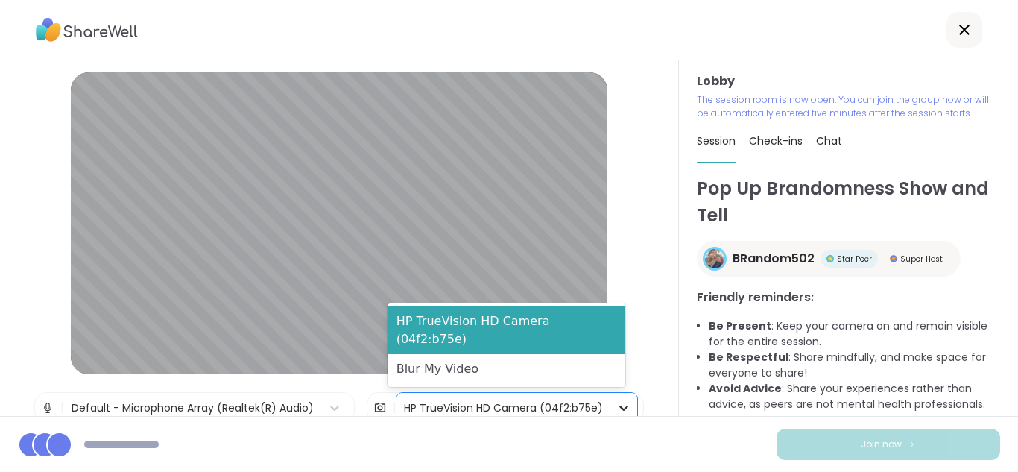
click at [620, 405] on div at bounding box center [623, 407] width 27 height 27
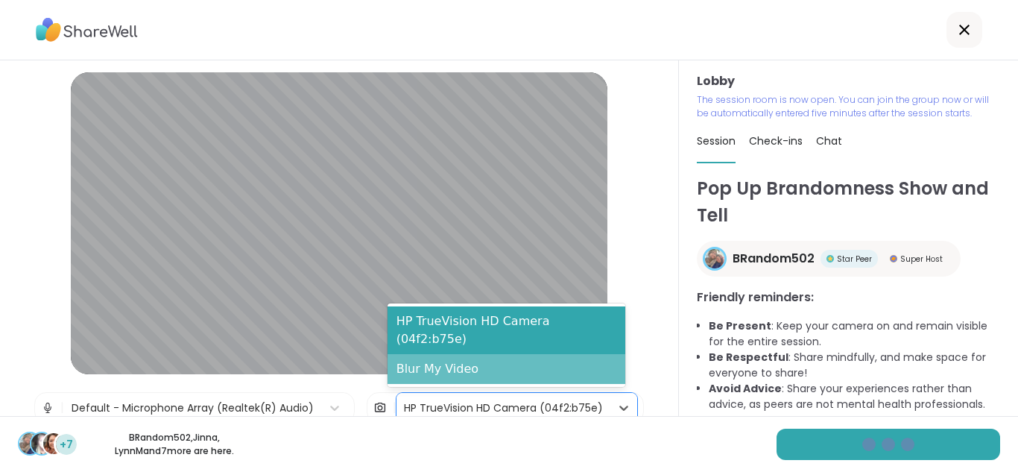
click at [559, 373] on div "Blur My Video" at bounding box center [506, 369] width 238 height 30
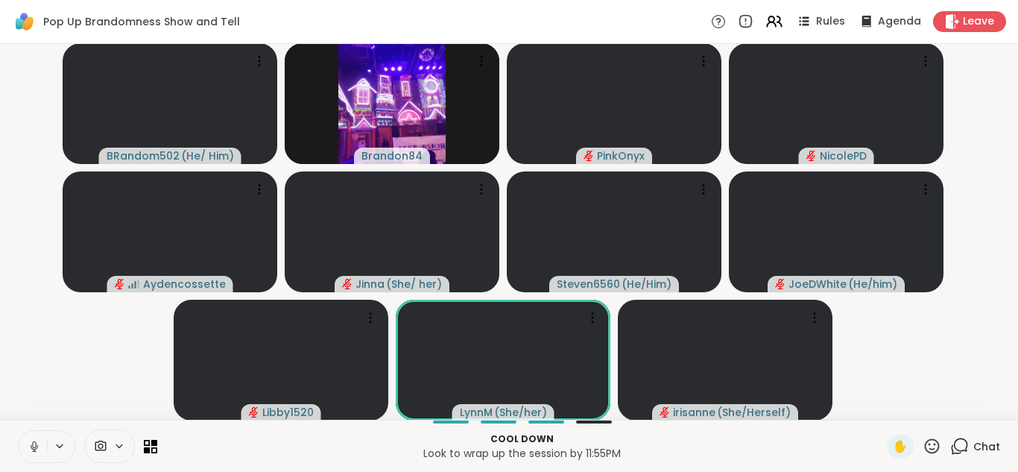
click at [31, 445] on icon at bounding box center [34, 446] width 13 height 13
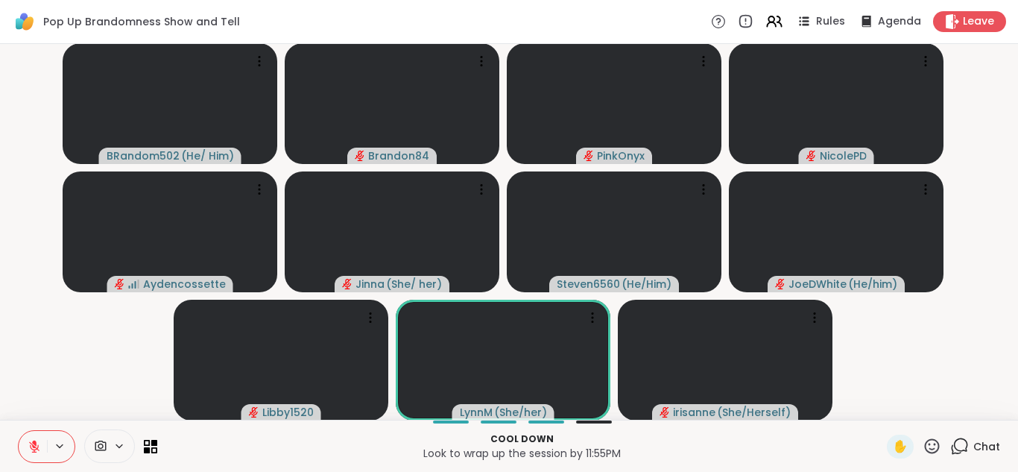
click at [954, 447] on icon at bounding box center [959, 446] width 19 height 19
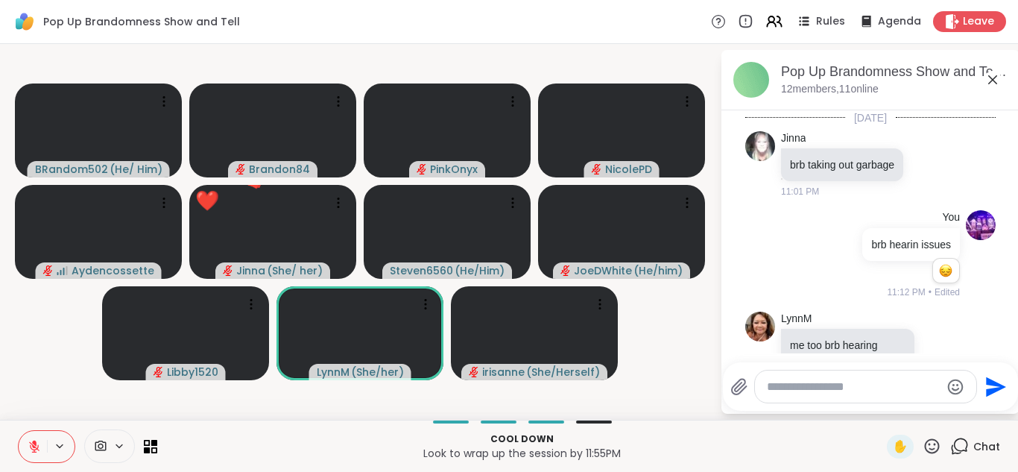
click at [799, 393] on textarea "Type your message" at bounding box center [854, 386] width 174 height 15
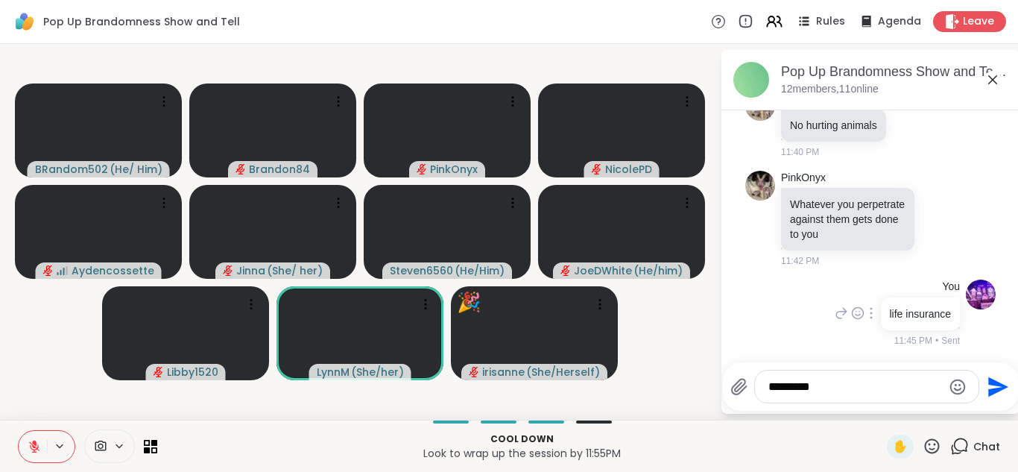
drag, startPoint x: 791, startPoint y: 388, endPoint x: 768, endPoint y: 300, distance: 90.7
click at [768, 300] on div "You life insurance 11:45 PM • Sent" at bounding box center [870, 313] width 250 height 80
click at [829, 390] on textarea "********" at bounding box center [855, 386] width 174 height 15
type textarea "*"
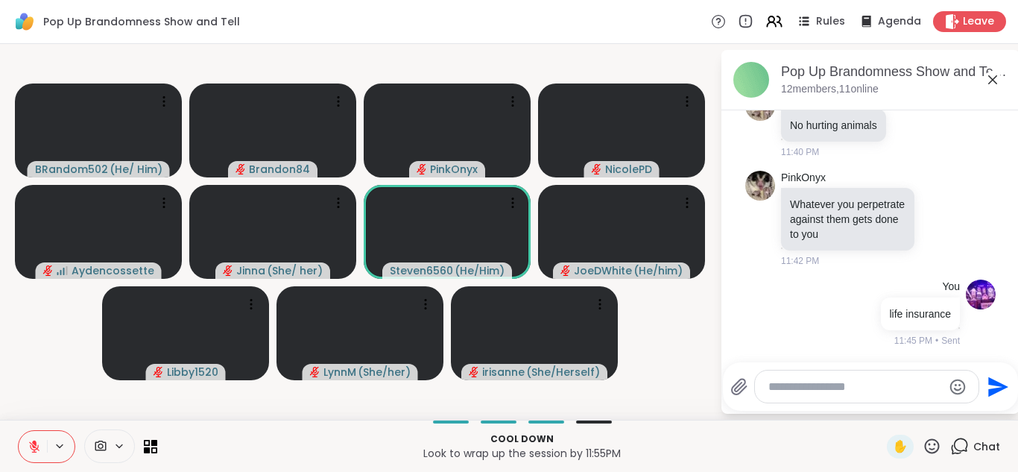
click at [34, 445] on icon at bounding box center [34, 446] width 10 height 10
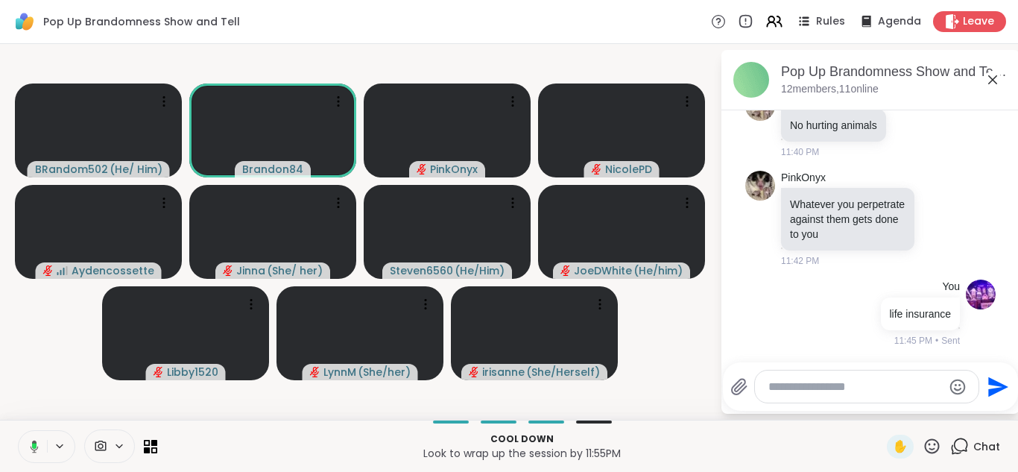
click at [34, 445] on icon at bounding box center [34, 446] width 4 height 6
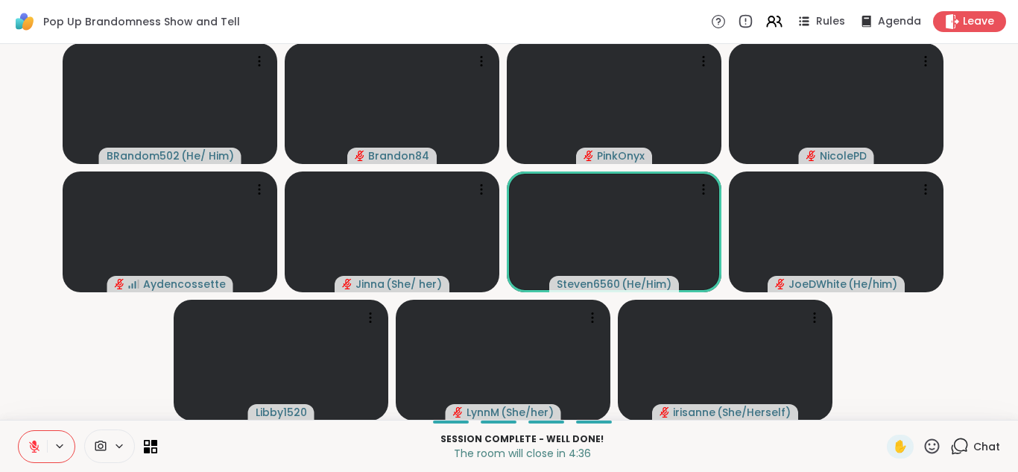
click at [926, 445] on icon at bounding box center [931, 446] width 19 height 19
click at [875, 412] on div "❤️" at bounding box center [888, 407] width 27 height 24
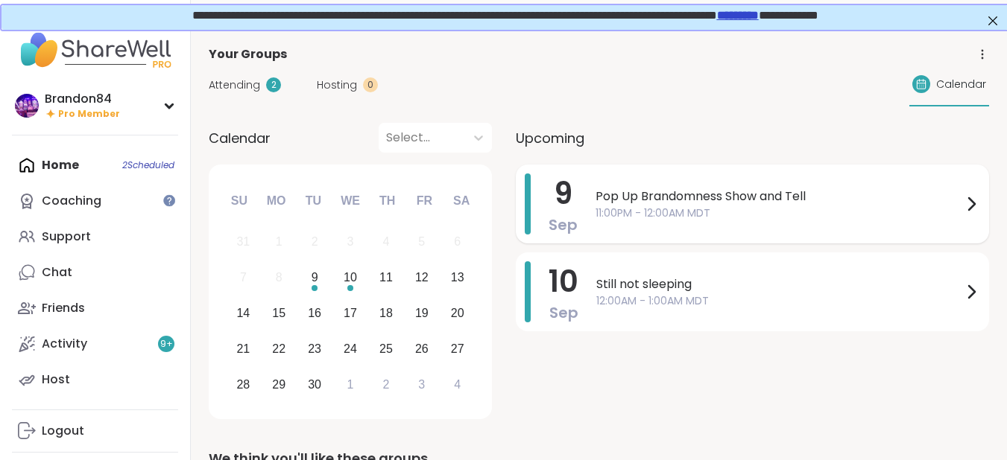
click at [868, 206] on span "11:00PM - 12:00AM MDT" at bounding box center [778, 214] width 367 height 16
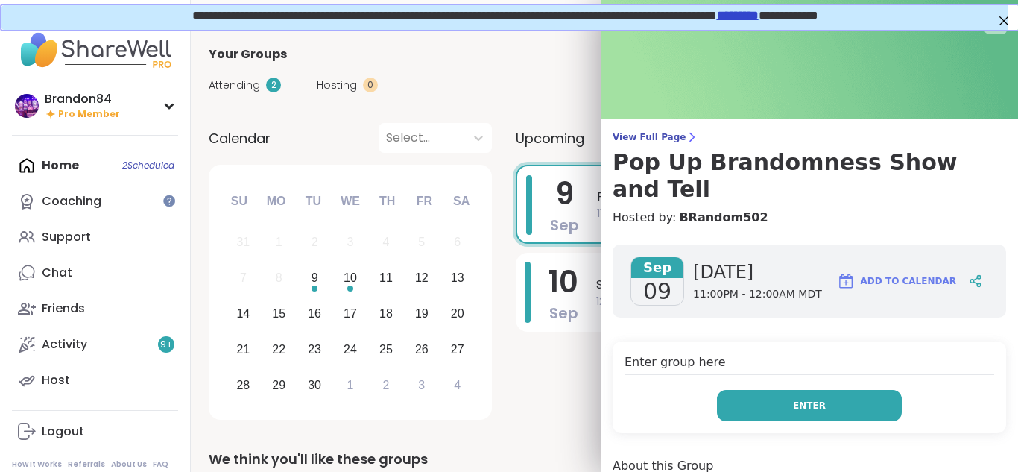
click at [755, 390] on button "Enter" at bounding box center [809, 405] width 185 height 31
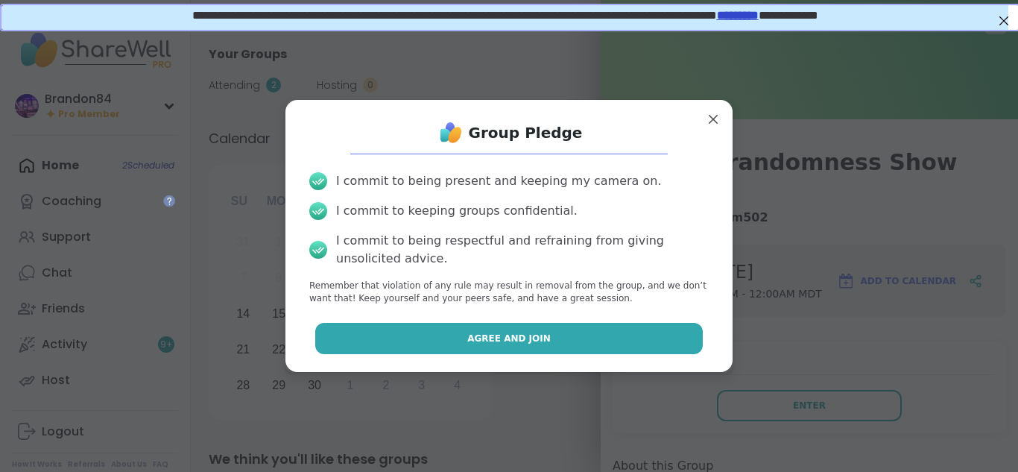
click at [560, 335] on button "Agree and Join" at bounding box center [509, 338] width 388 height 31
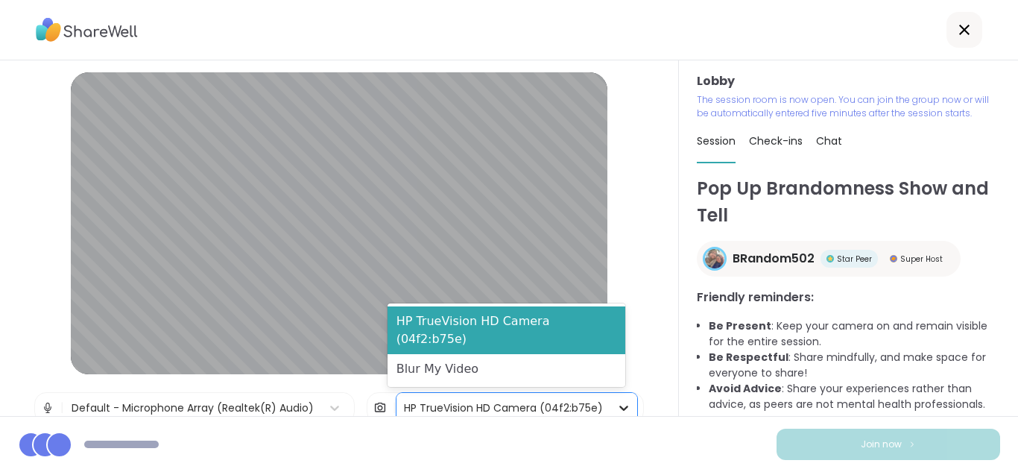
click at [617, 408] on icon at bounding box center [623, 407] width 15 height 15
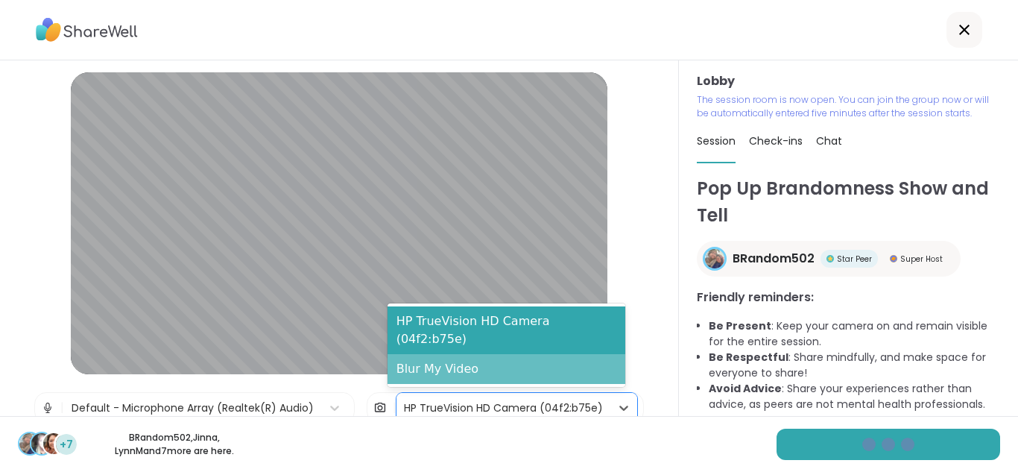
click at [539, 370] on div "Blur My Video" at bounding box center [506, 369] width 238 height 30
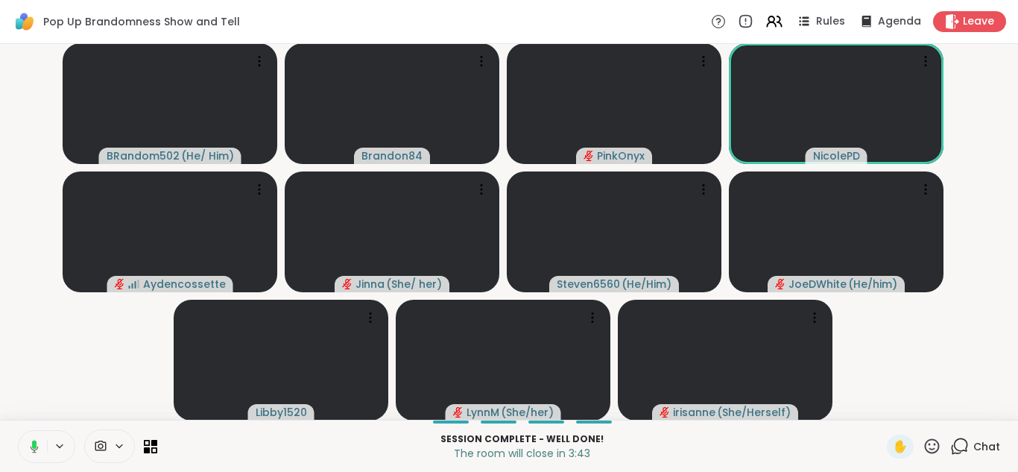
click at [37, 442] on icon at bounding box center [31, 446] width 13 height 13
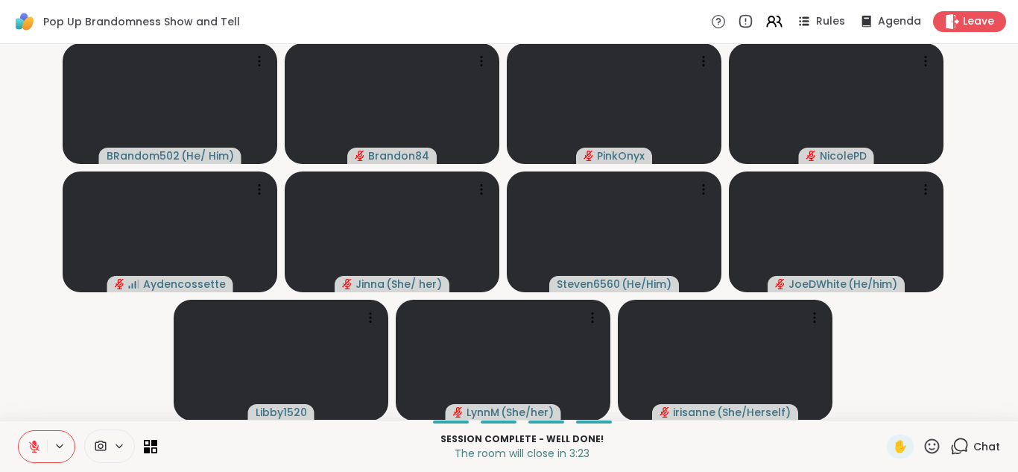
click at [37, 442] on icon at bounding box center [34, 446] width 13 height 13
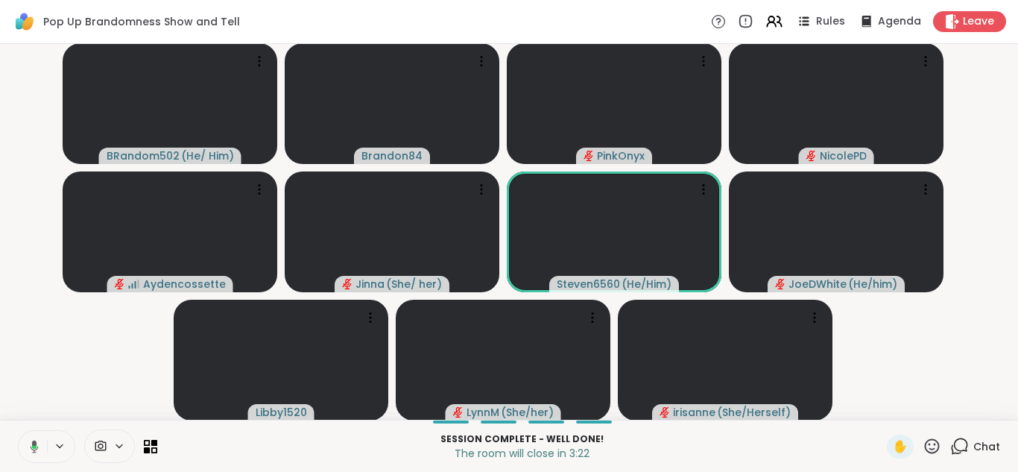
click at [37, 442] on icon at bounding box center [31, 446] width 13 height 13
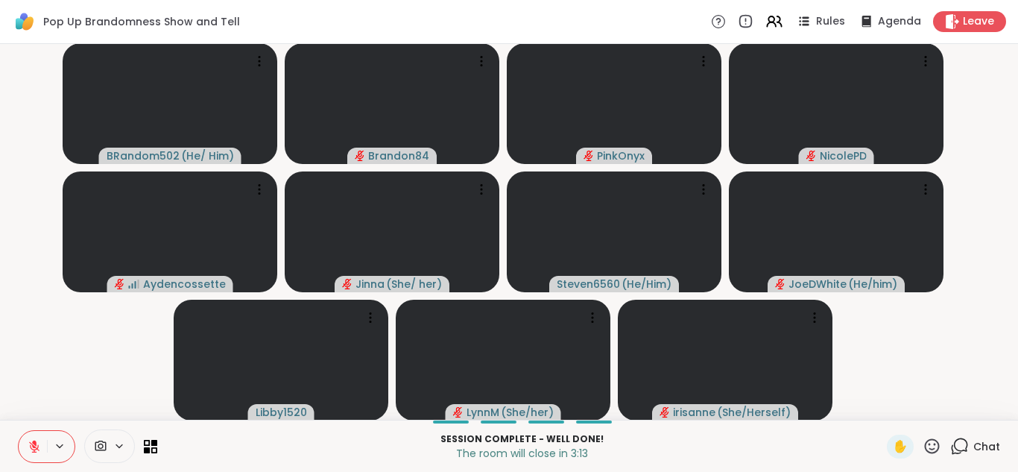
click at [37, 442] on icon at bounding box center [34, 446] width 13 height 13
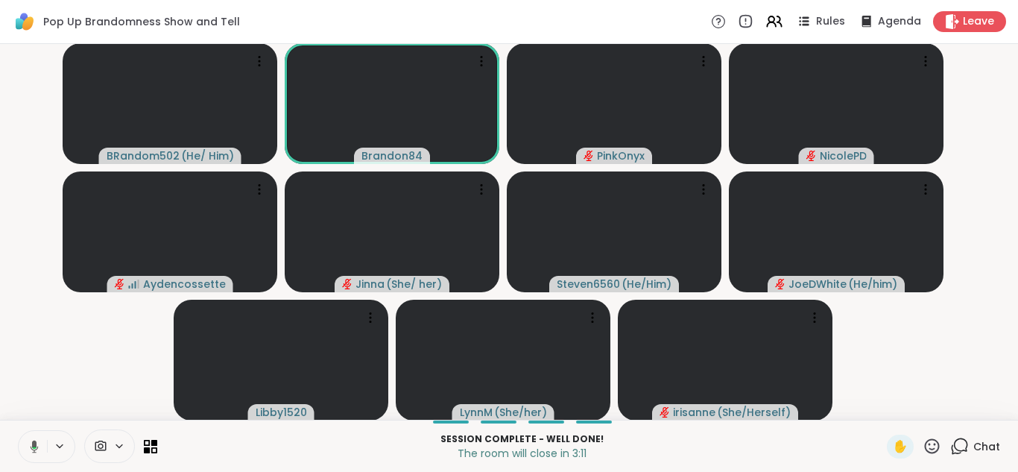
click at [37, 442] on icon at bounding box center [31, 446] width 13 height 13
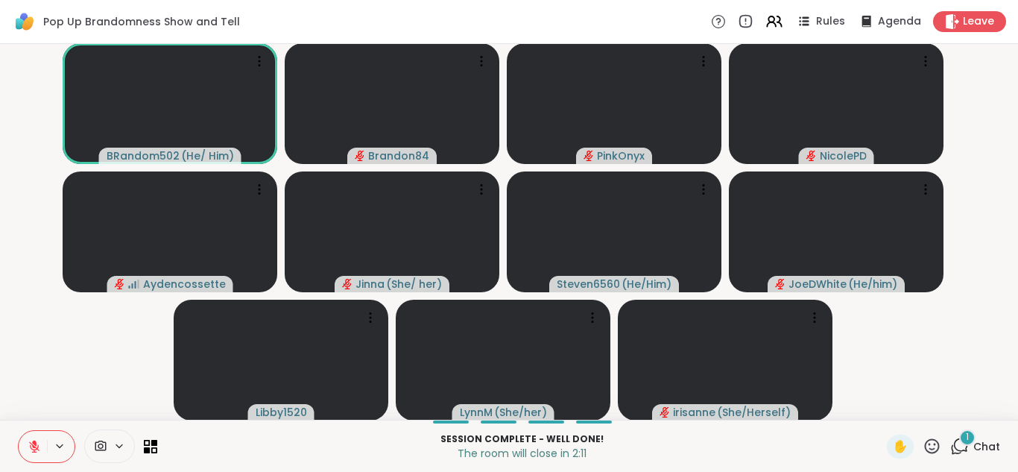
click at [37, 442] on icon at bounding box center [34, 446] width 13 height 13
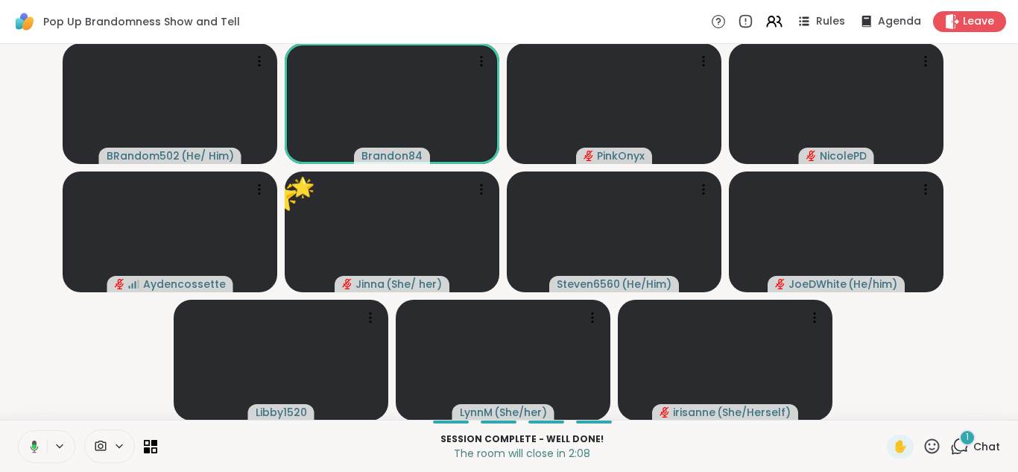
click at [37, 442] on icon at bounding box center [31, 446] width 13 height 13
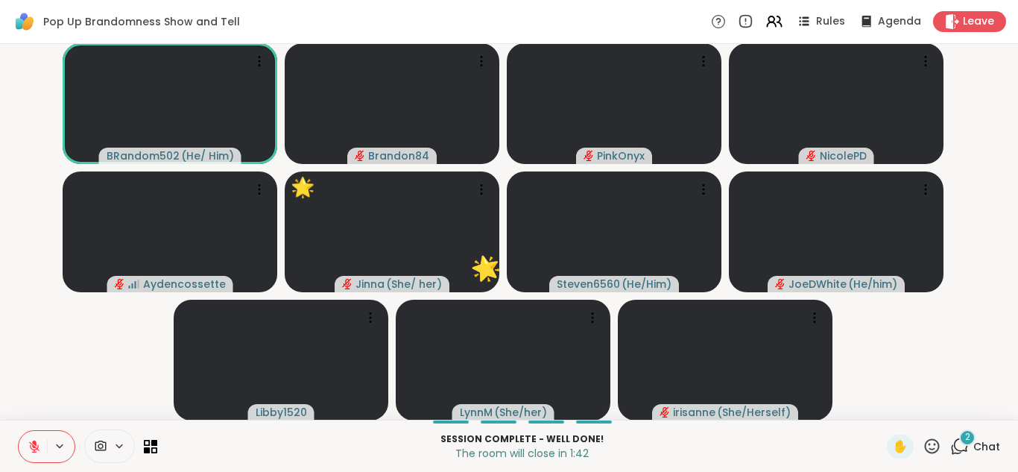
click at [37, 442] on icon at bounding box center [34, 446] width 13 height 13
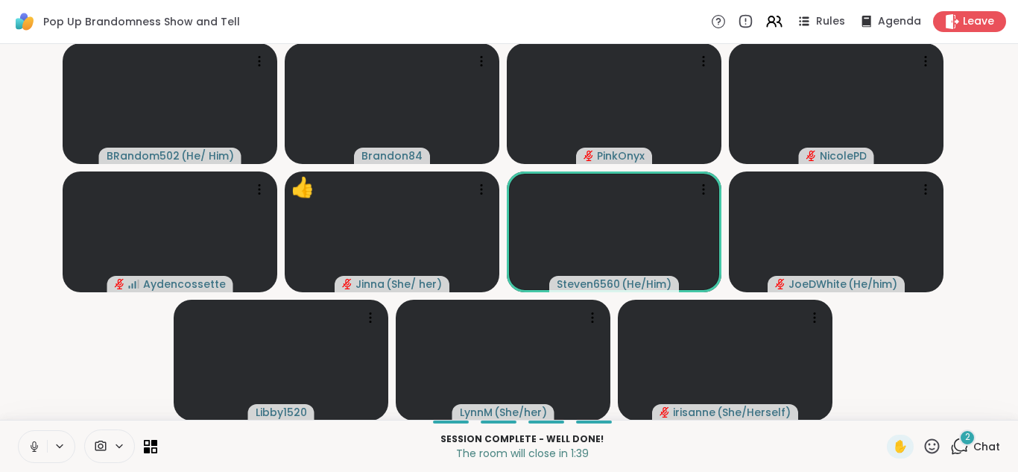
click at [37, 442] on icon at bounding box center [34, 446] width 13 height 13
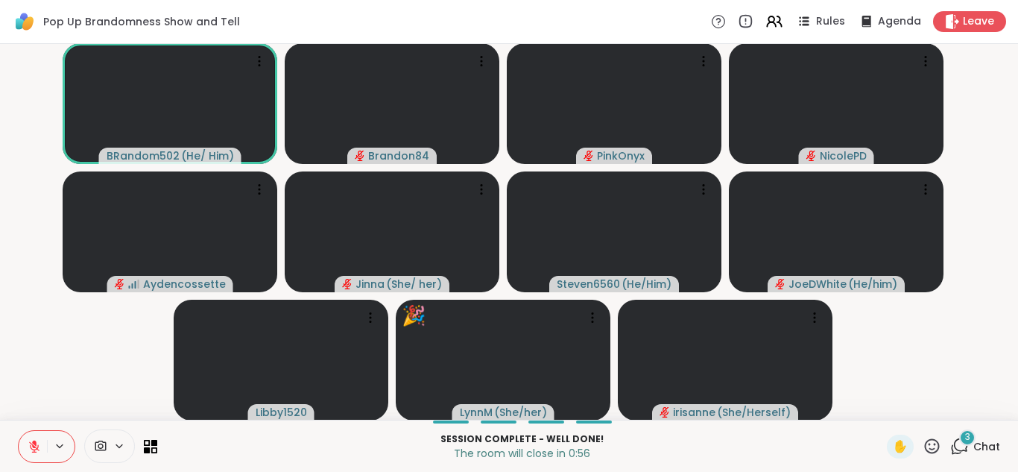
click at [950, 443] on icon at bounding box center [959, 446] width 19 height 19
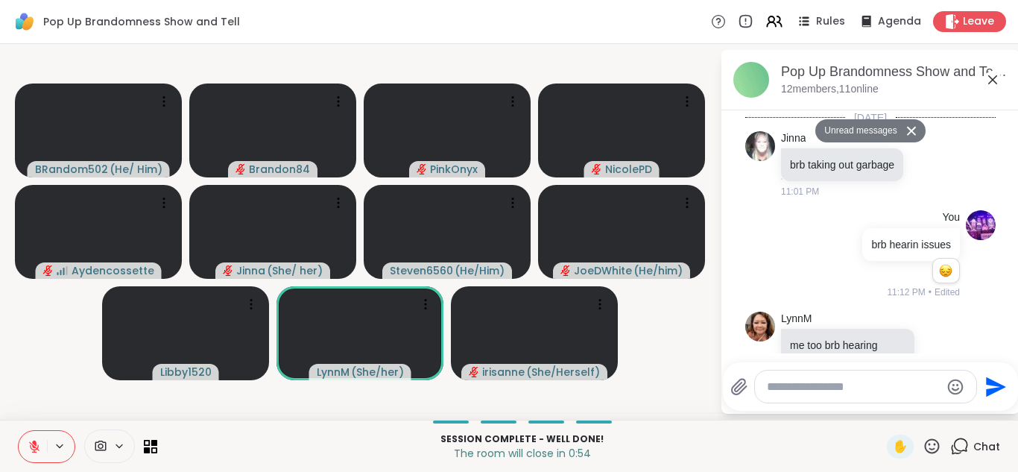
scroll to position [2134, 0]
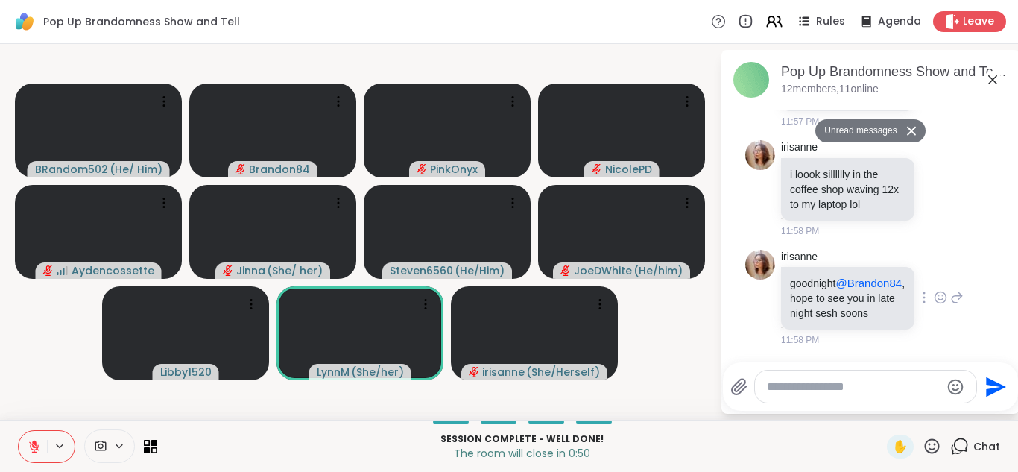
click at [934, 290] on icon at bounding box center [940, 297] width 13 height 15
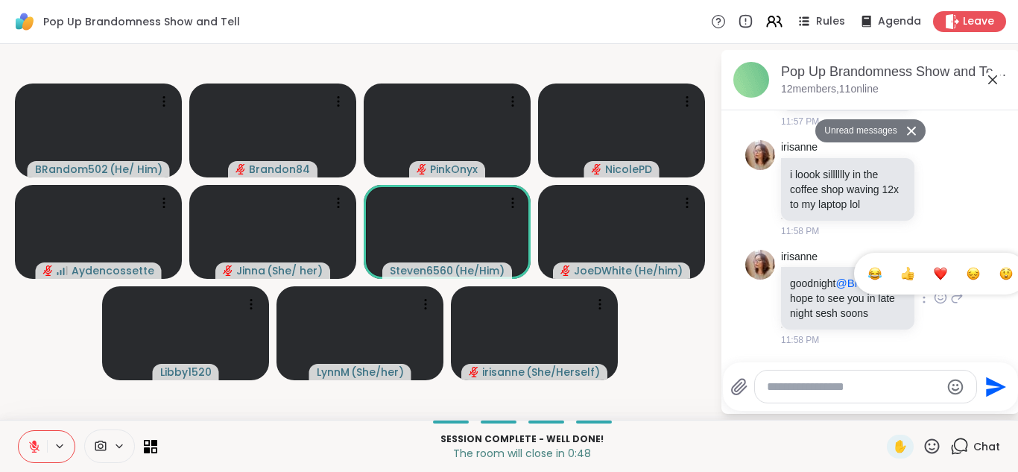
click at [925, 264] on button "Select Reaction: Heart" at bounding box center [940, 274] width 30 height 30
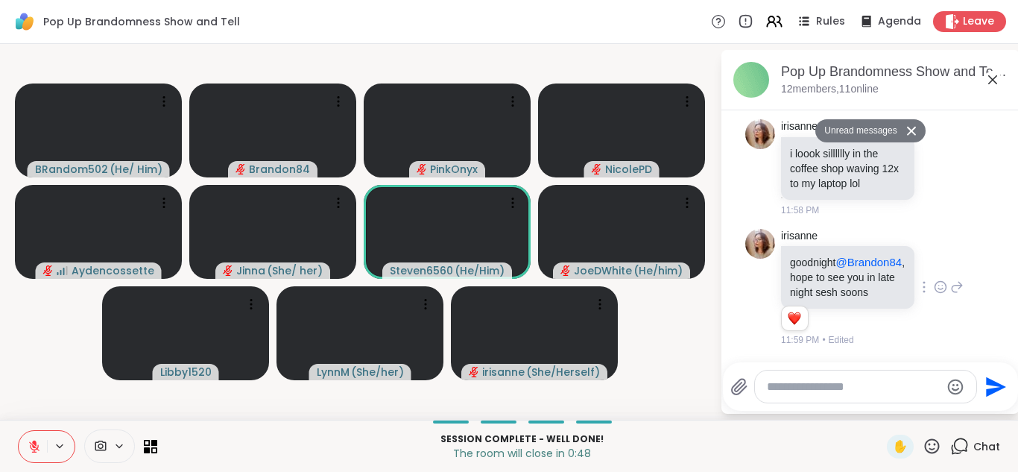
scroll to position [2155, 0]
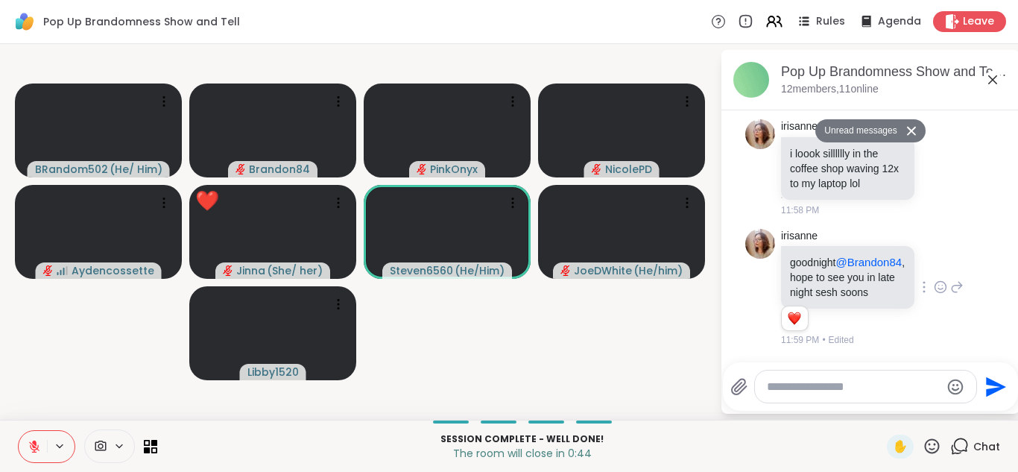
click at [35, 445] on icon at bounding box center [34, 443] width 4 height 6
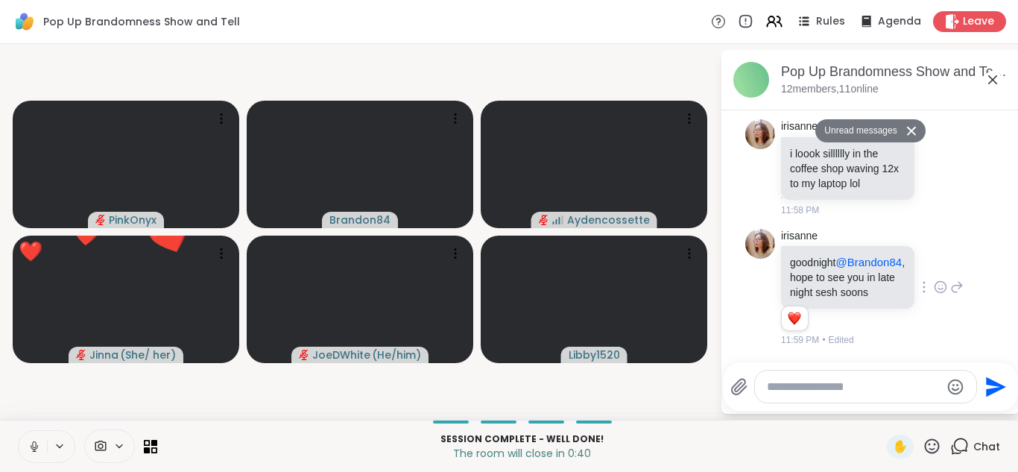
click at [35, 445] on icon at bounding box center [34, 446] width 13 height 13
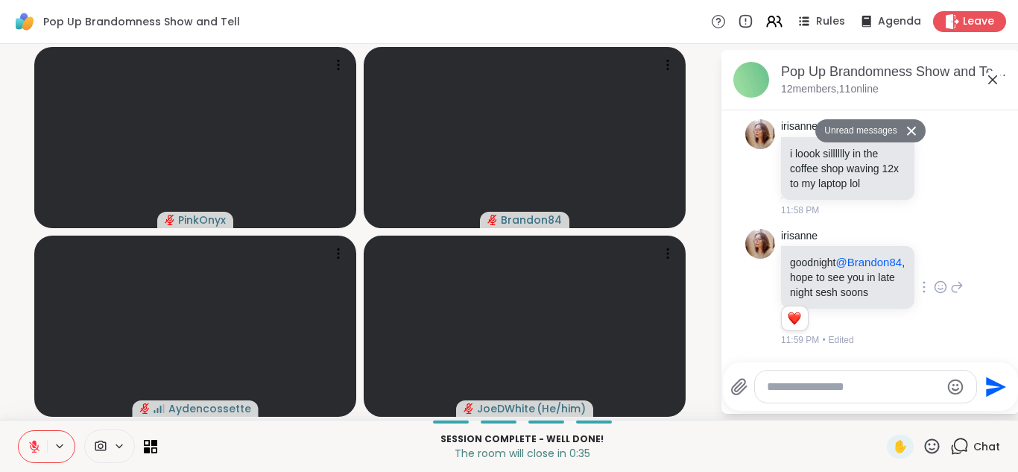
click at [952, 282] on icon at bounding box center [957, 287] width 10 height 10
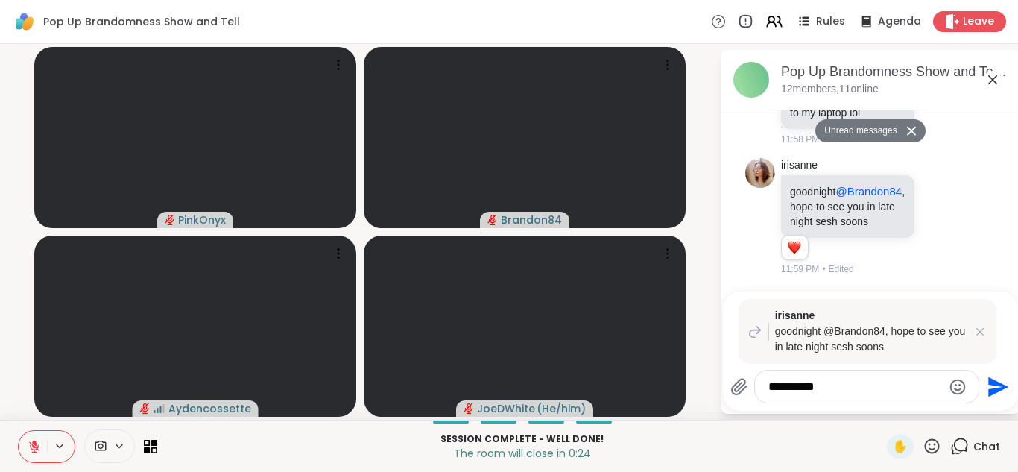
type textarea "**********"
click at [997, 377] on icon "Send" at bounding box center [996, 387] width 24 height 24
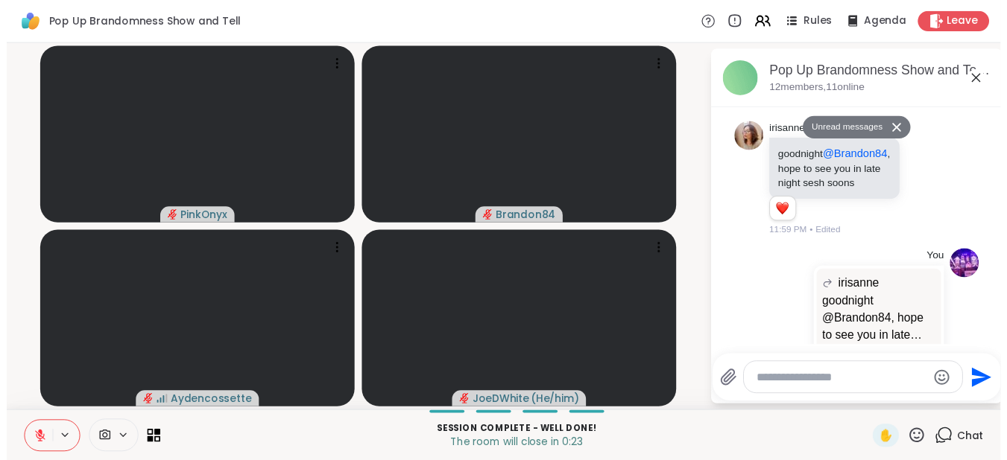
scroll to position [2285, 0]
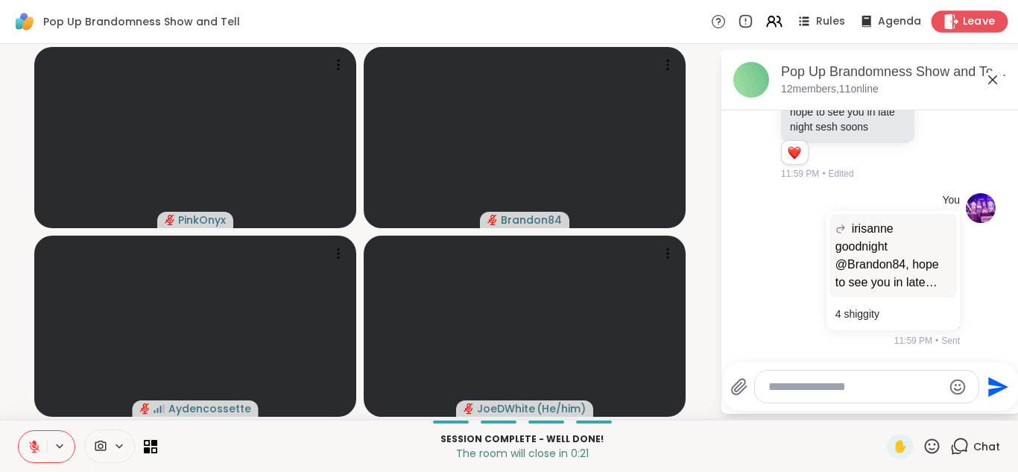
click at [963, 25] on span "Leave" at bounding box center [979, 22] width 33 height 16
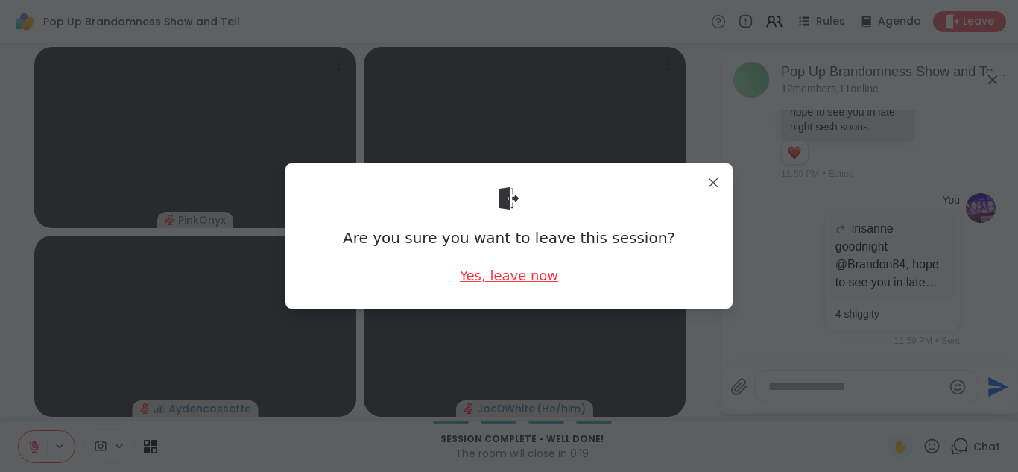
click at [481, 284] on div "Yes, leave now" at bounding box center [509, 275] width 98 height 19
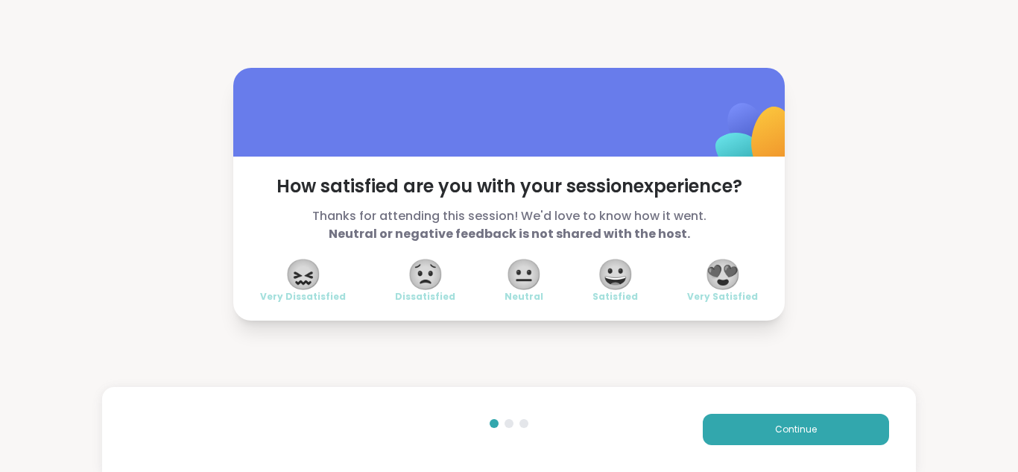
click at [708, 270] on span "😍" at bounding box center [722, 274] width 37 height 27
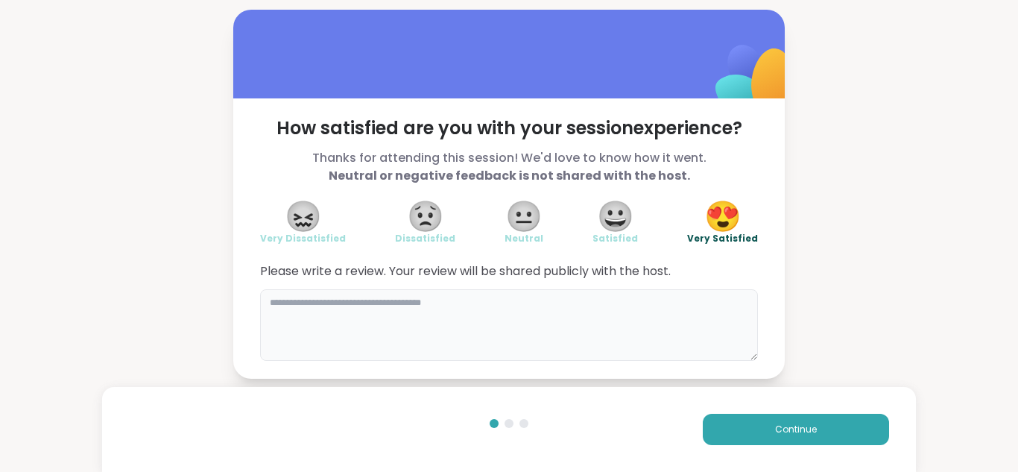
click at [343, 301] on textarea at bounding box center [509, 325] width 498 height 72
type textarea "*"
click at [755, 429] on button "Continue" at bounding box center [796, 429] width 186 height 31
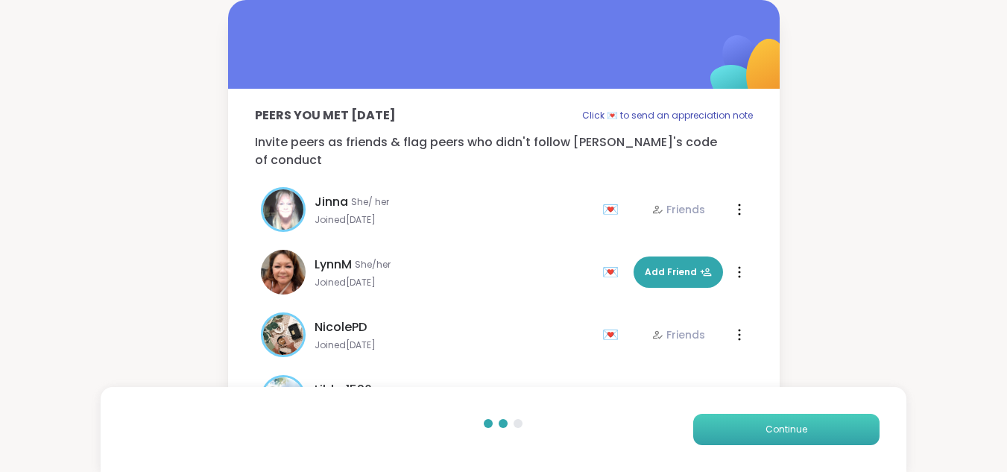
click at [755, 429] on button "Continue" at bounding box center [786, 429] width 186 height 31
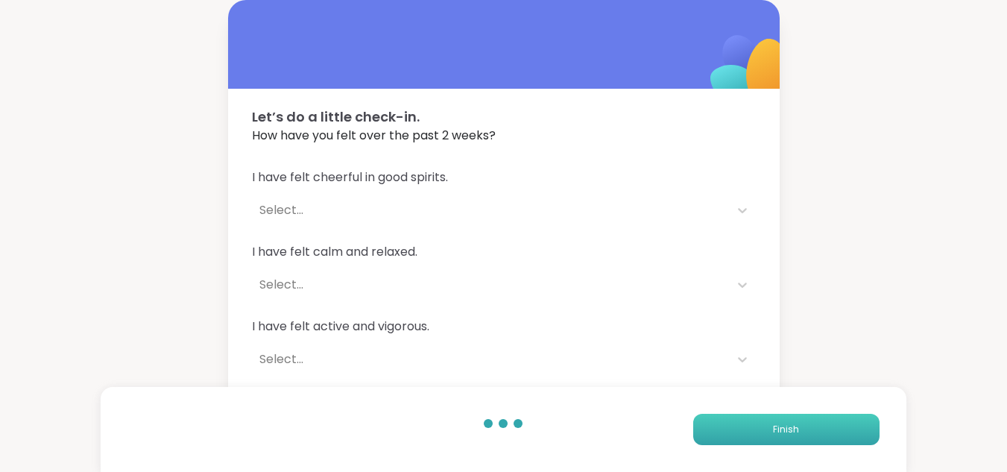
click at [755, 429] on button "Finish" at bounding box center [786, 429] width 186 height 31
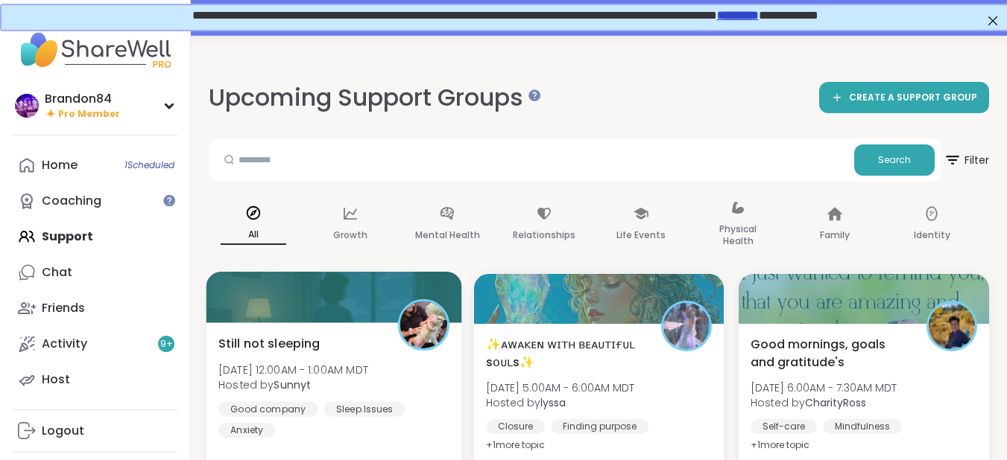
click at [313, 349] on span "Still not sleeping" at bounding box center [269, 344] width 102 height 18
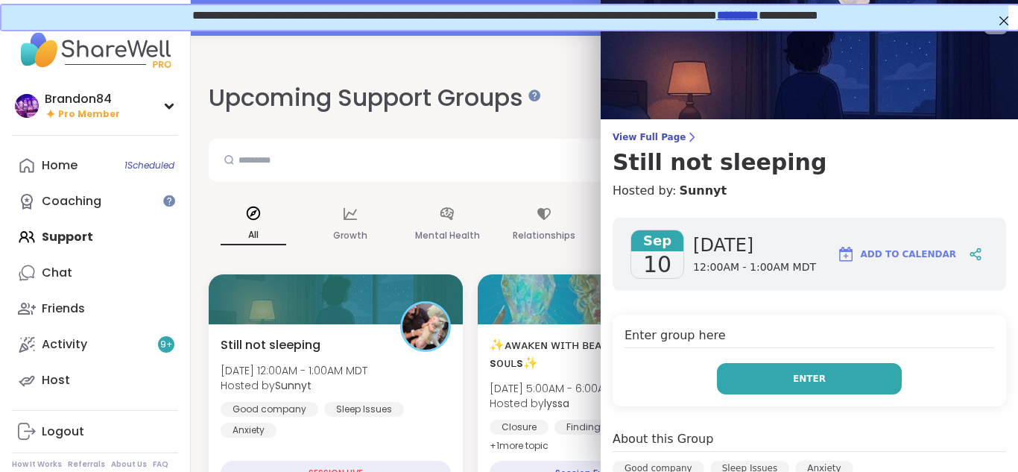
click at [776, 379] on button "Enter" at bounding box center [809, 378] width 185 height 31
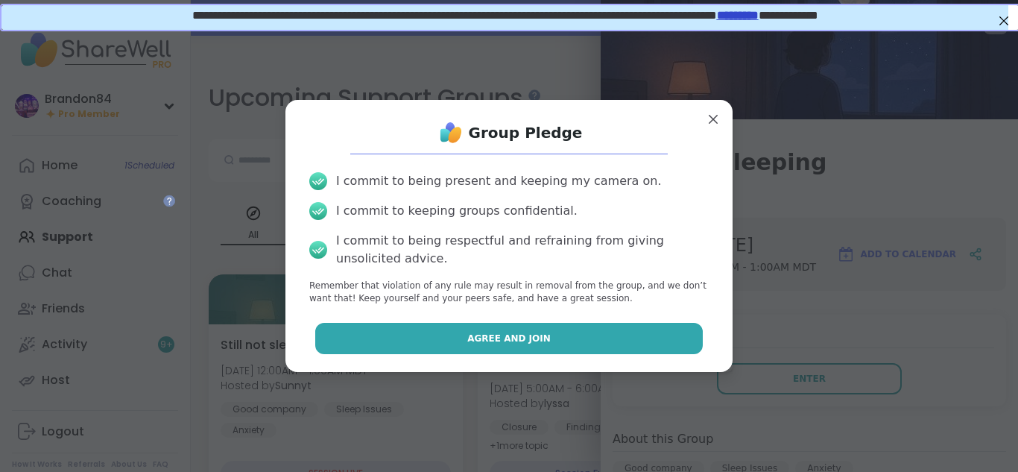
click at [656, 330] on button "Agree and Join" at bounding box center [509, 338] width 388 height 31
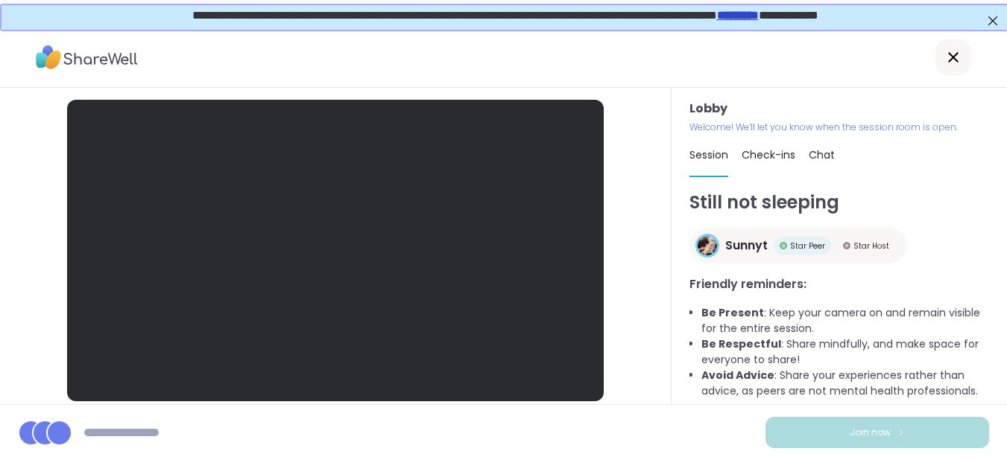
click at [782, 375] on li "Avoid Advice : Share your experiences rather than advice, as peers are not ment…" at bounding box center [845, 383] width 288 height 31
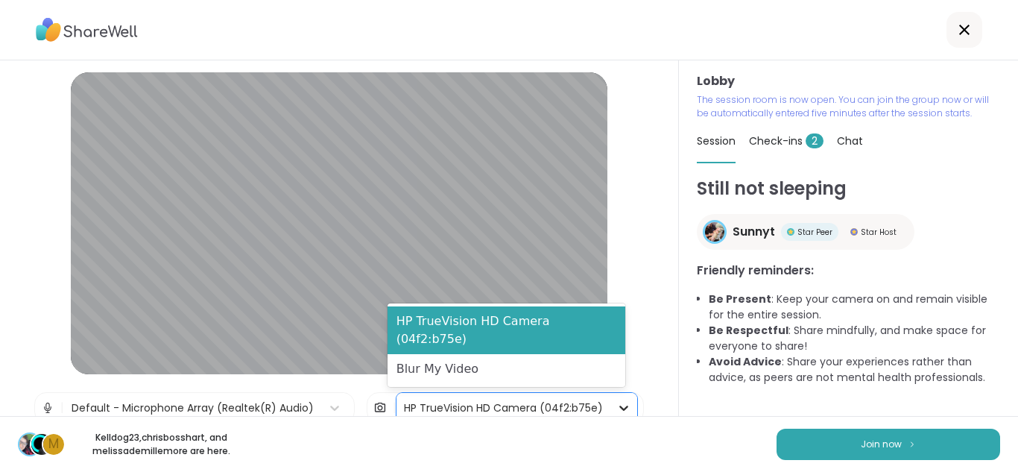
click at [616, 402] on icon at bounding box center [623, 407] width 15 height 15
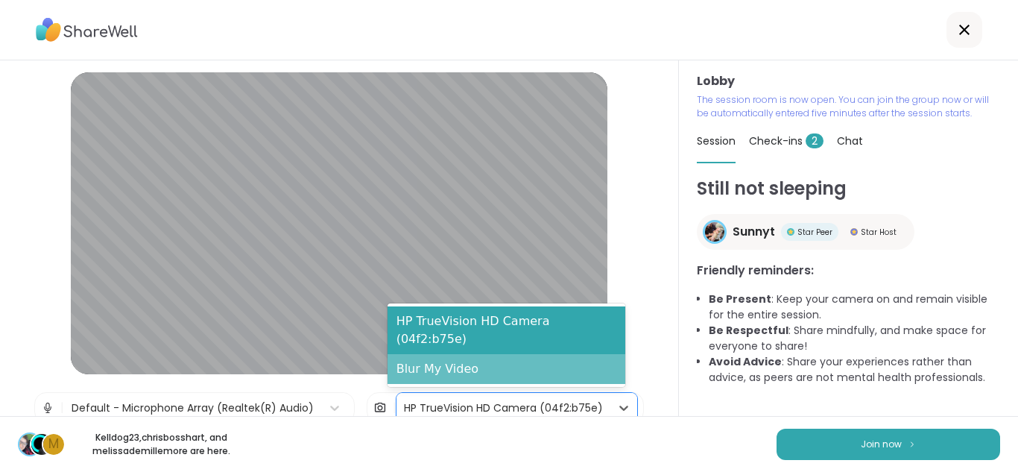
click at [574, 372] on div "Blur My Video" at bounding box center [506, 369] width 238 height 30
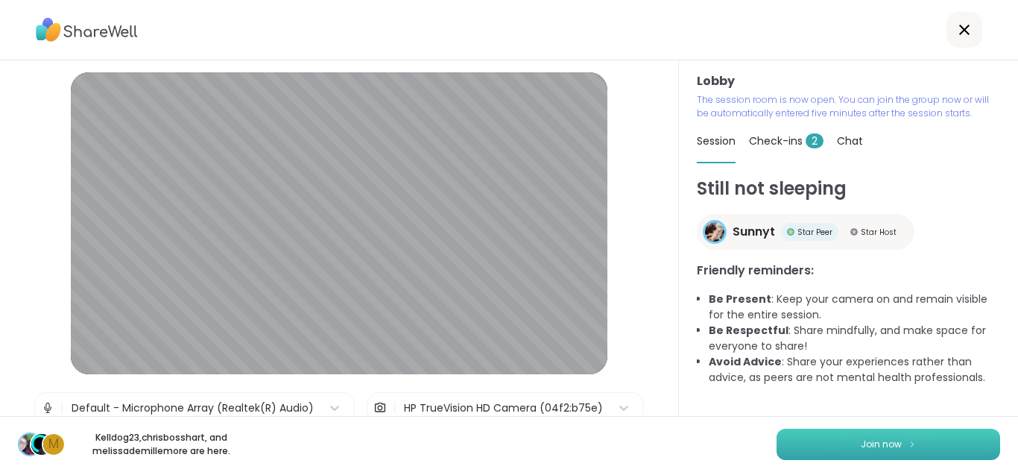
click at [941, 439] on button "Join now" at bounding box center [888, 443] width 224 height 31
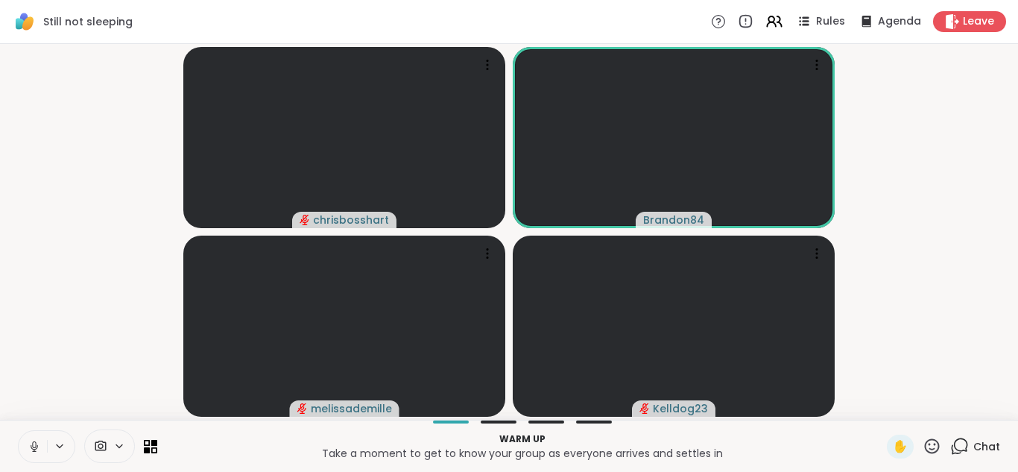
click at [25, 441] on button at bounding box center [33, 446] width 28 height 31
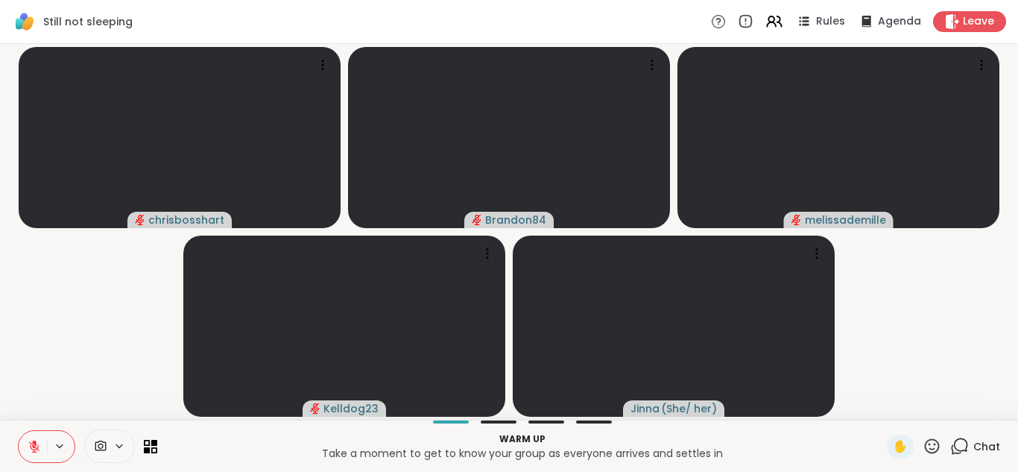
click at [25, 441] on button at bounding box center [33, 446] width 28 height 31
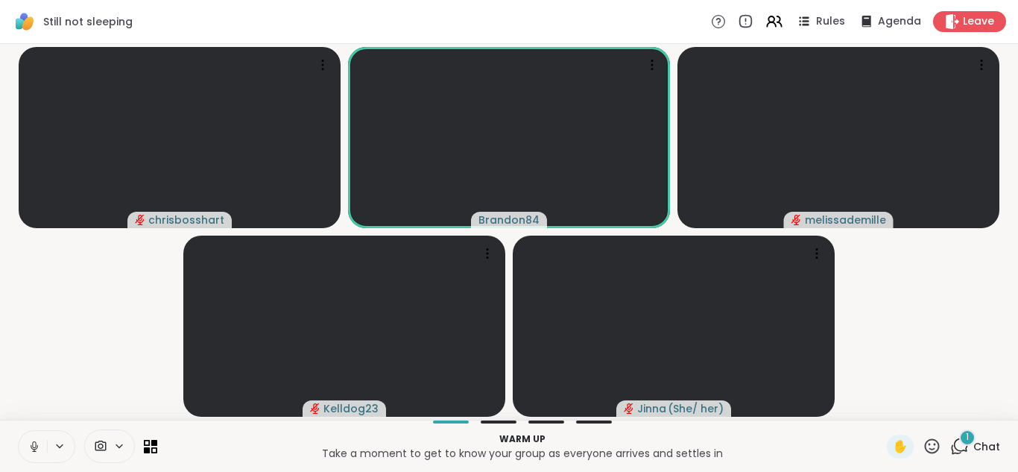
click at [25, 441] on button at bounding box center [33, 446] width 28 height 31
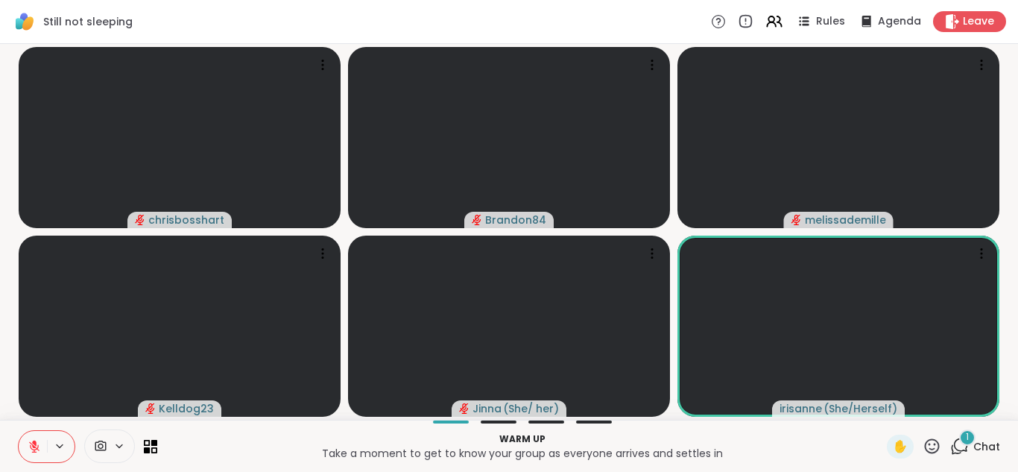
click at [25, 441] on button at bounding box center [33, 446] width 28 height 31
click at [19, 431] on button at bounding box center [33, 446] width 28 height 31
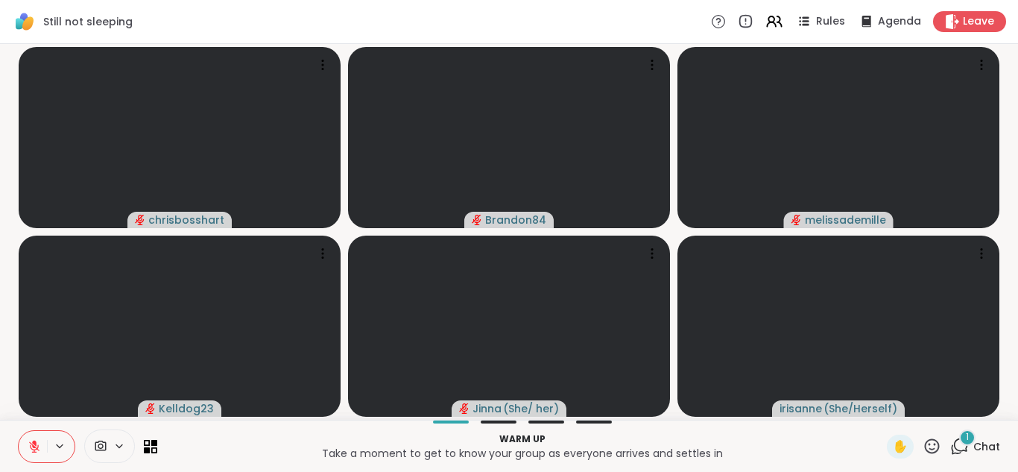
click at [959, 448] on div "1 Chat" at bounding box center [975, 446] width 50 height 24
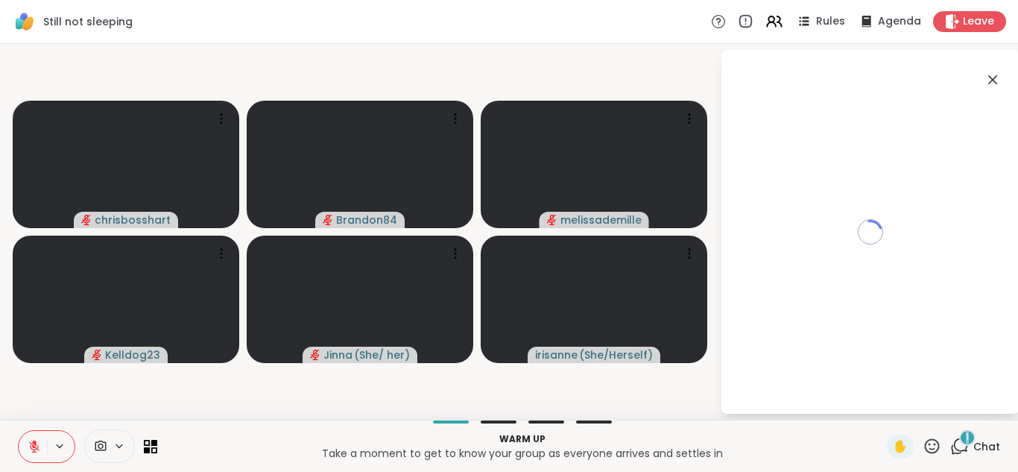
click at [959, 448] on div "1 Chat" at bounding box center [975, 446] width 50 height 24
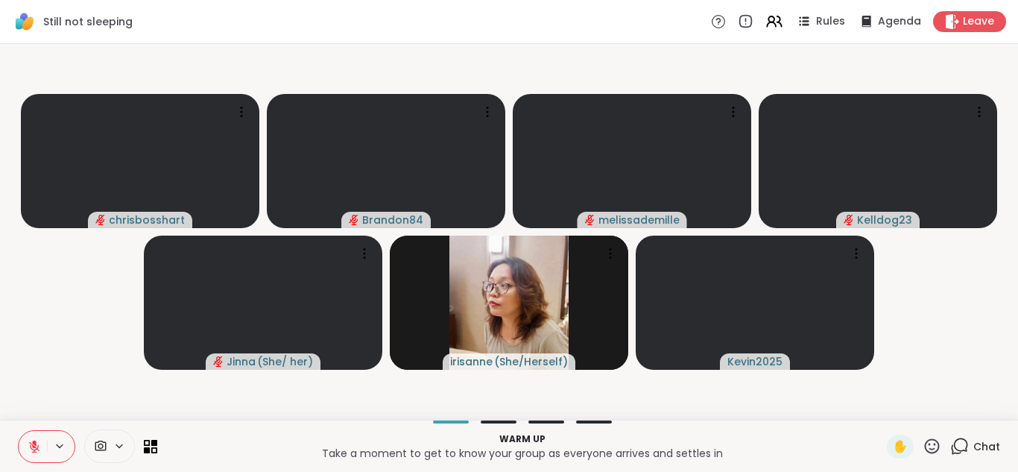
click at [28, 442] on icon at bounding box center [34, 446] width 13 height 13
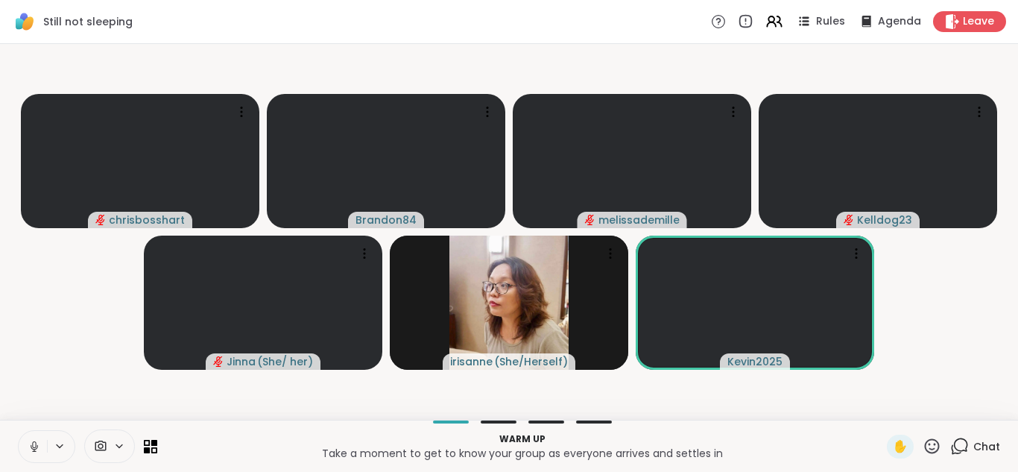
click at [28, 442] on icon at bounding box center [34, 446] width 13 height 13
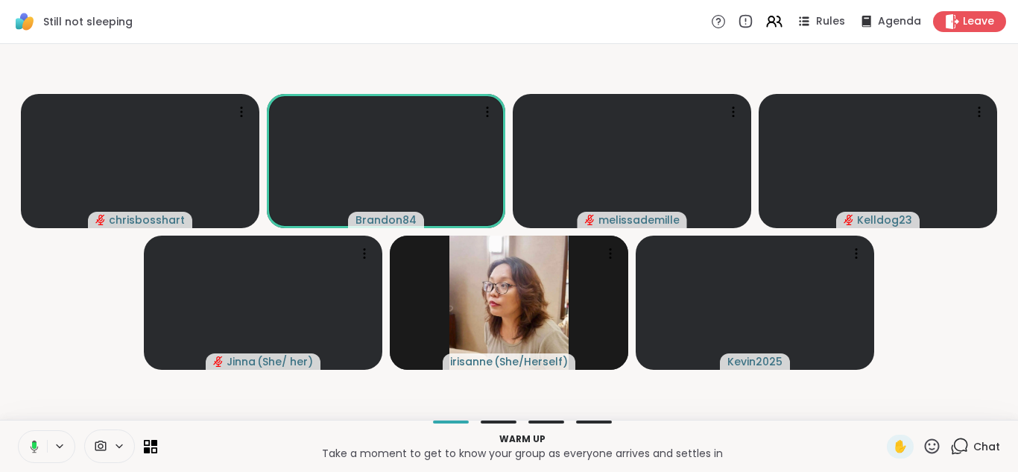
click at [28, 442] on icon at bounding box center [31, 446] width 13 height 13
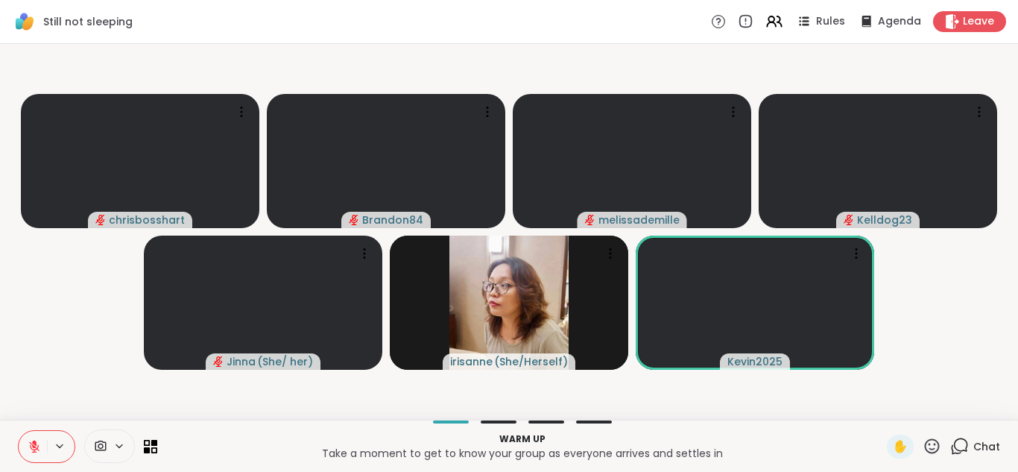
click at [19, 431] on button at bounding box center [33, 446] width 28 height 31
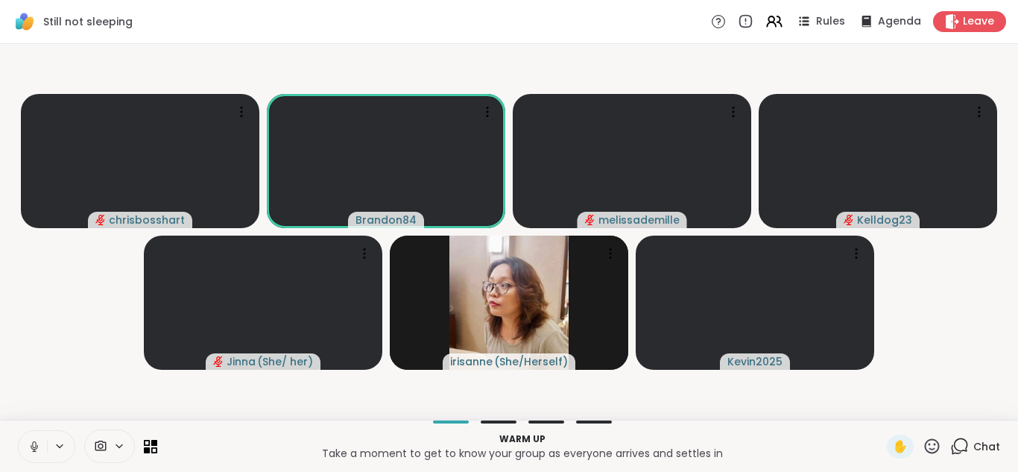
click at [19, 431] on button at bounding box center [33, 446] width 28 height 31
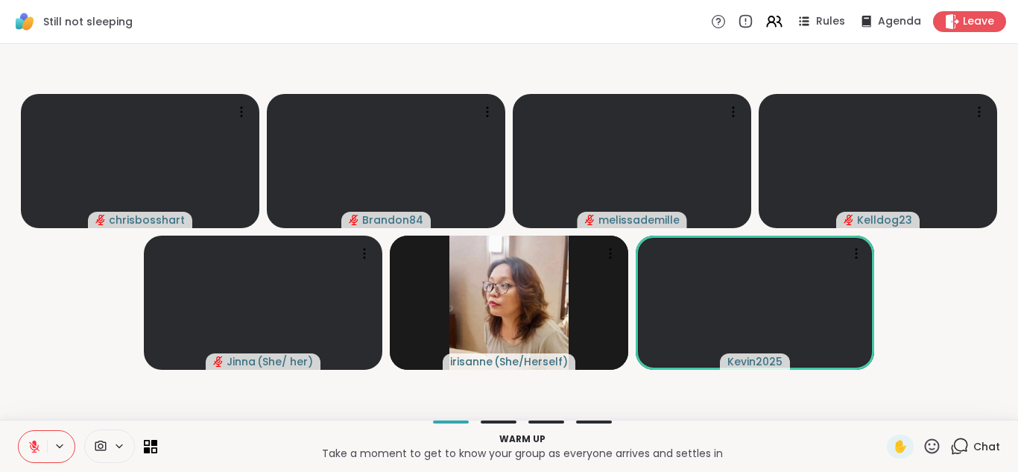
click at [19, 431] on button at bounding box center [33, 446] width 28 height 31
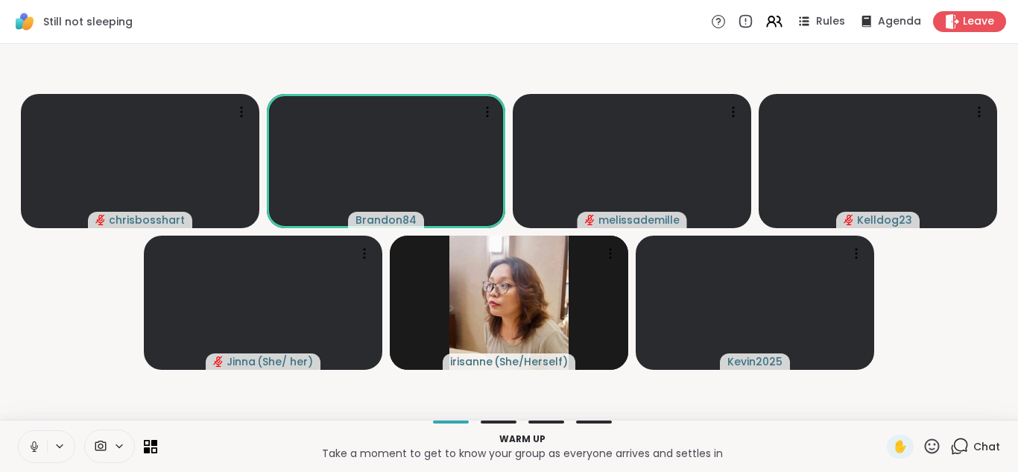
click at [19, 431] on button at bounding box center [33, 446] width 28 height 31
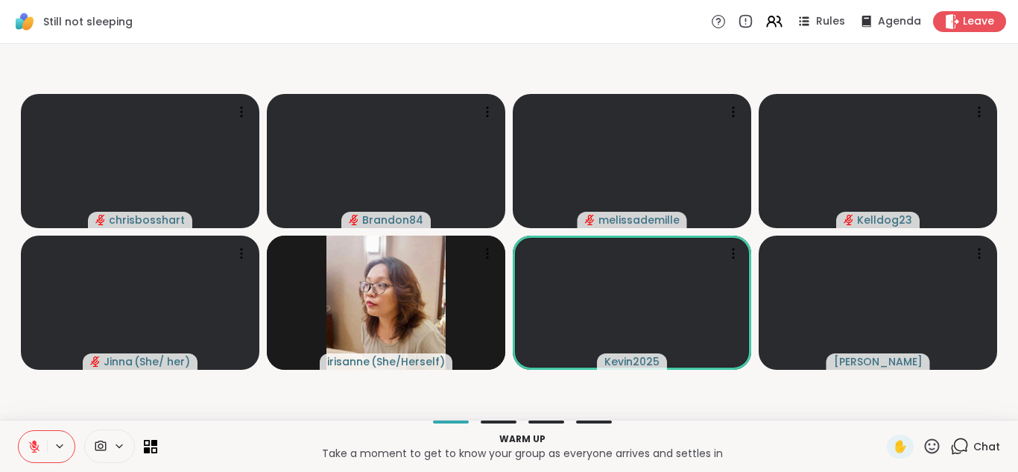
click at [22, 431] on button at bounding box center [33, 446] width 28 height 31
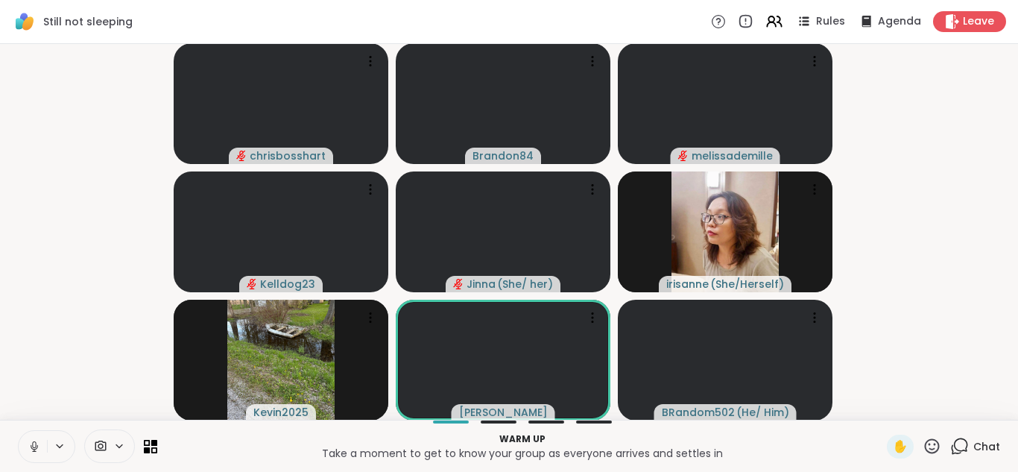
click at [19, 437] on button at bounding box center [33, 446] width 28 height 31
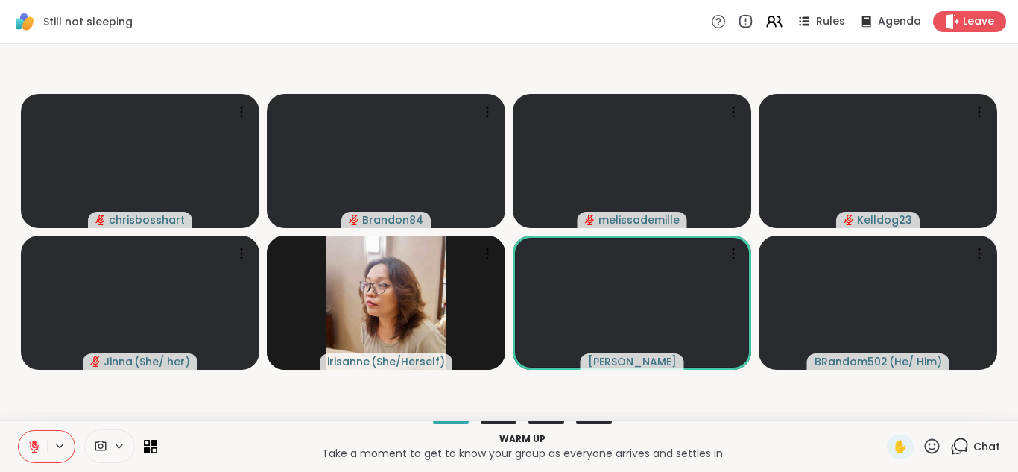
click at [950, 447] on icon at bounding box center [959, 446] width 19 height 19
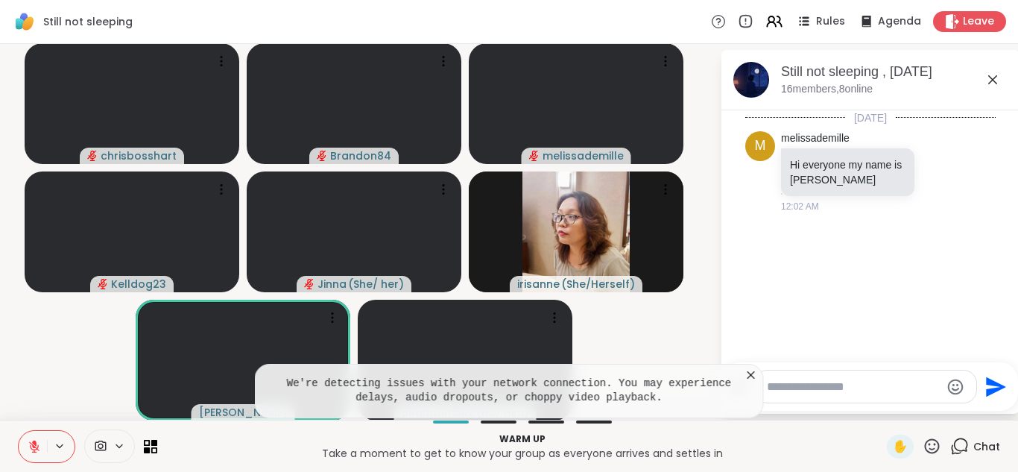
click at [784, 381] on textarea "Type your message" at bounding box center [854, 386] width 174 height 15
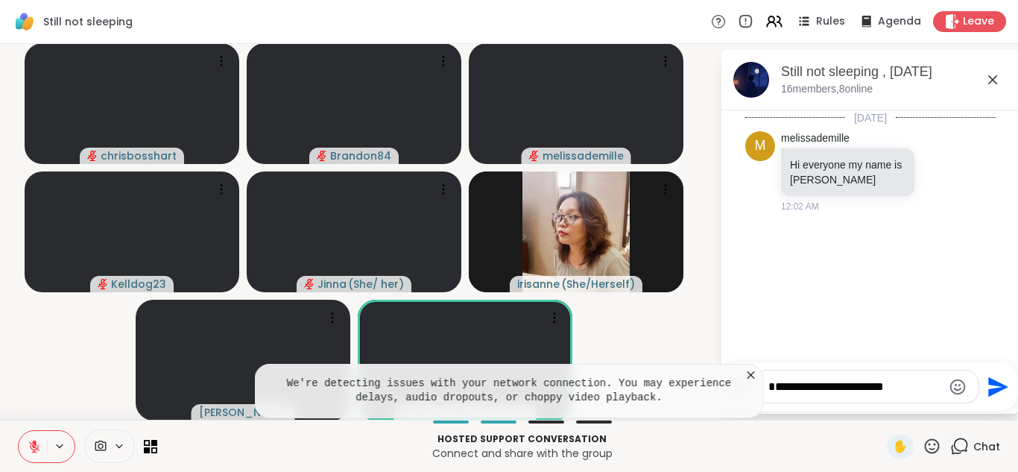
type textarea "**********"
click at [988, 388] on icon "Send" at bounding box center [998, 386] width 20 height 20
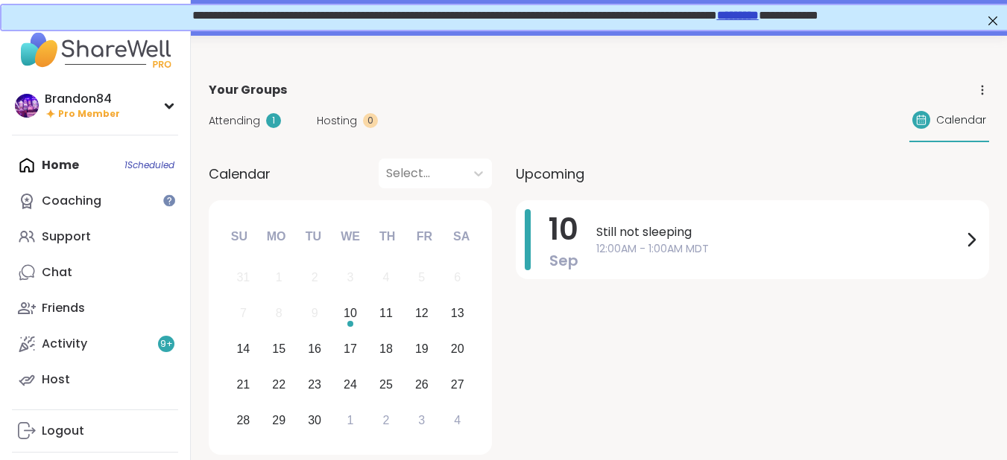
click at [530, 24] on div "**********" at bounding box center [503, 15] width 1007 height 25
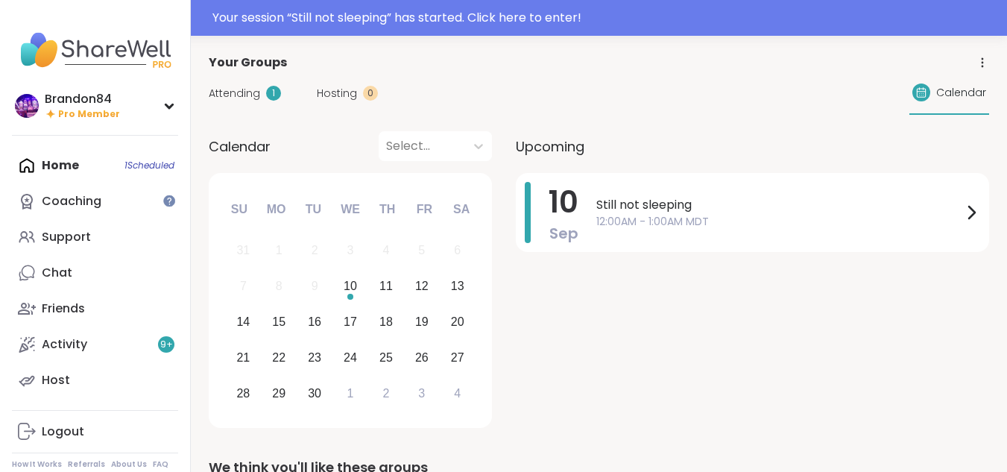
click at [990, 18] on div "Your session “ Still not sleeping ” has started. Click here to enter!" at bounding box center [604, 18] width 785 height 18
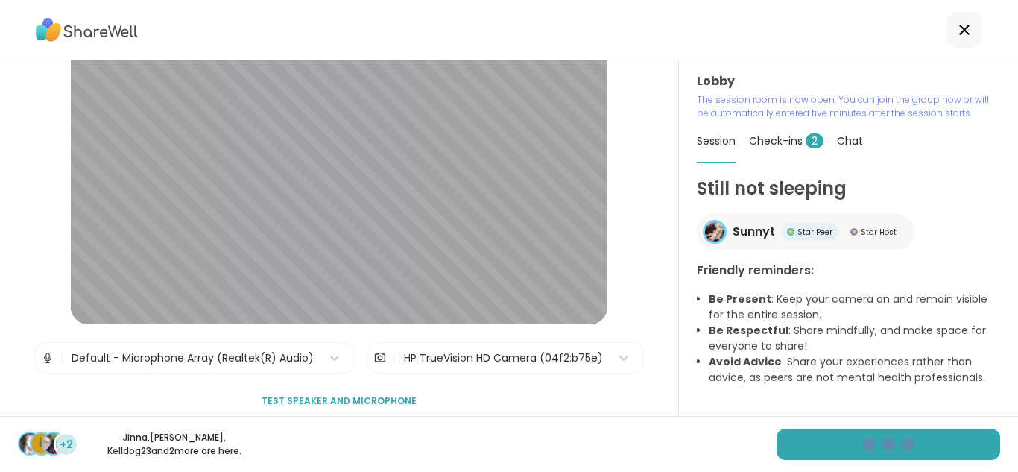
scroll to position [63, 0]
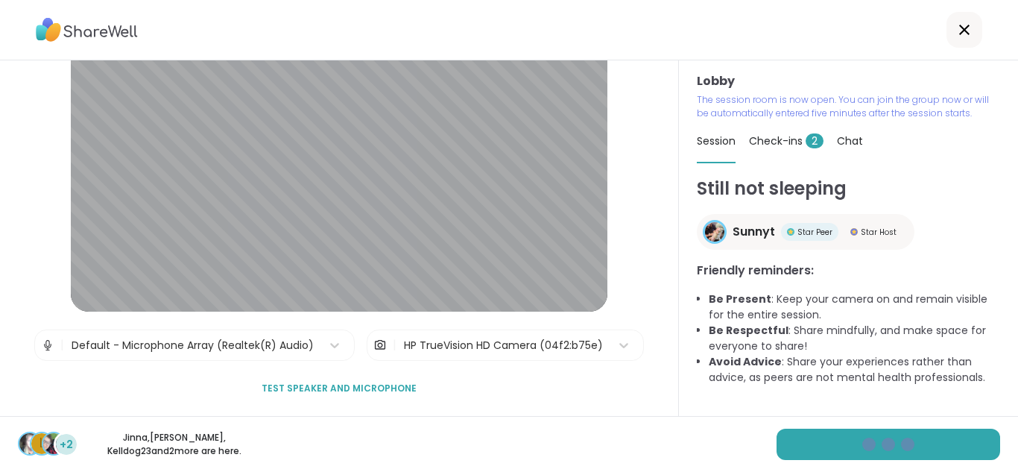
drag, startPoint x: 627, startPoint y: 408, endPoint x: 604, endPoint y: 378, distance: 37.3
click at [604, 378] on div "Lobby | Default - Microphone Array (Realtek(R) Audio) | HP TrueVision HD Camera…" at bounding box center [339, 237] width 679 height 355
drag, startPoint x: 604, startPoint y: 378, endPoint x: 603, endPoint y: 343, distance: 34.3
click at [603, 343] on div "Lobby | Default - Microphone Array (Realtek(R) Audio) | HP TrueVision HD Camera…" at bounding box center [339, 237] width 679 height 355
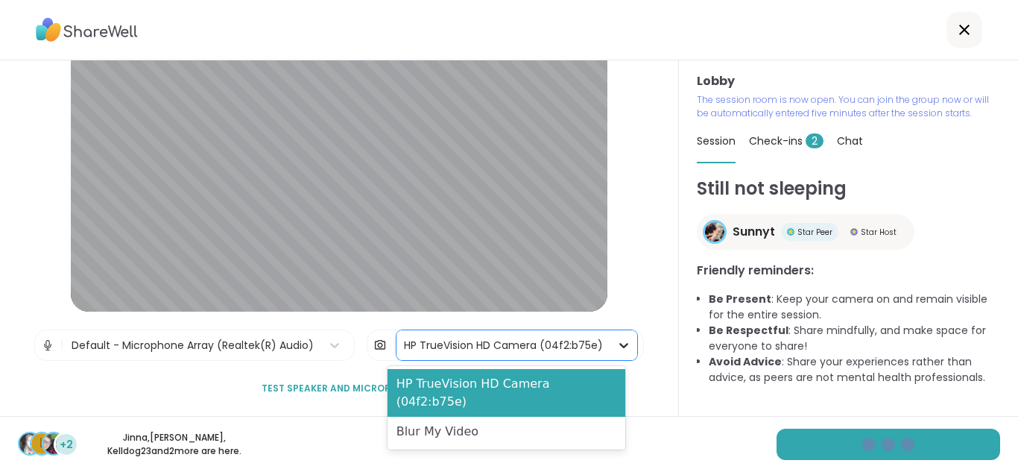
click at [616, 343] on icon at bounding box center [623, 345] width 15 height 15
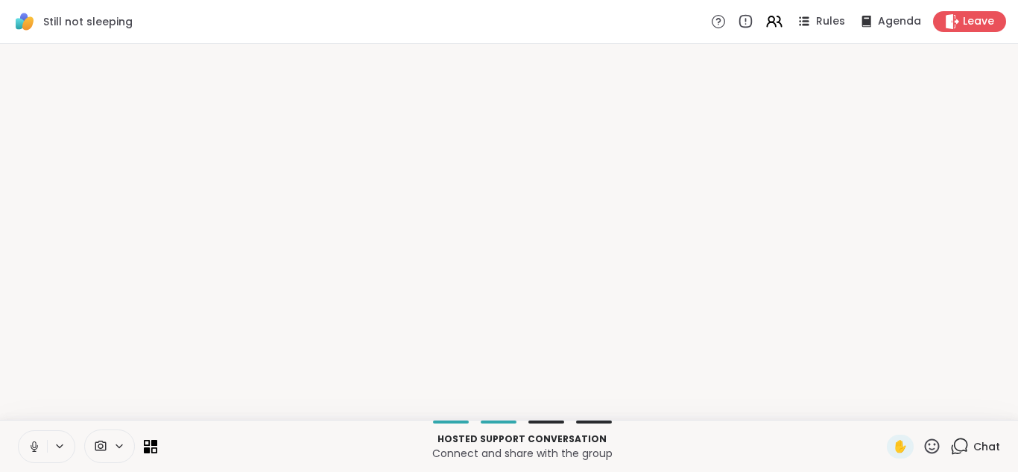
click at [542, 387] on video-player-container at bounding box center [509, 232] width 1000 height 364
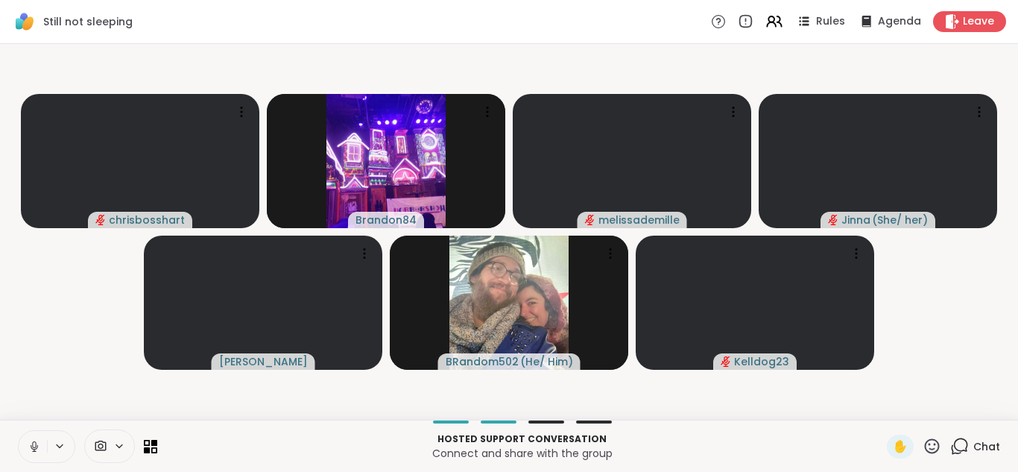
click at [120, 452] on icon at bounding box center [119, 446] width 12 height 13
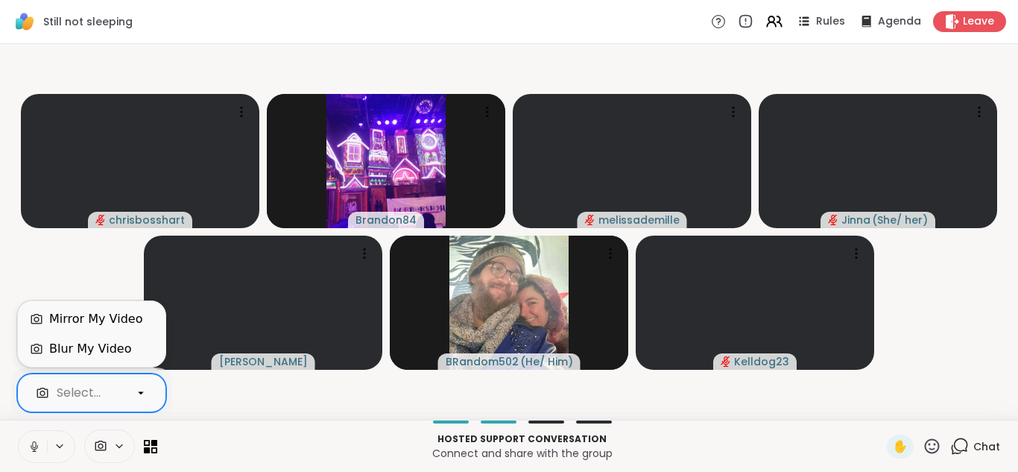
click at [134, 378] on div "Select..." at bounding box center [91, 392] width 149 height 39
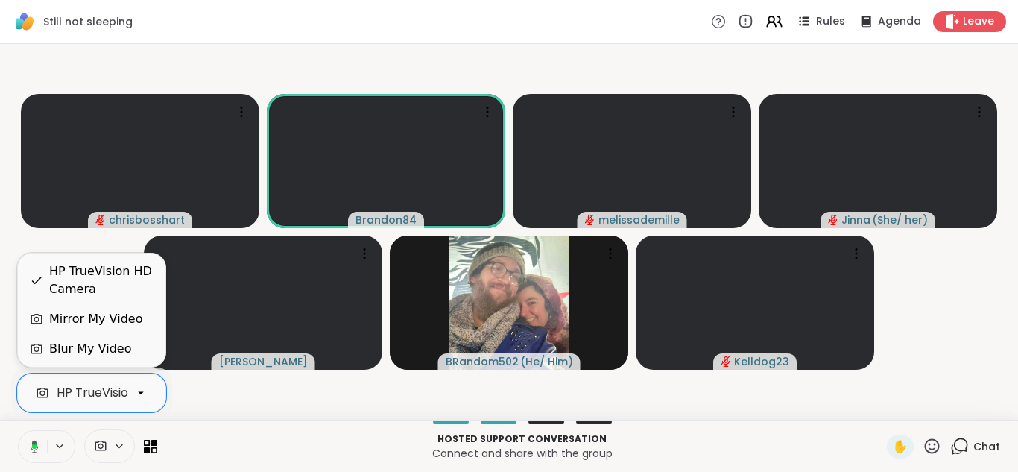
scroll to position [0, 57]
click at [106, 345] on div "Blur My Video" at bounding box center [90, 349] width 82 height 18
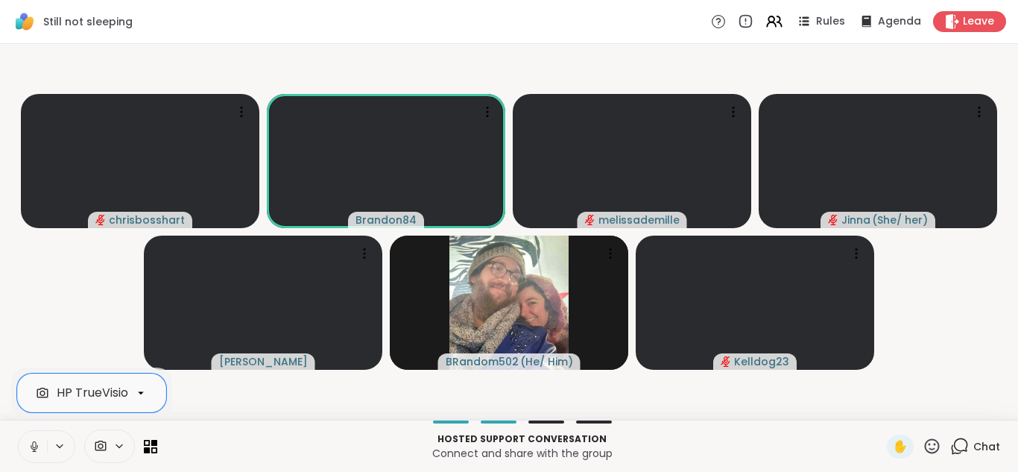
click at [37, 454] on button at bounding box center [33, 446] width 28 height 31
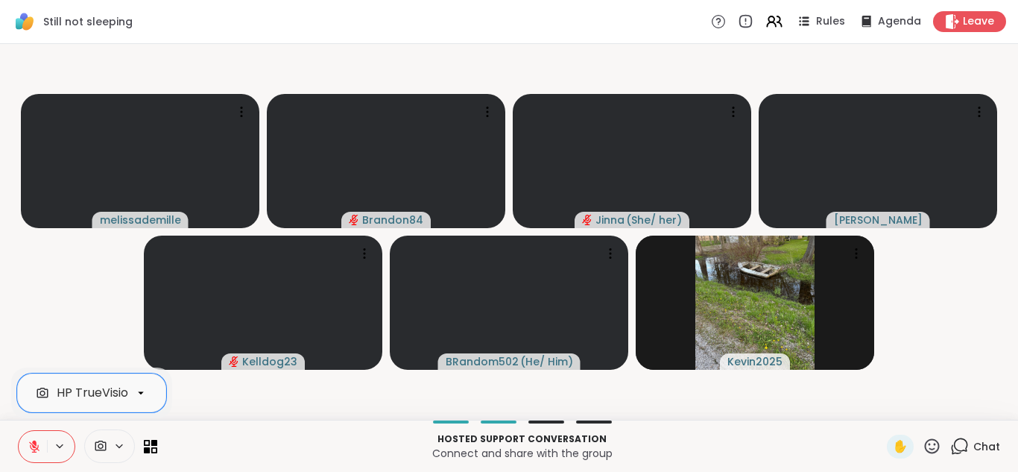
click at [951, 444] on icon at bounding box center [959, 446] width 19 height 19
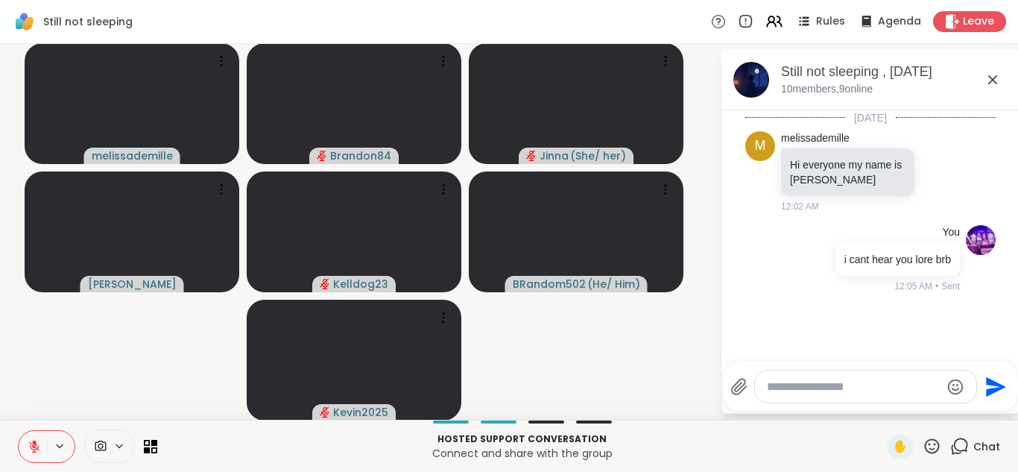
click at [807, 384] on textarea "Type your message" at bounding box center [854, 386] width 174 height 15
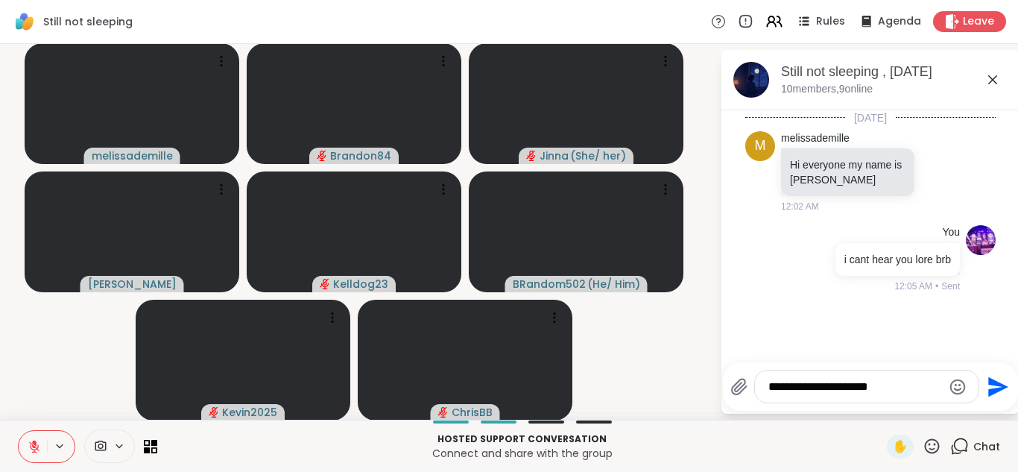
type textarea "**********"
click at [989, 385] on icon "Send" at bounding box center [998, 386] width 20 height 20
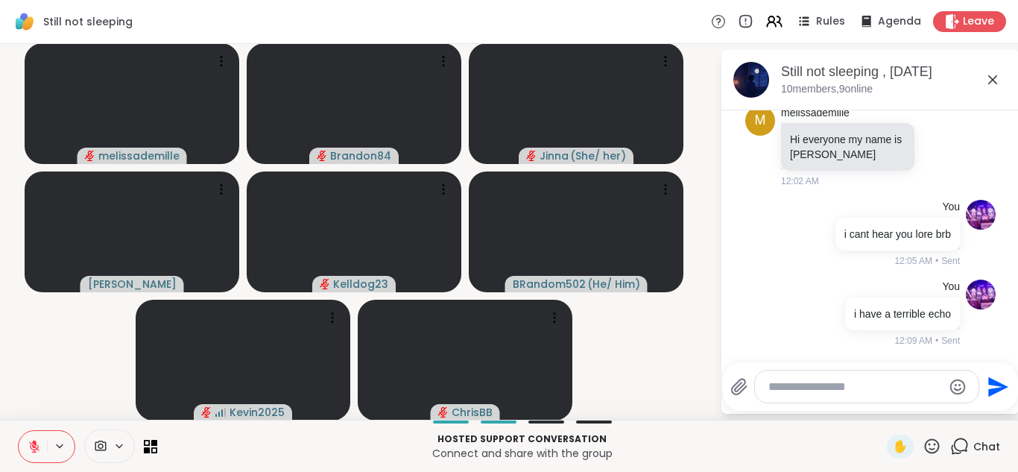
click at [816, 383] on textarea "Type your message" at bounding box center [855, 386] width 174 height 15
type textarea "***"
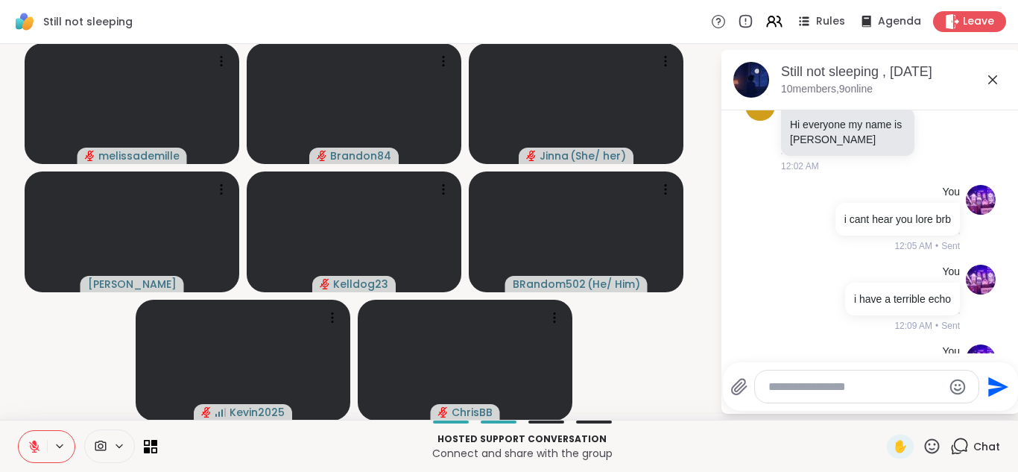
scroll to position [119, 0]
